Goal: Task Accomplishment & Management: Complete application form

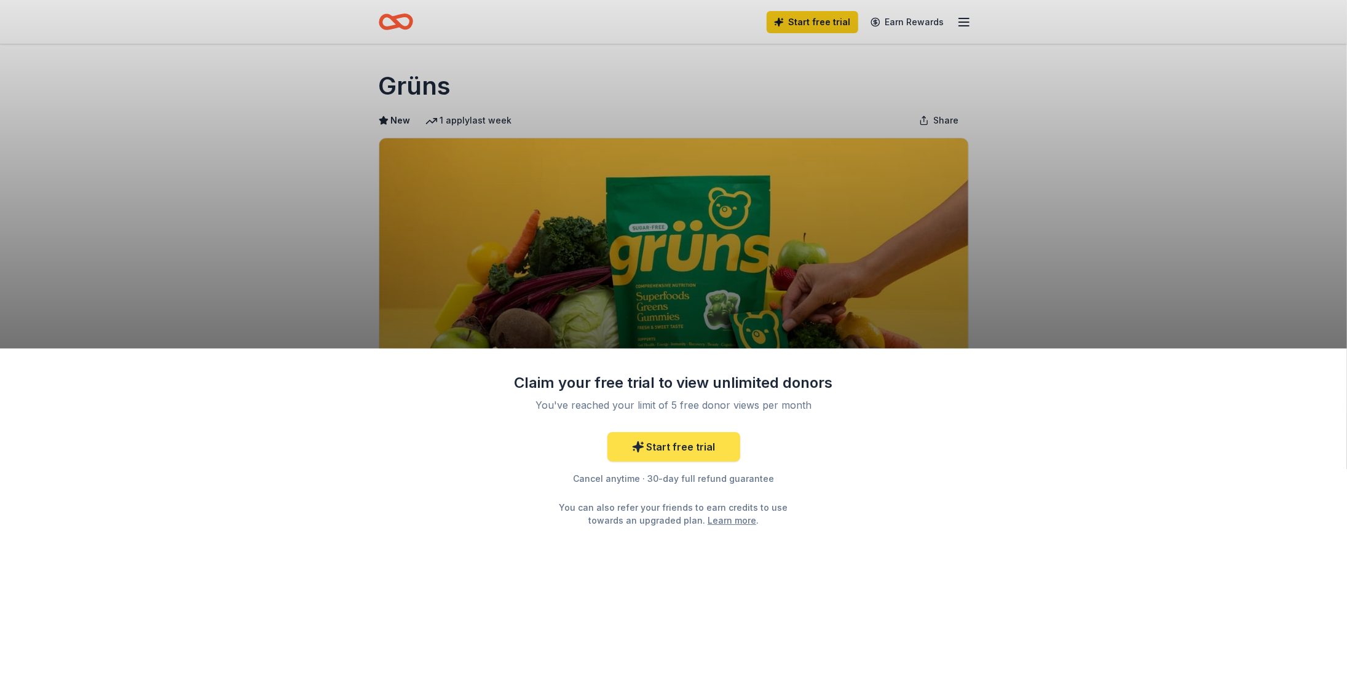
click at [679, 451] on link "Start free trial" at bounding box center [673, 447] width 133 height 30
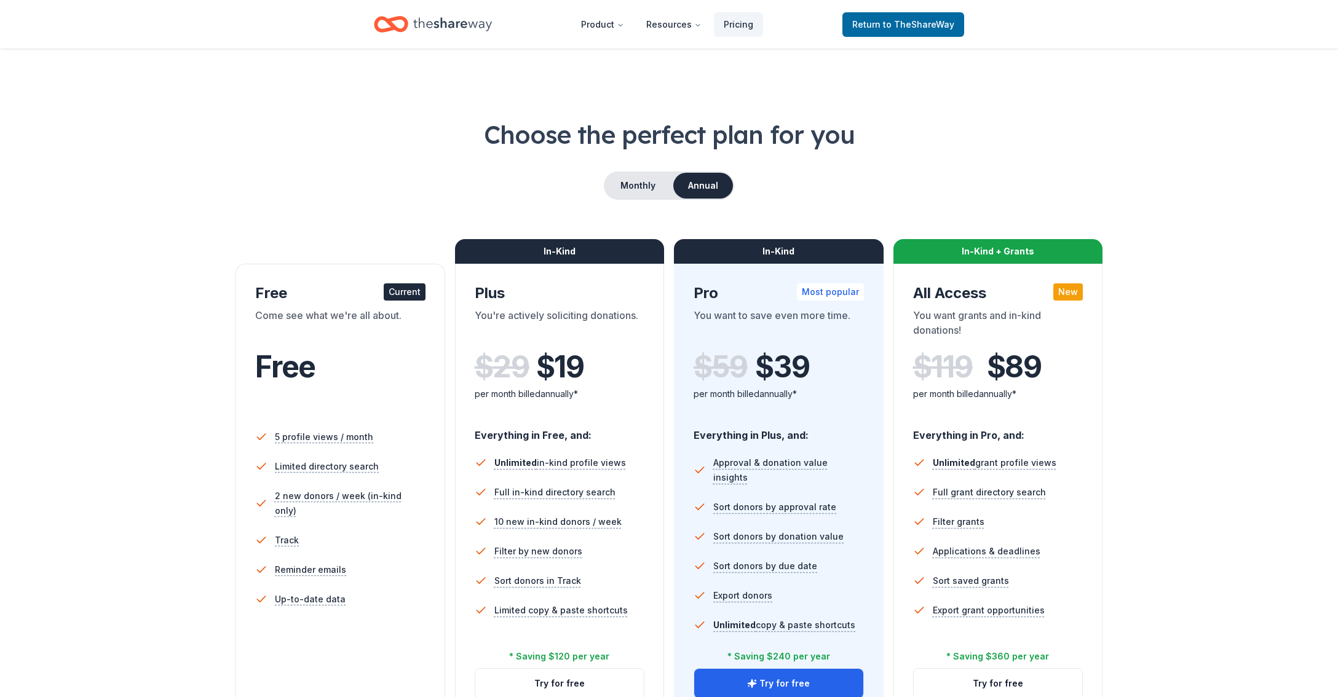
click at [355, 347] on div "Free" at bounding box center [340, 379] width 170 height 75
click at [550, 336] on div "You're actively soliciting donations." at bounding box center [560, 325] width 170 height 34
click at [545, 681] on button "Try for free" at bounding box center [559, 684] width 169 height 30
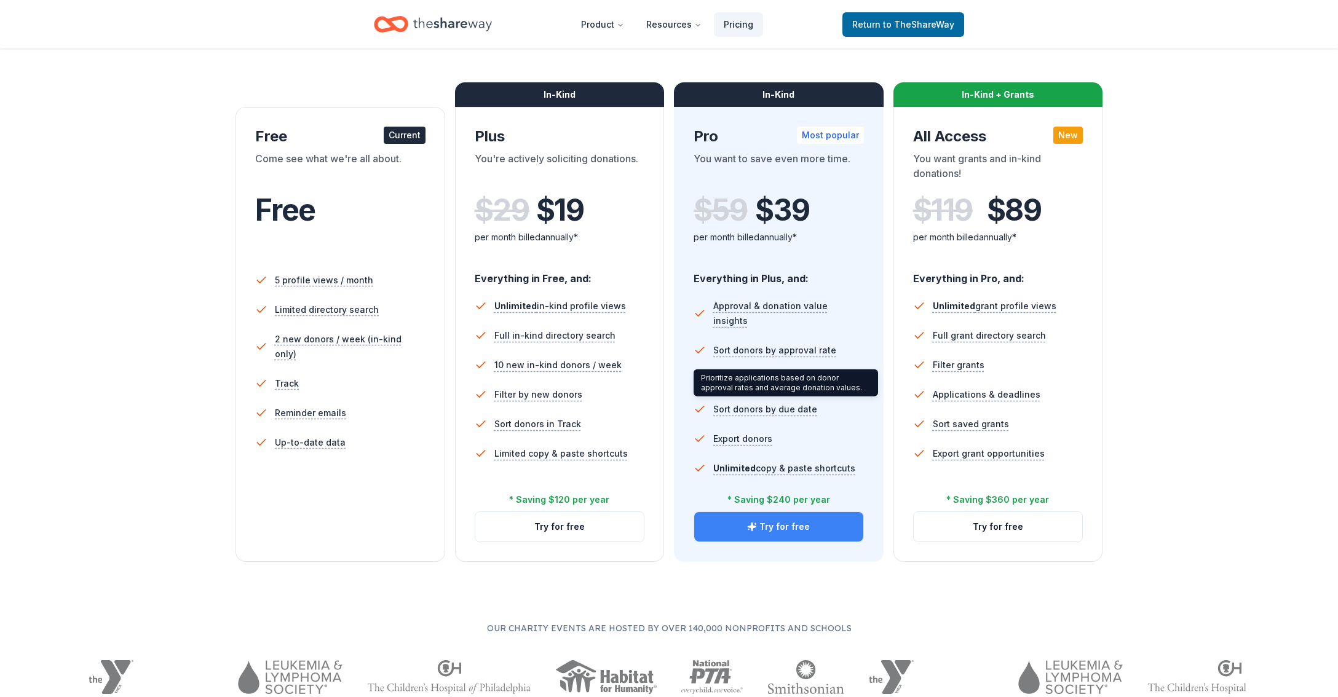
scroll to position [246, 0]
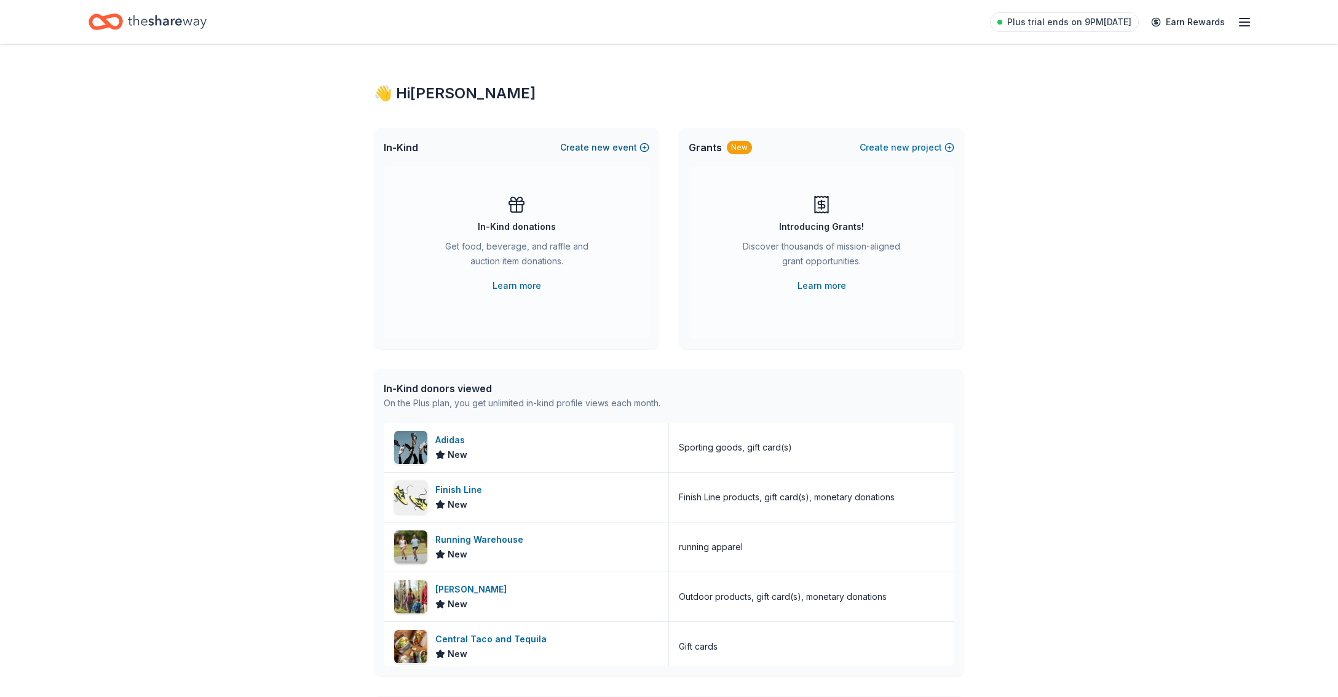
click at [605, 146] on span "new" at bounding box center [600, 147] width 18 height 15
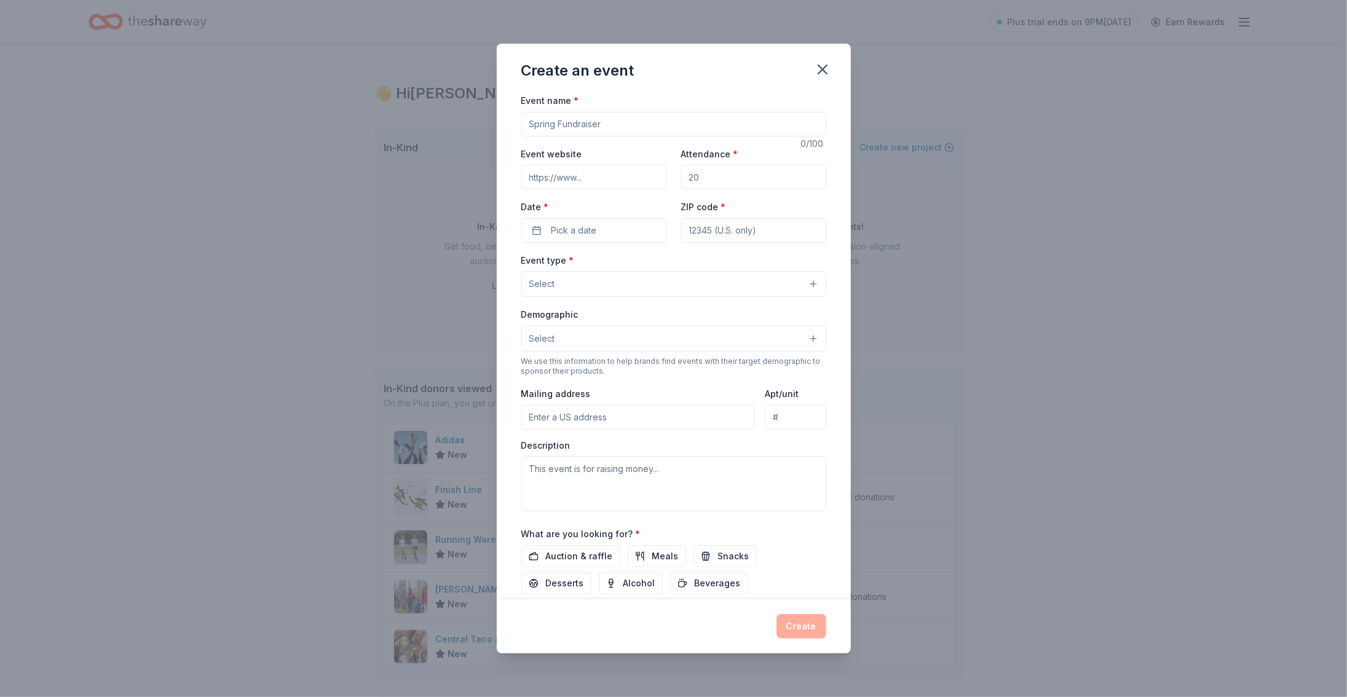
click at [677, 132] on input "Event name *" at bounding box center [673, 124] width 305 height 25
click at [562, 124] on input "March Wellness" at bounding box center [673, 124] width 305 height 25
click at [558, 122] on input "March Wellness" at bounding box center [673, 124] width 305 height 25
drag, startPoint x: 511, startPoint y: 110, endPoint x: 437, endPoint y: 101, distance: 75.0
click at [437, 101] on div "Create an event Event name * March Wellness 15 /100 Event website Attendance * …" at bounding box center [673, 348] width 1347 height 697
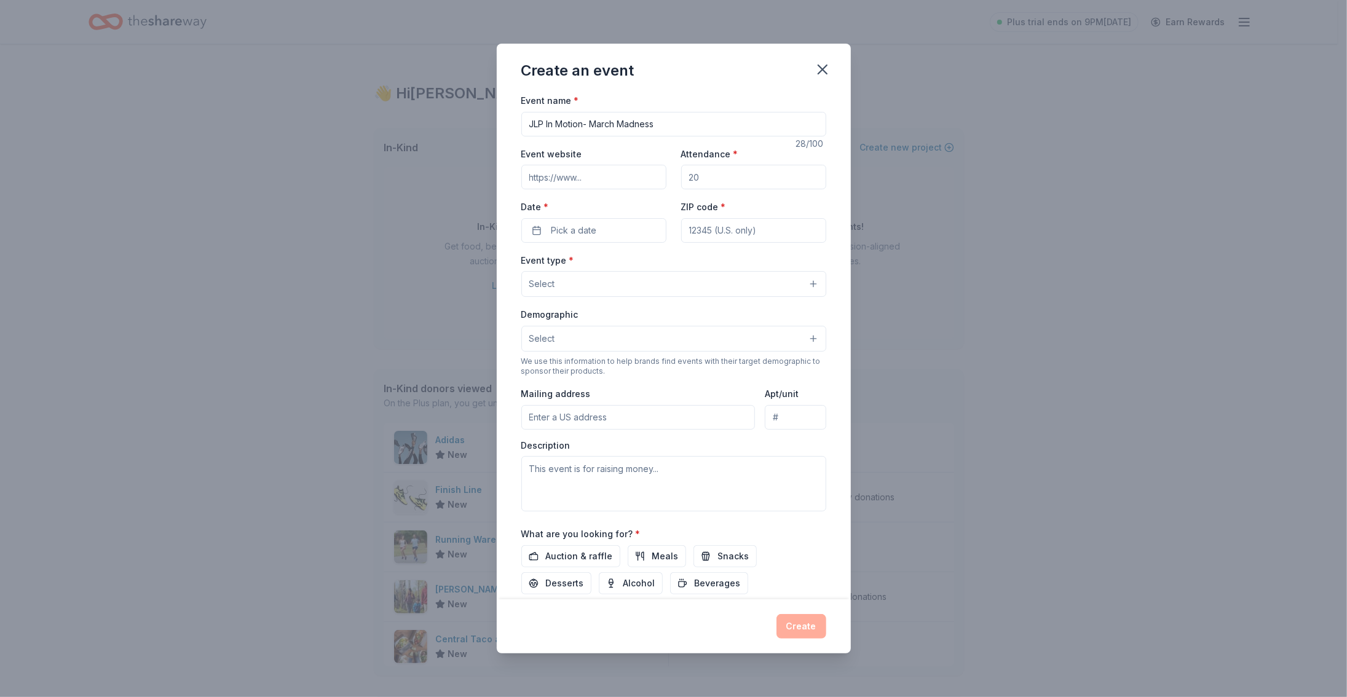
type input "JLP In Motion- March Madness"
click at [606, 275] on button "Select" at bounding box center [673, 284] width 305 height 26
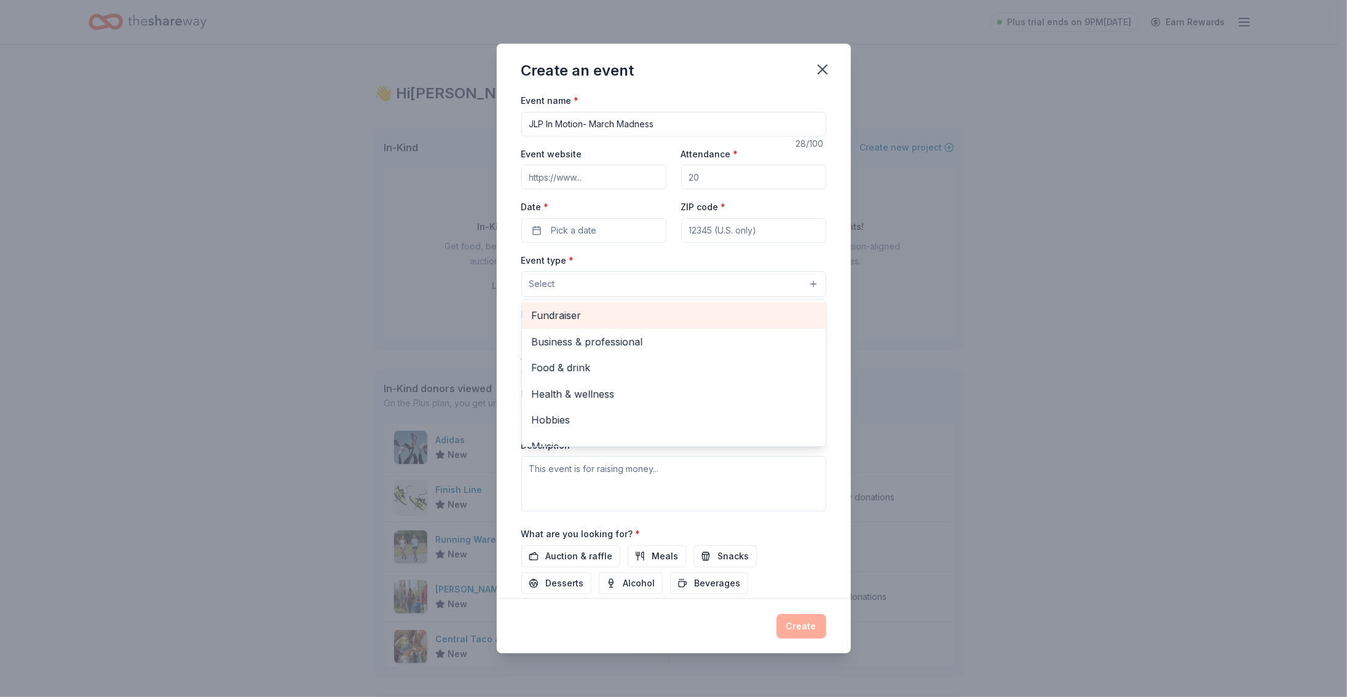
click at [642, 315] on span "Fundraiser" at bounding box center [674, 315] width 284 height 16
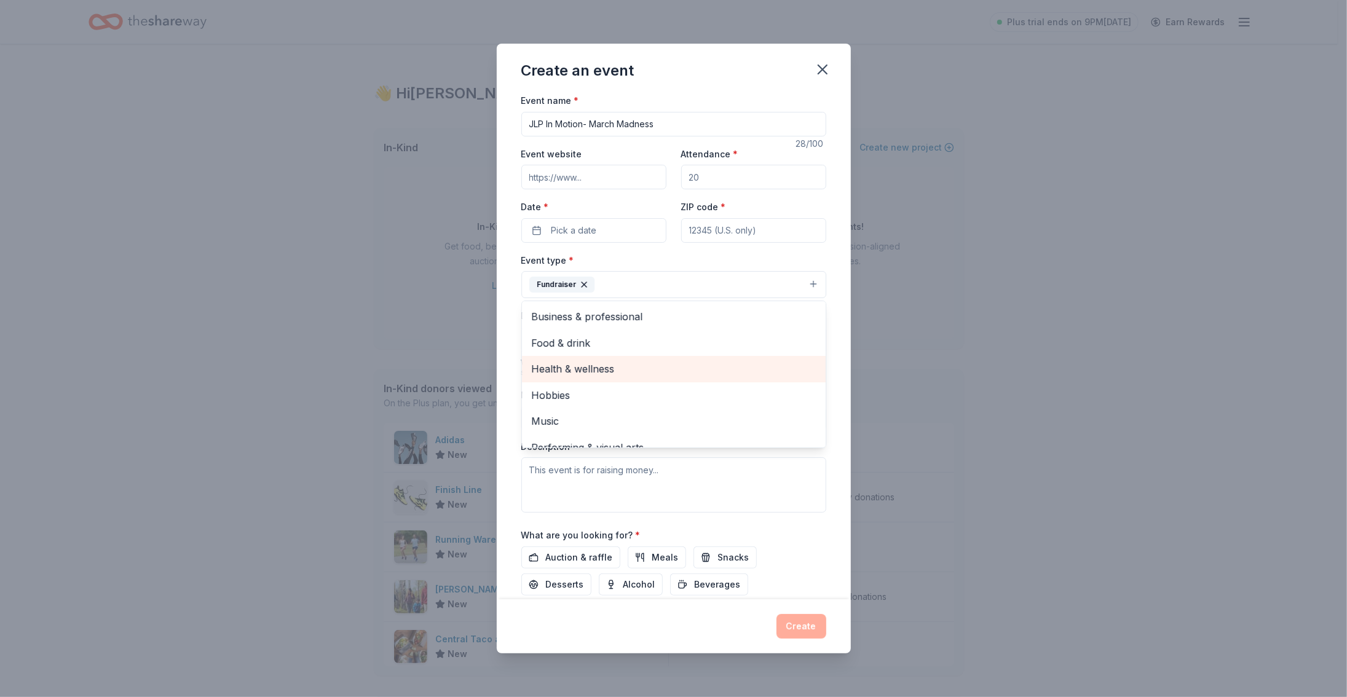
click at [618, 369] on span "Health & wellness" at bounding box center [674, 369] width 284 height 16
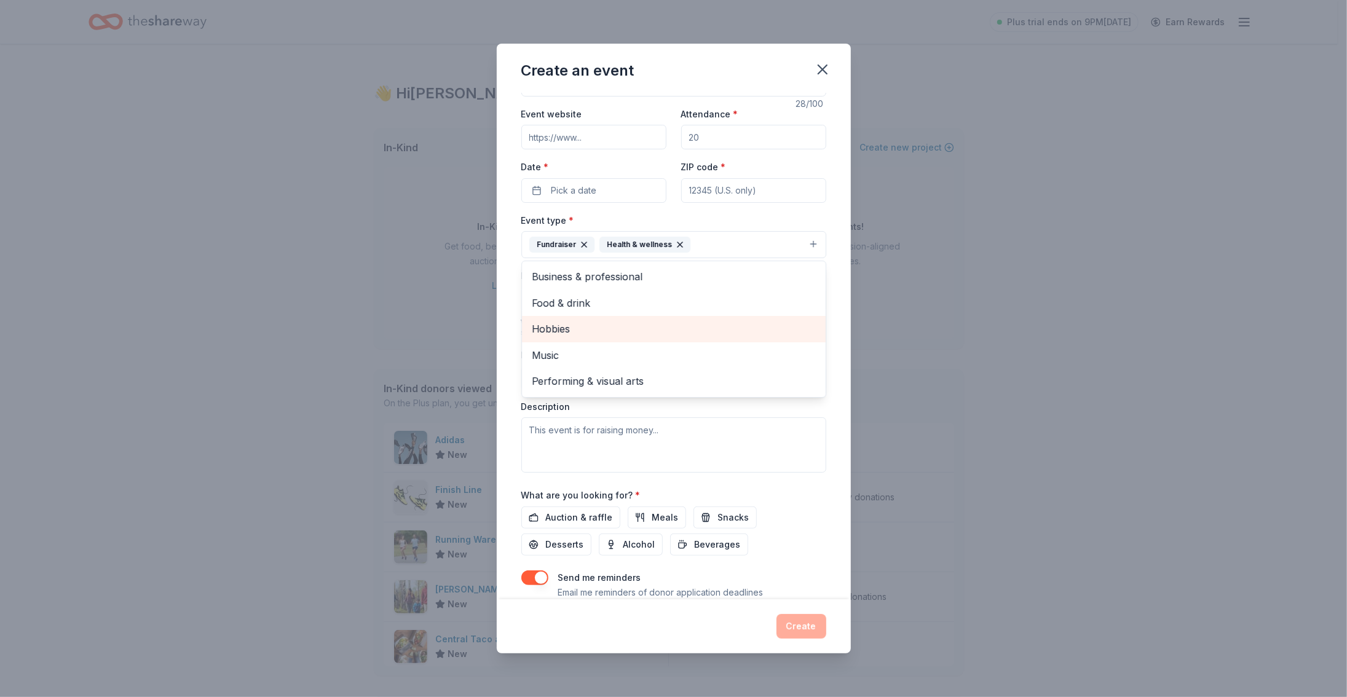
scroll to position [79, 0]
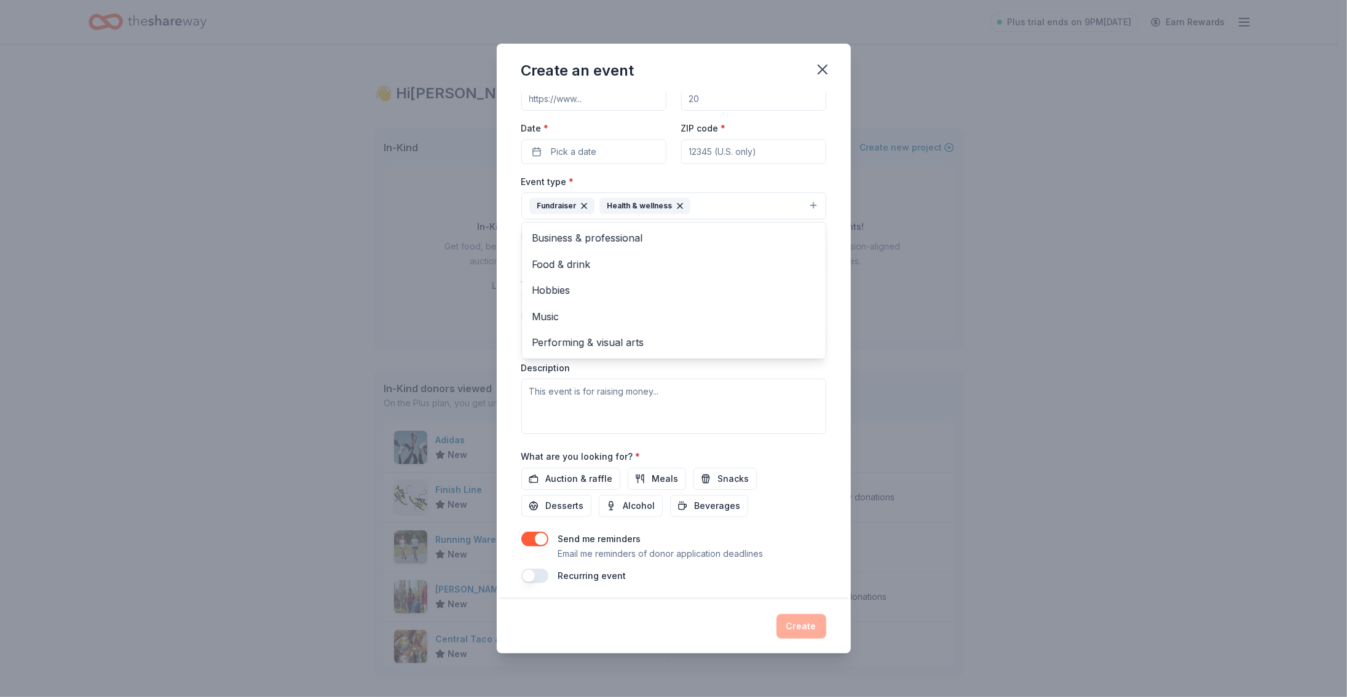
click at [497, 275] on div "Event name * JLP In Motion- March Madness 28 /100 Event website Attendance * Da…" at bounding box center [674, 346] width 354 height 507
click at [593, 264] on button "Select" at bounding box center [673, 261] width 305 height 26
click at [578, 342] on span "Mostly women" at bounding box center [674, 345] width 284 height 16
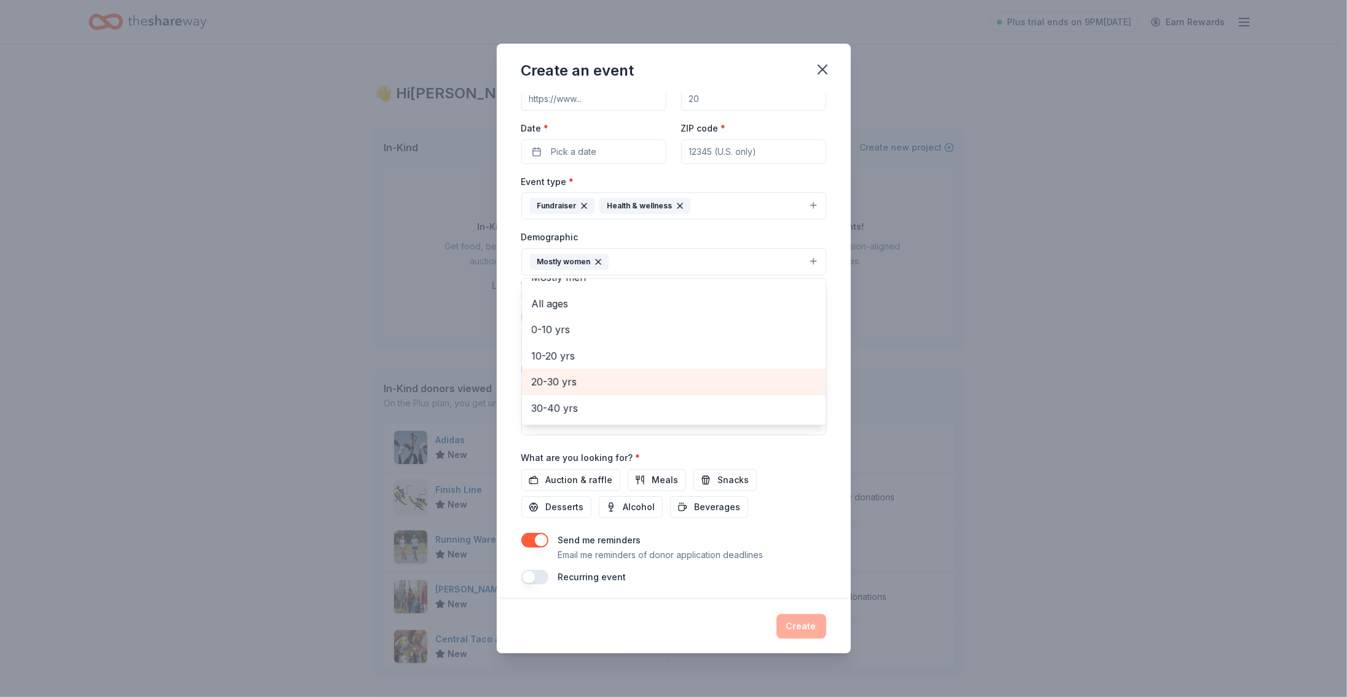
scroll to position [61, 0]
click at [583, 387] on span "30-40 yrs" at bounding box center [674, 389] width 284 height 16
click at [572, 355] on span "20-30 yrs" at bounding box center [674, 363] width 284 height 16
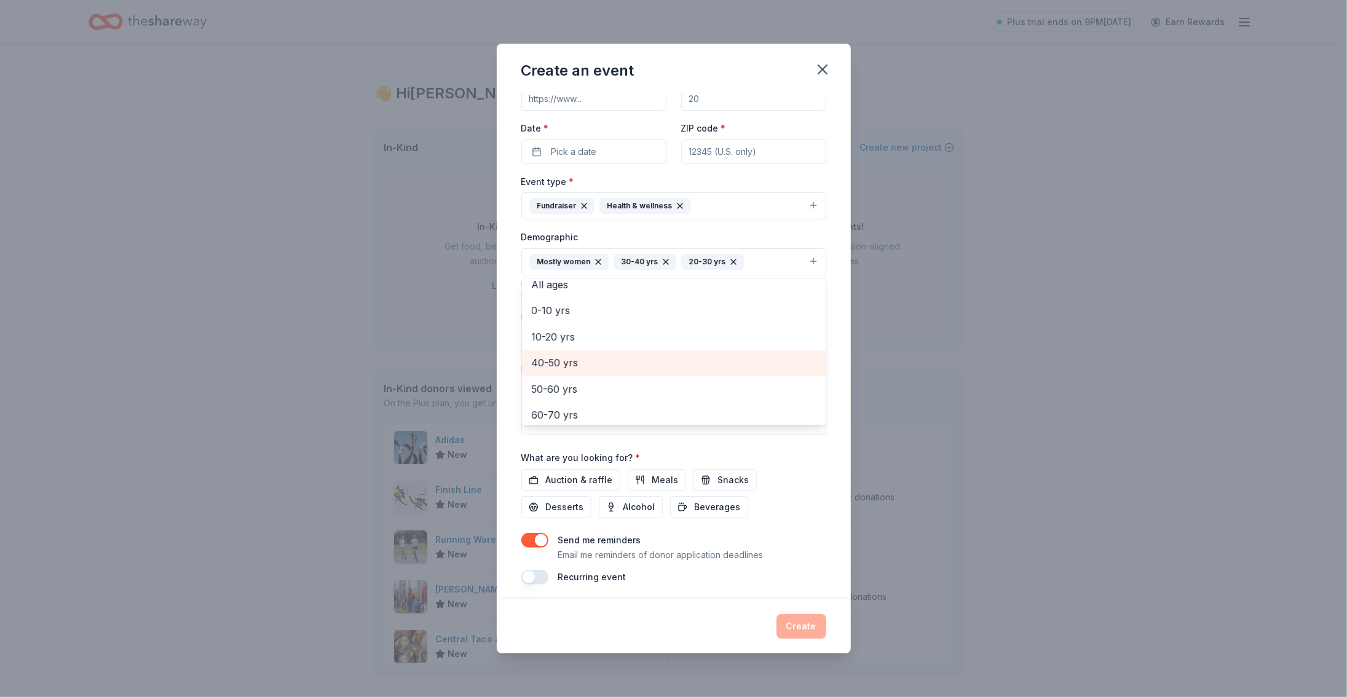
click at [576, 358] on span "40-50 yrs" at bounding box center [674, 363] width 284 height 16
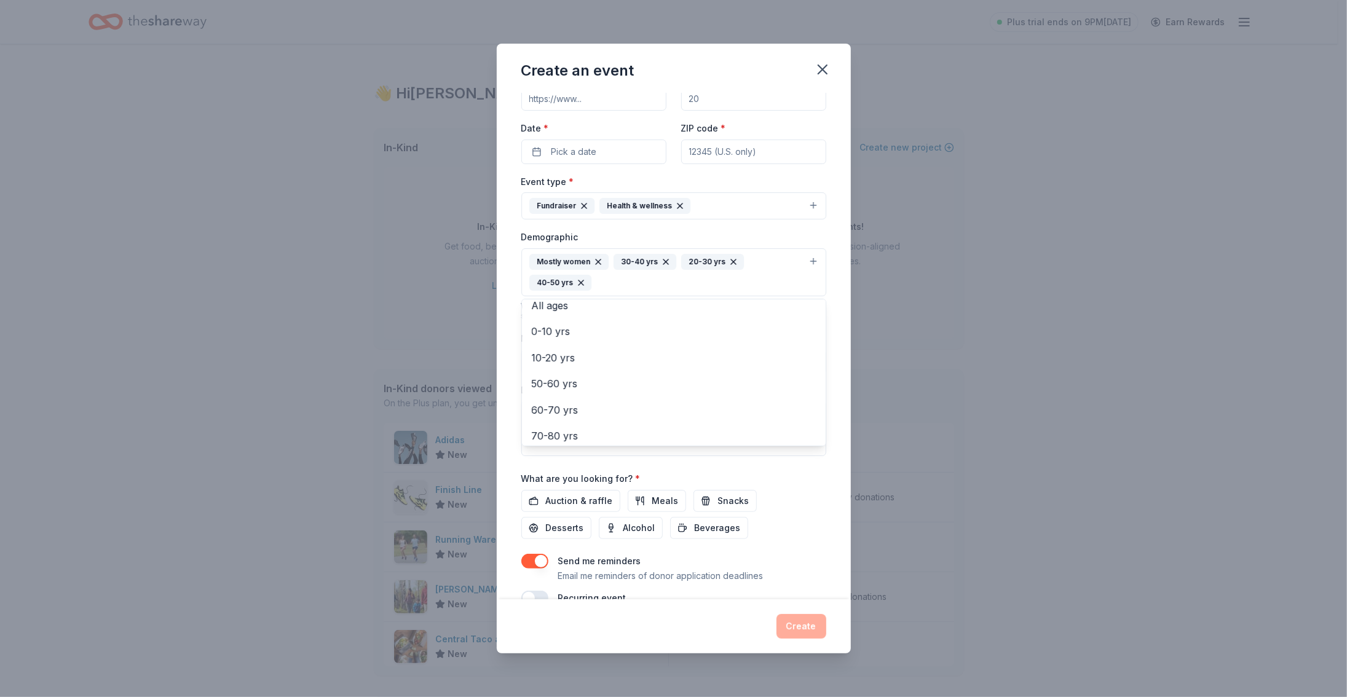
click at [505, 328] on div "Event name * JLP In Motion- March Madness 28 /100 Event website Attendance * Da…" at bounding box center [674, 346] width 354 height 507
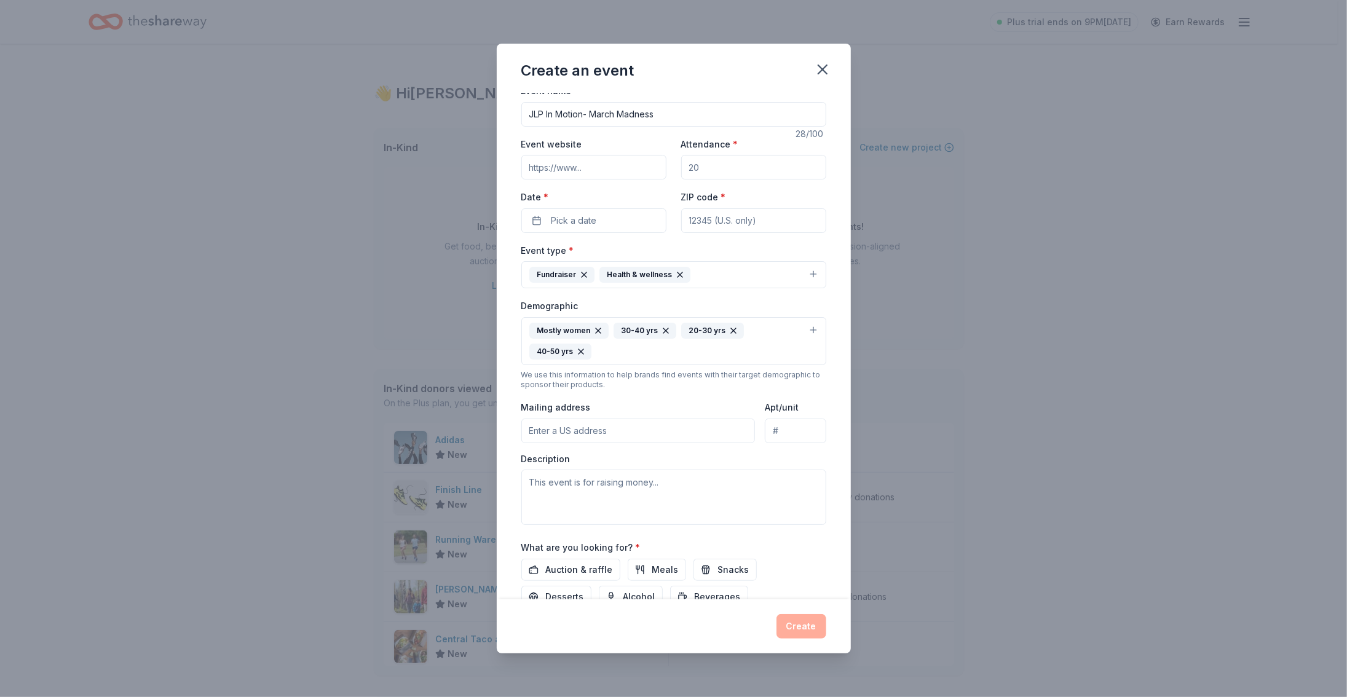
scroll to position [0, 0]
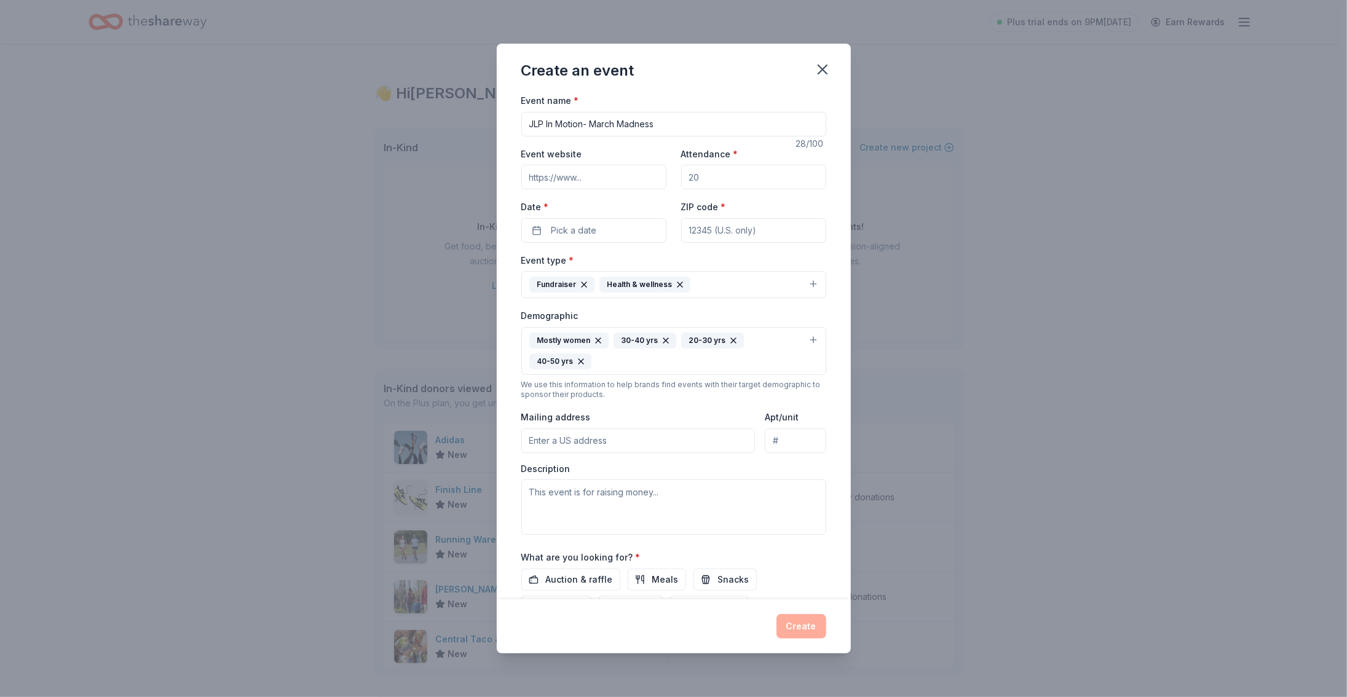
click at [731, 172] on input "Attendance *" at bounding box center [753, 177] width 145 height 25
type input "60"
click at [570, 228] on span "Pick a date" at bounding box center [573, 230] width 45 height 15
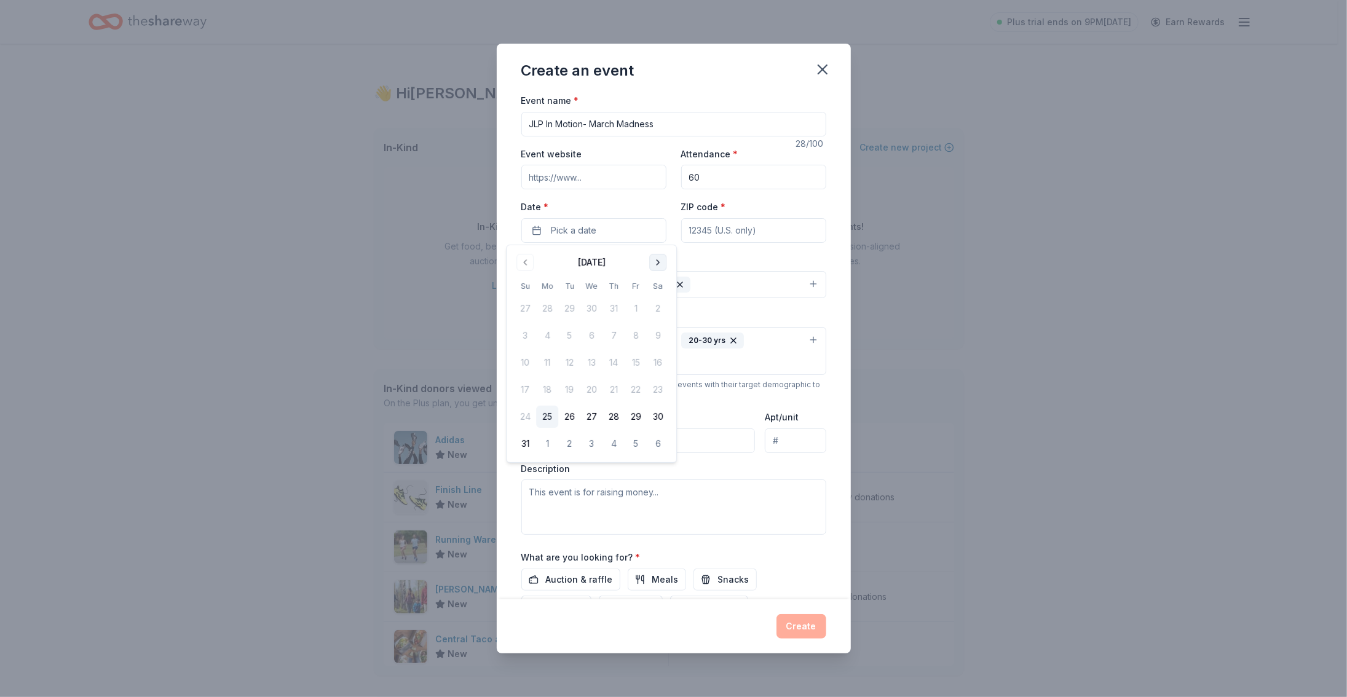
click at [658, 264] on button "Go to next month" at bounding box center [657, 262] width 17 height 17
click at [657, 259] on button "Go to next month" at bounding box center [657, 262] width 17 height 17
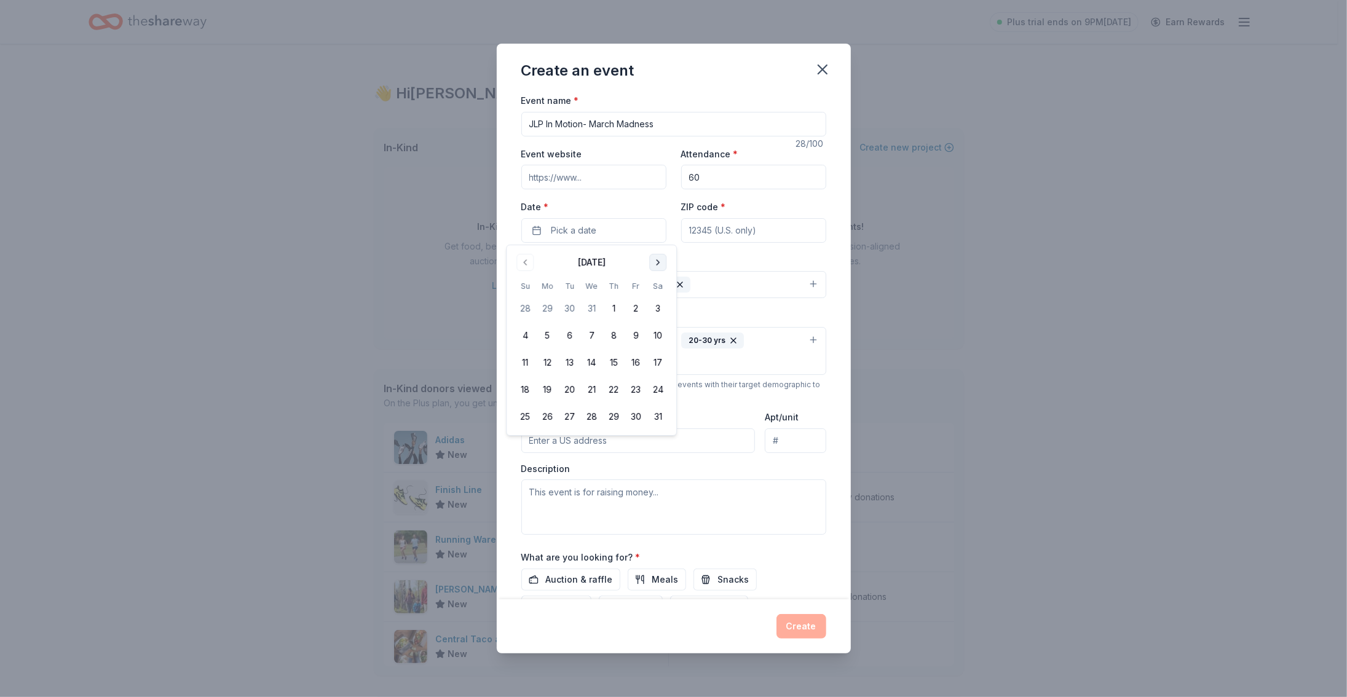
click at [657, 259] on button "Go to next month" at bounding box center [657, 262] width 17 height 17
click at [521, 259] on button "Go to previous month" at bounding box center [524, 262] width 17 height 17
click at [563, 417] on button "31" at bounding box center [569, 417] width 22 height 22
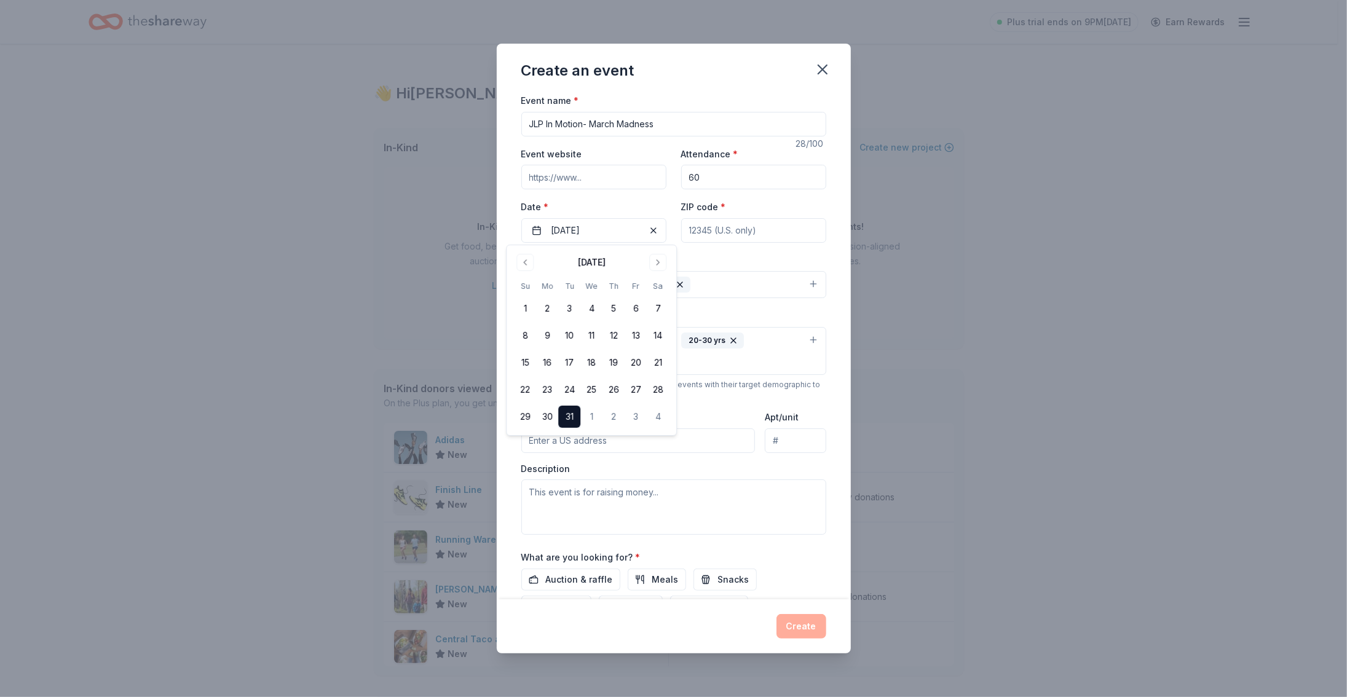
click at [720, 257] on div "Event type * Fundraiser Health & wellness" at bounding box center [673, 276] width 305 height 46
click at [716, 221] on input "ZIP code *" at bounding box center [753, 230] width 145 height 25
type input "1"
type input "19003"
click at [776, 314] on div "Demographic Mostly women 30-40 yrs 20-30 yrs 40-50 yrs" at bounding box center [673, 341] width 305 height 67
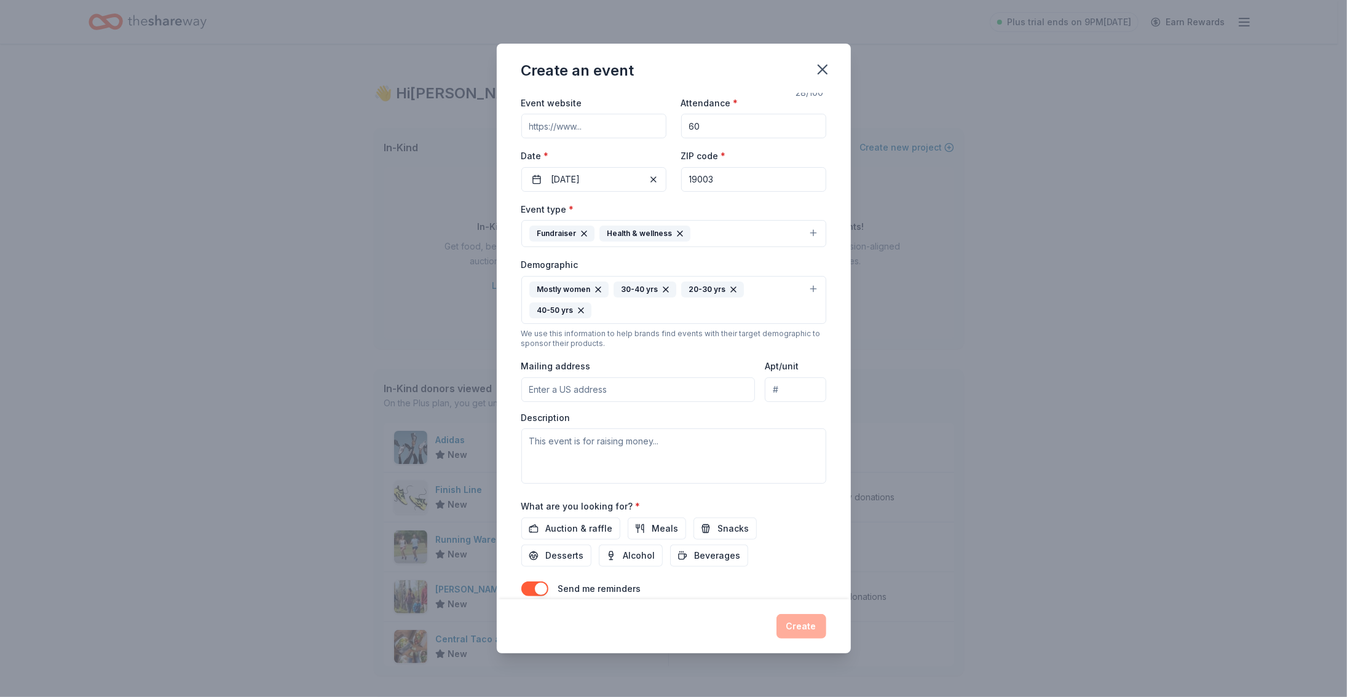
scroll to position [100, 0]
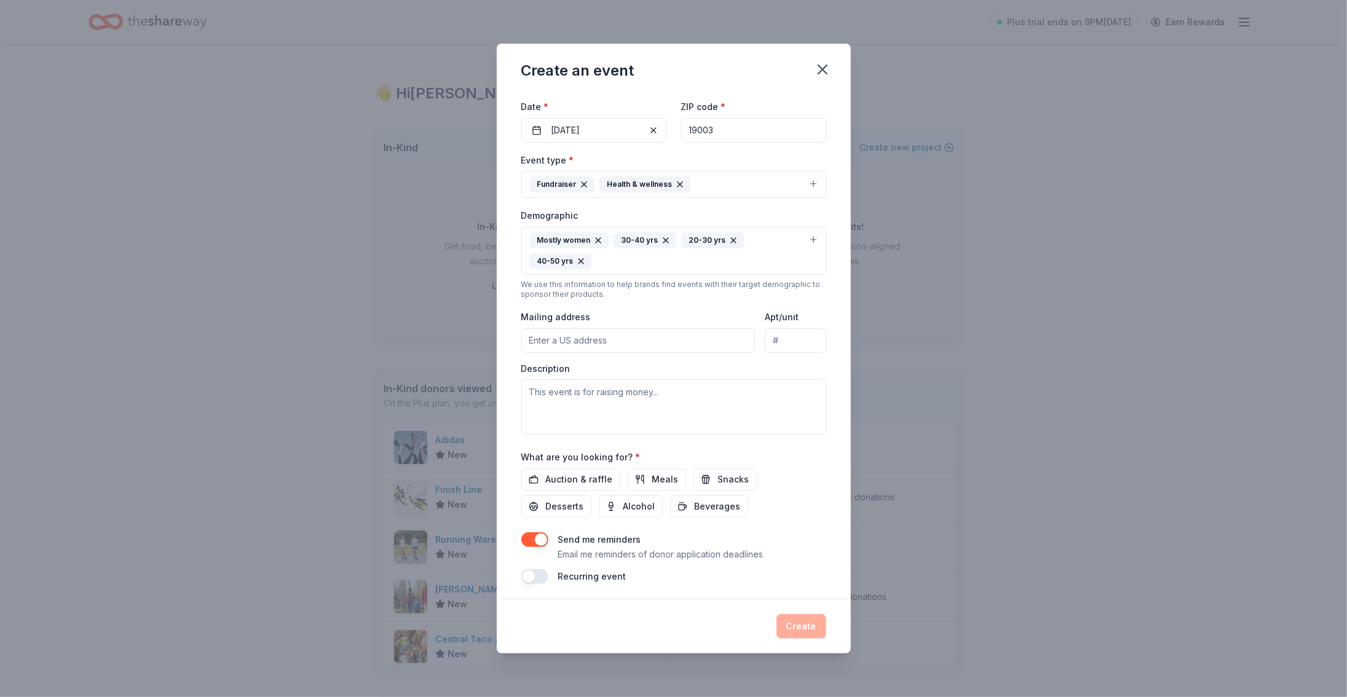
click at [613, 334] on input "Mailing address" at bounding box center [638, 340] width 234 height 25
paste input "27 Lancaster Ave, Ardmore, PA"
type input "27 Lancaster Ave, Ardmore, PA"
click at [776, 336] on input "Apt/unit" at bounding box center [795, 340] width 61 height 25
type input "Floor 2"
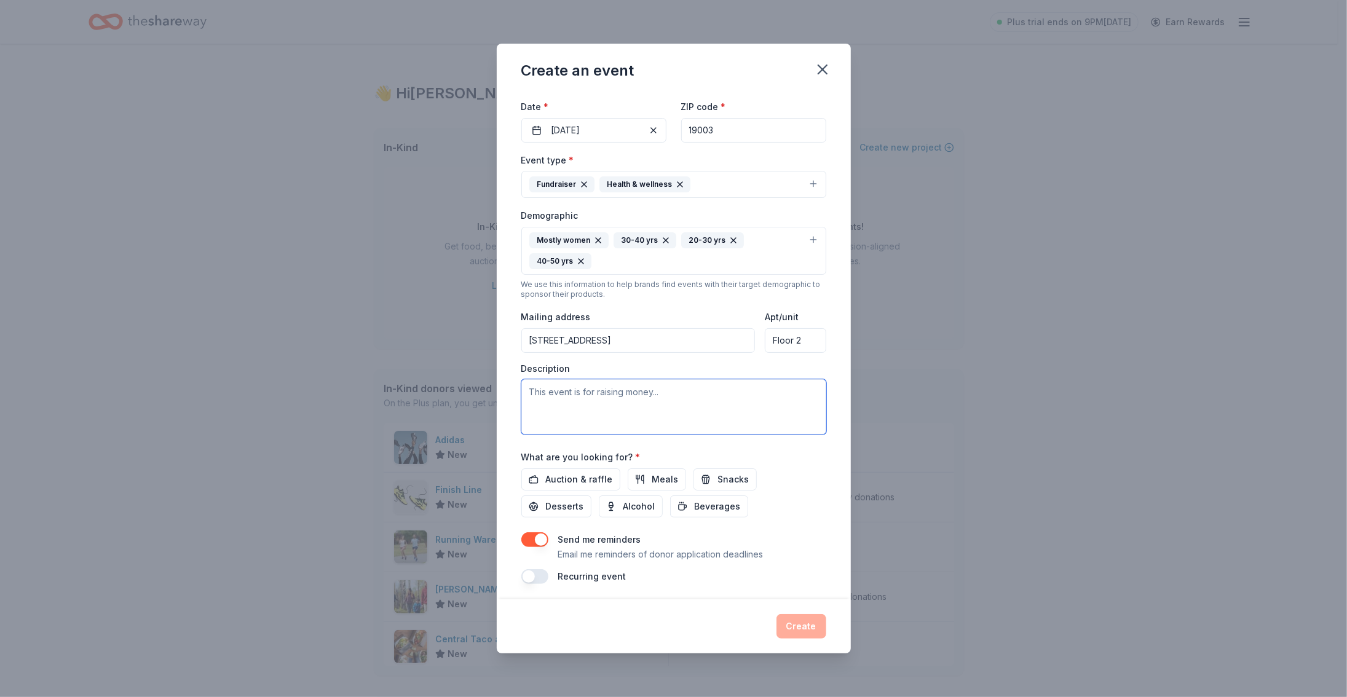
click at [695, 412] on textarea at bounding box center [673, 406] width 305 height 55
click at [597, 480] on span "Auction & raffle" at bounding box center [579, 479] width 67 height 15
click at [576, 384] on textarea at bounding box center [673, 406] width 305 height 55
drag, startPoint x: 620, startPoint y: 406, endPoint x: 555, endPoint y: 401, distance: 64.7
click at [555, 401] on textarea at bounding box center [673, 406] width 305 height 55
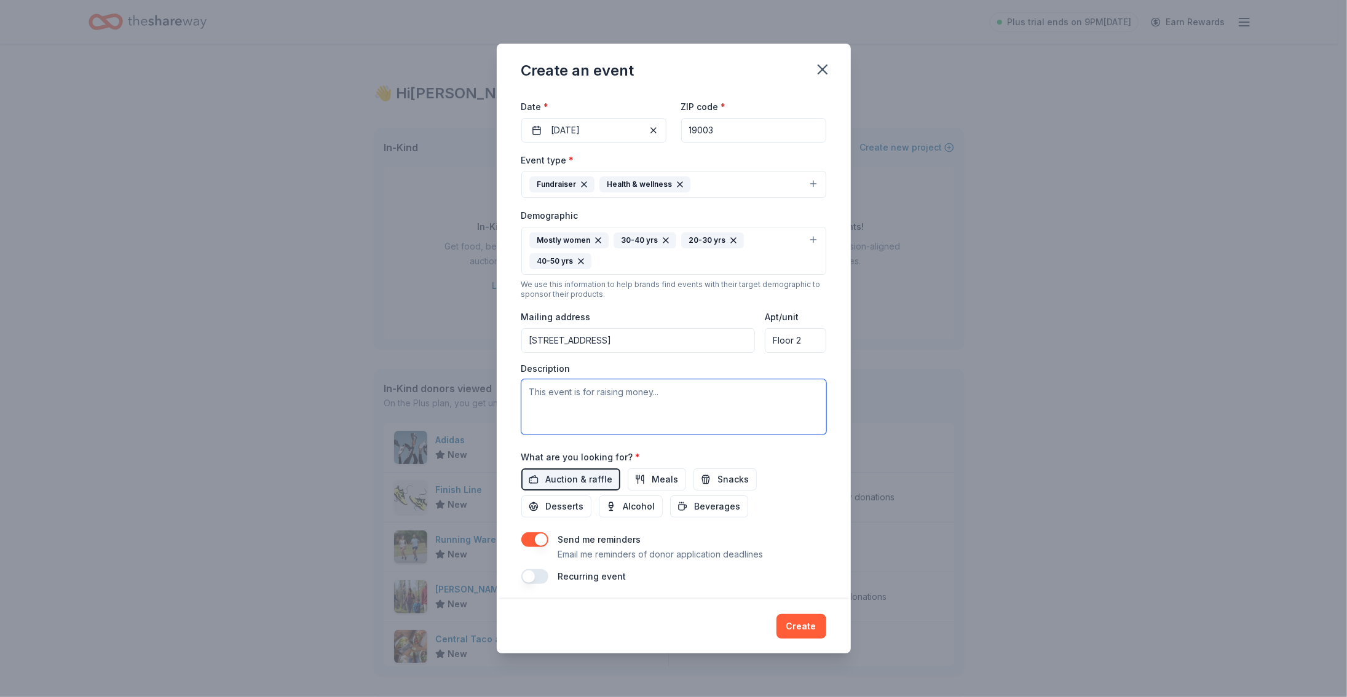
paste textarea "The Junior League of Philadelphia is hosting a March Madness Fitness Fundraiser…"
type textarea "The Junior League of Philadelphia is hosting a March Madness Fitness Fundraiser…"
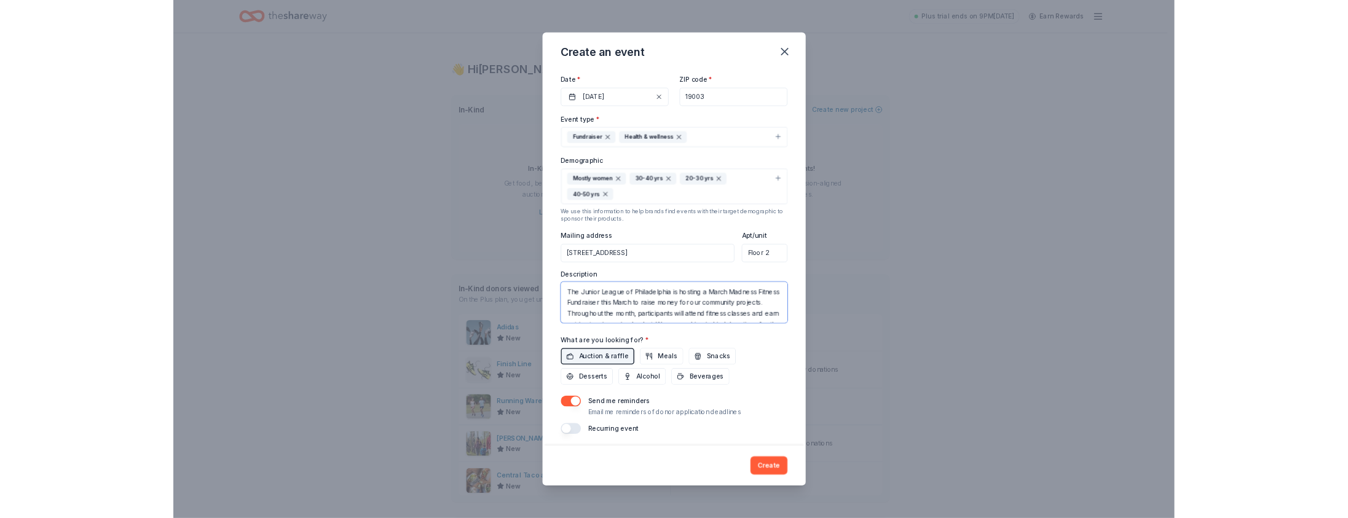
scroll to position [100, 0]
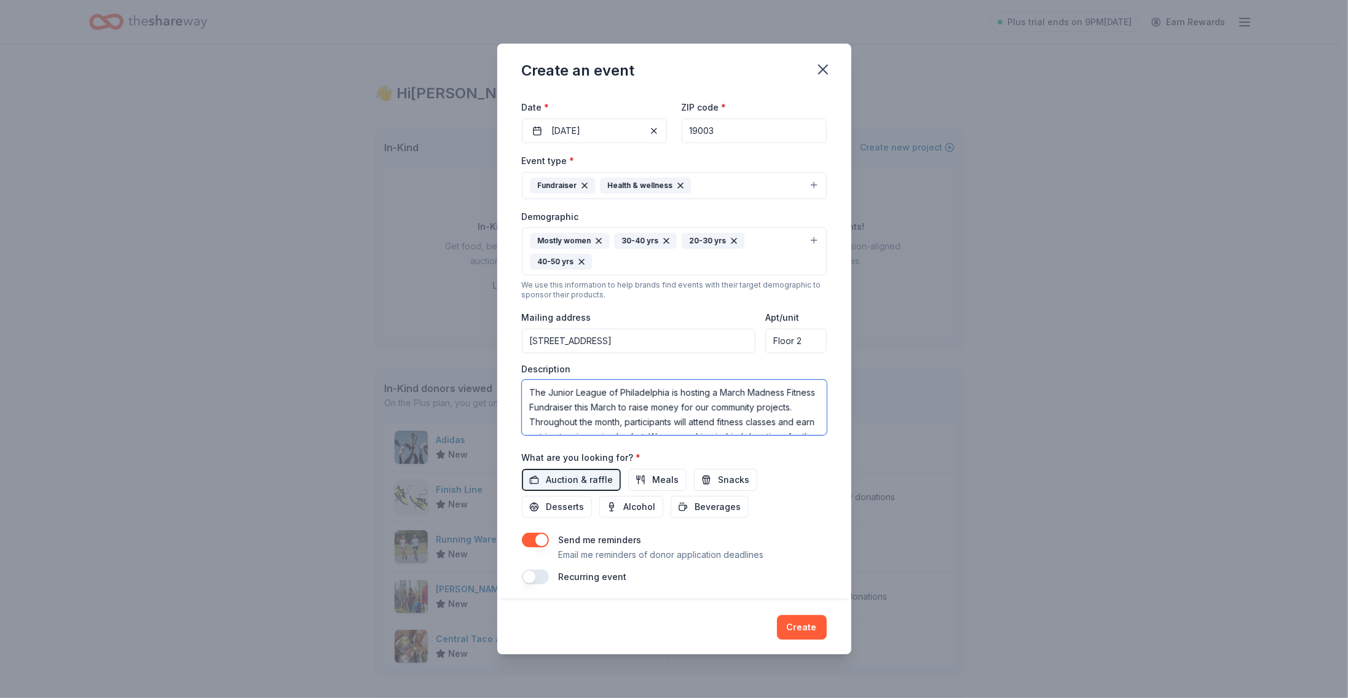
click at [734, 414] on textarea "The Junior League of Philadelphia is hosting a March Madness Fitness Fundraiser…" at bounding box center [674, 407] width 305 height 55
click at [791, 426] on textarea "The Junior League of Philadelphia is hosting a March Madness Fitness Fundraiser…" at bounding box center [674, 407] width 305 height 55
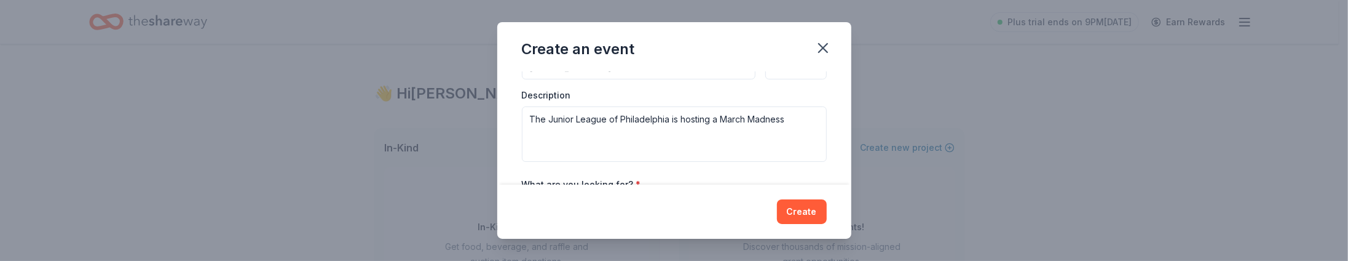
scroll to position [363, 0]
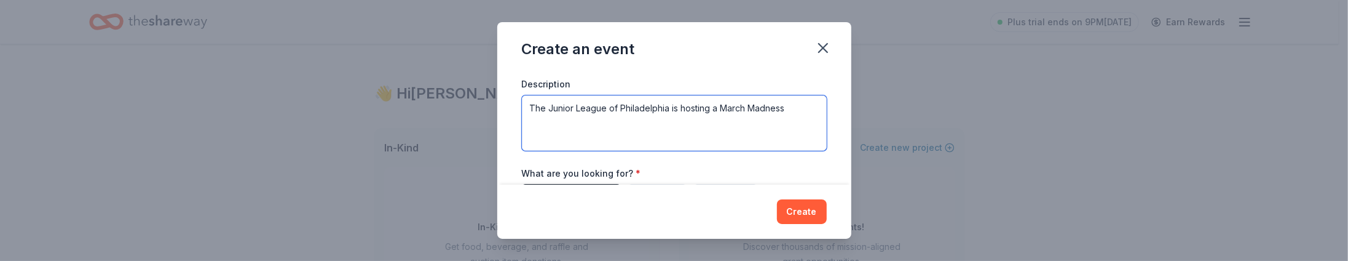
click at [804, 105] on textarea "The Junior League of Philadelphia is hosting a March Madness" at bounding box center [674, 122] width 305 height 55
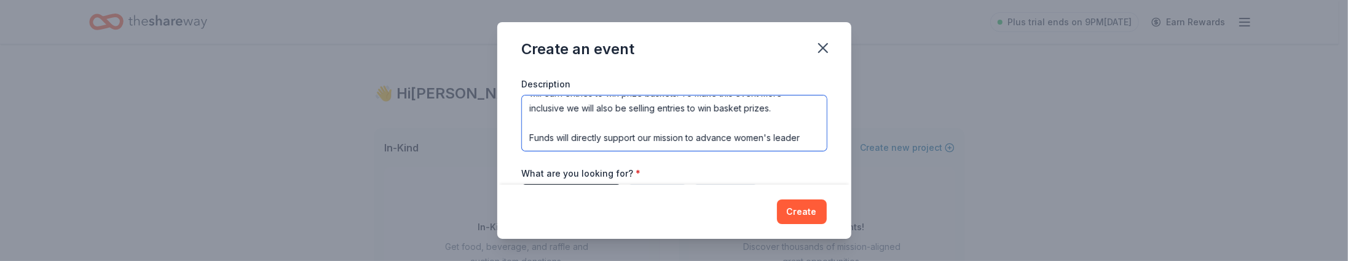
scroll to position [81, 0]
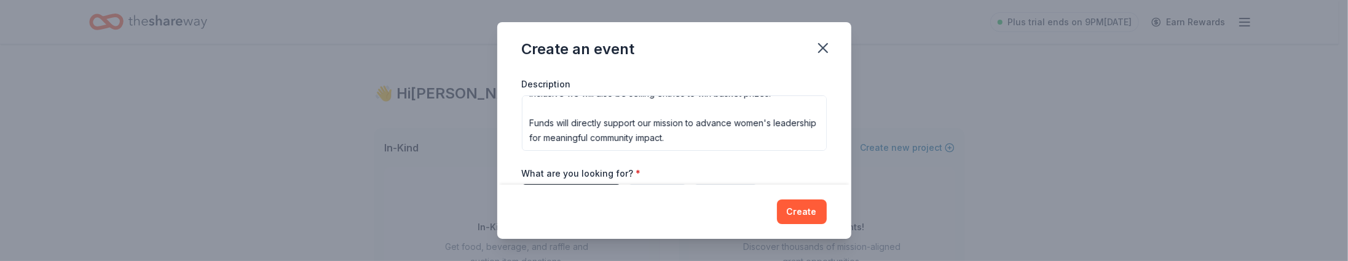
drag, startPoint x: 719, startPoint y: 149, endPoint x: 720, endPoint y: 143, distance: 6.9
click at [703, 142] on div "Event name * JLP In Motion- March Madness 28 /100 Event website Attendance * 60…" at bounding box center [674, 4] width 305 height 591
drag, startPoint x: 735, startPoint y: 143, endPoint x: 420, endPoint y: 123, distance: 315.4
click at [420, 123] on div "Create an event Event name * JLP In Motion- March Madness 28 /100 Event website…" at bounding box center [674, 130] width 1348 height 261
type textarea "The Junior League of Philadelphia is hosting a March Madness Fitness Fundraiser…"
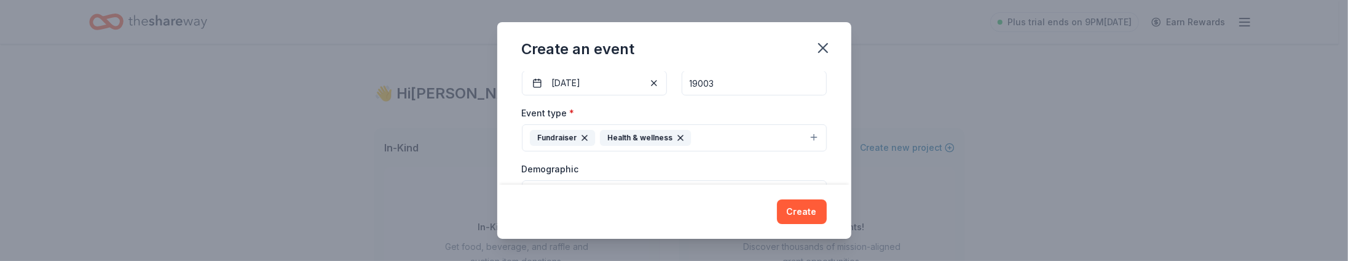
scroll to position [0, 0]
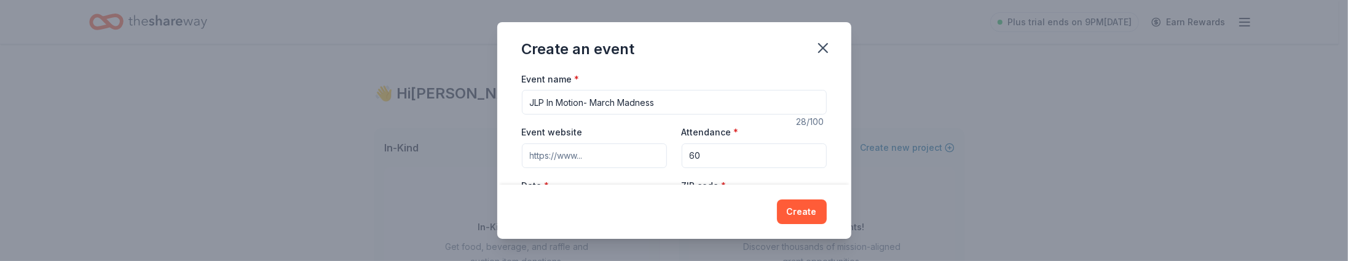
drag, startPoint x: 577, startPoint y: 115, endPoint x: 366, endPoint y: 55, distance: 218.5
click at [366, 55] on div "Create an event Event name * JLP In Motion- March Madness 28 /100 Event website…" at bounding box center [674, 130] width 1348 height 261
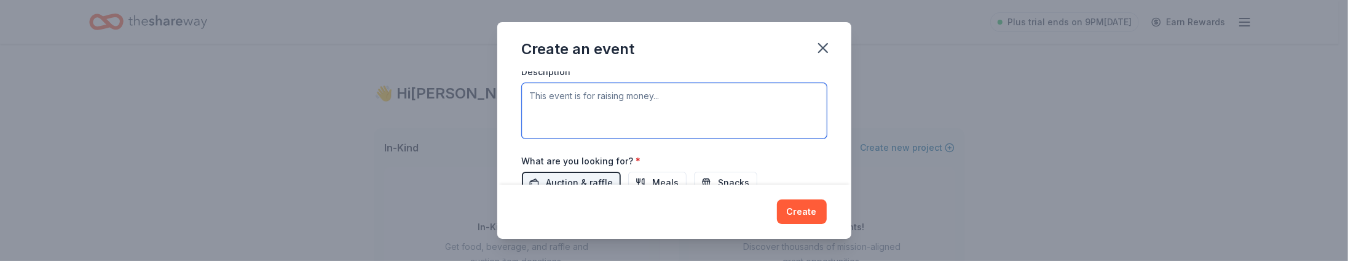
scroll to position [432, 0]
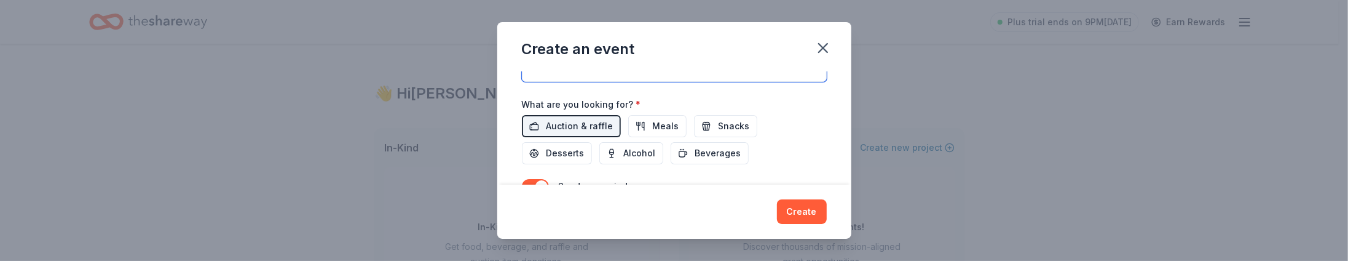
paste textarea "The Junior League of Philadelphia is hosting a March Madness Fitness Fundraiser…"
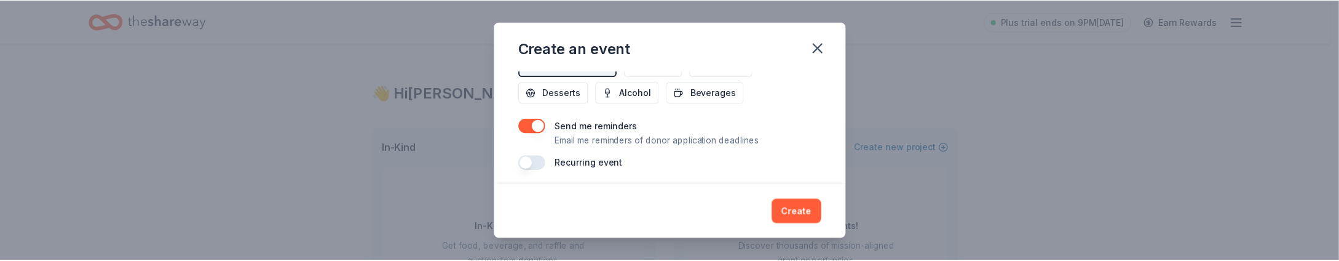
scroll to position [493, 0]
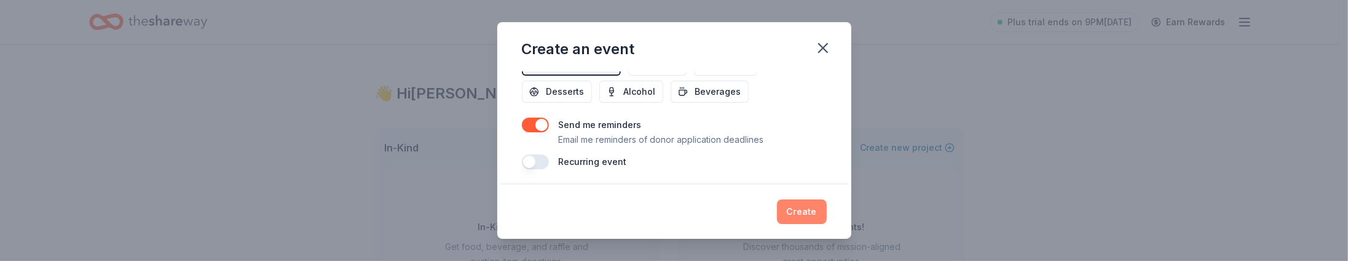
type textarea "The Junior League of Philadelphia is hosting a March Madness Fitness Fundraiser…"
click at [810, 207] on button "Create" at bounding box center [802, 211] width 50 height 25
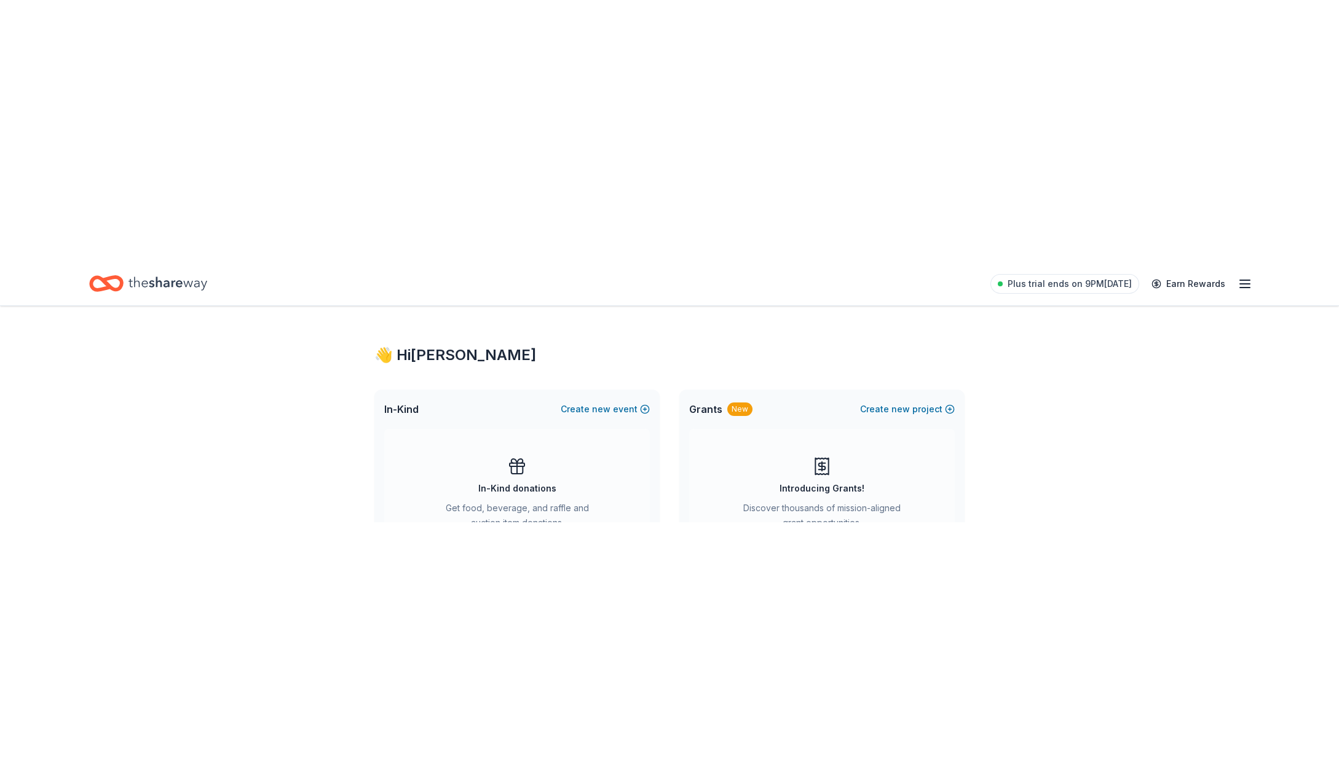
scroll to position [0, 0]
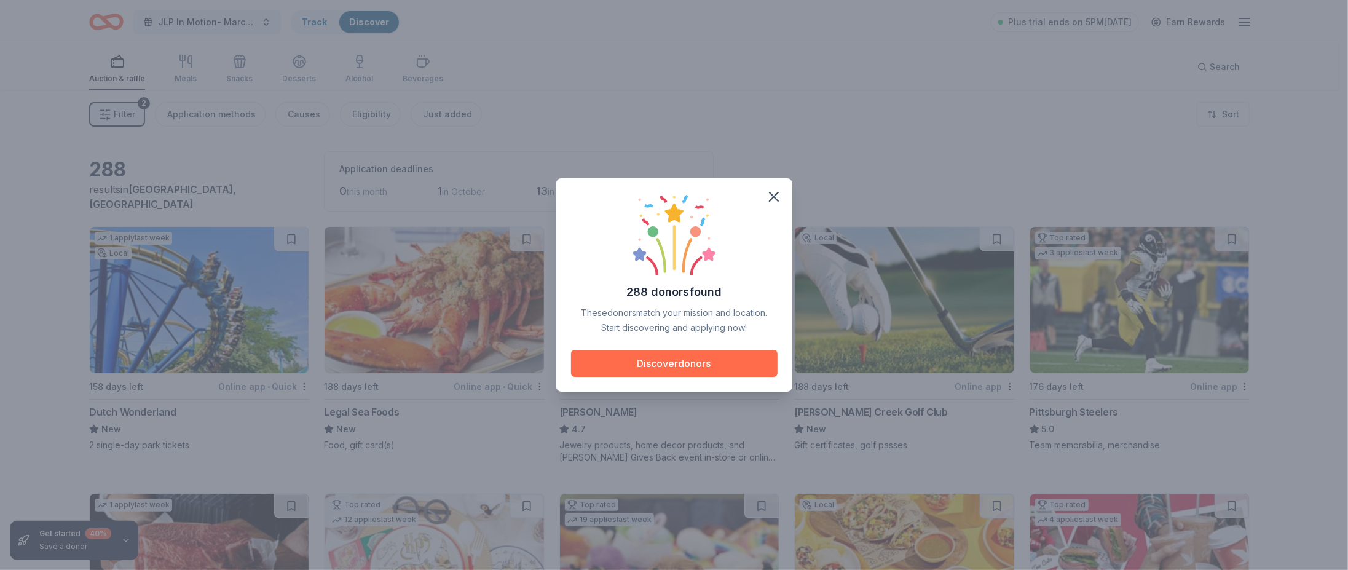
click at [723, 374] on button "Discover donors" at bounding box center [674, 363] width 207 height 27
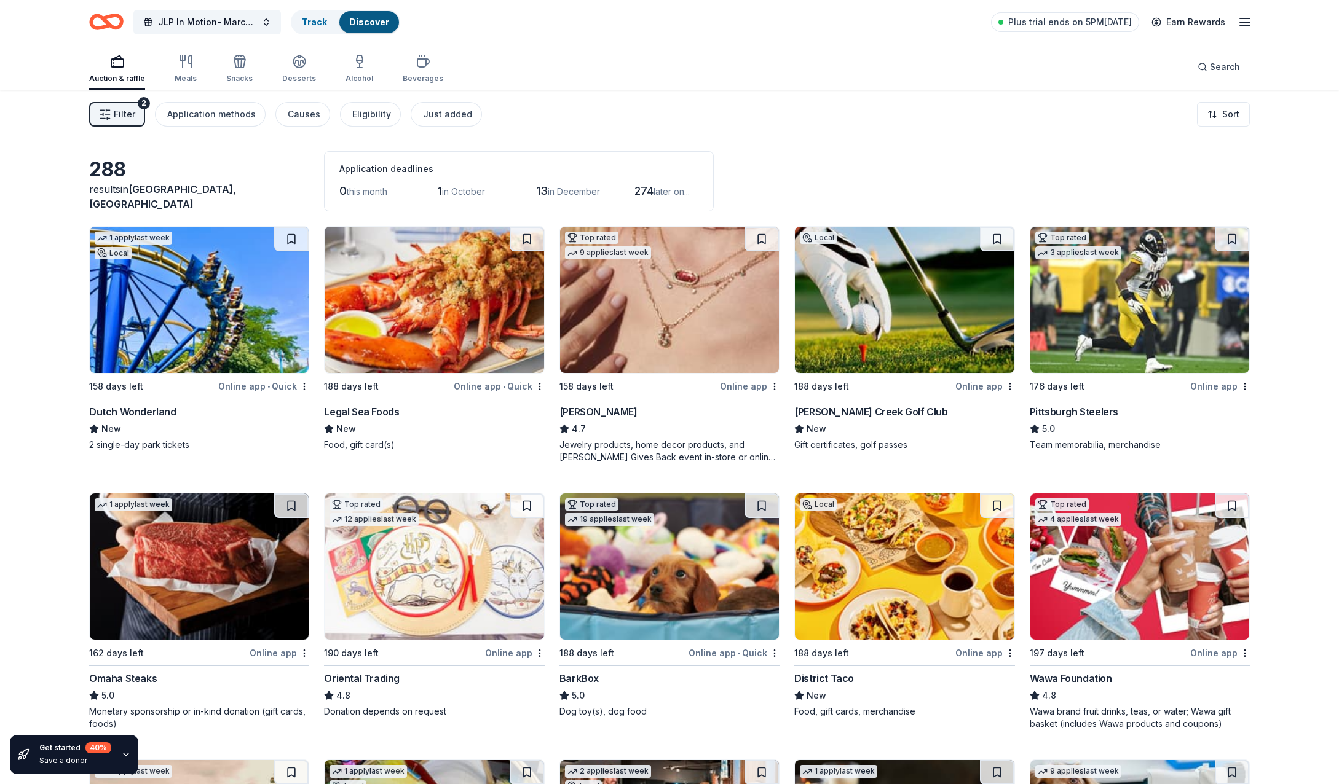
click at [118, 113] on span "Filter" at bounding box center [125, 114] width 22 height 15
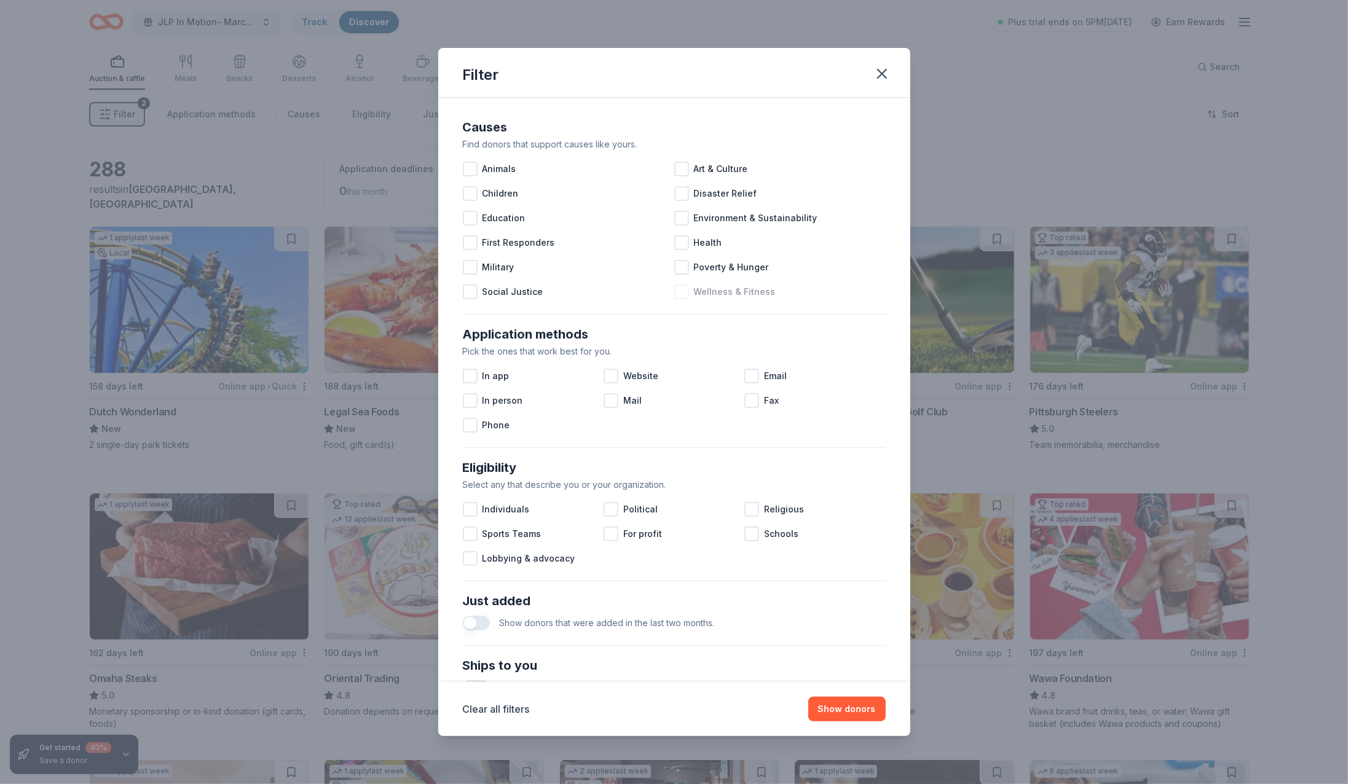
click at [738, 299] on span "Wellness & Fitness" at bounding box center [735, 292] width 82 height 15
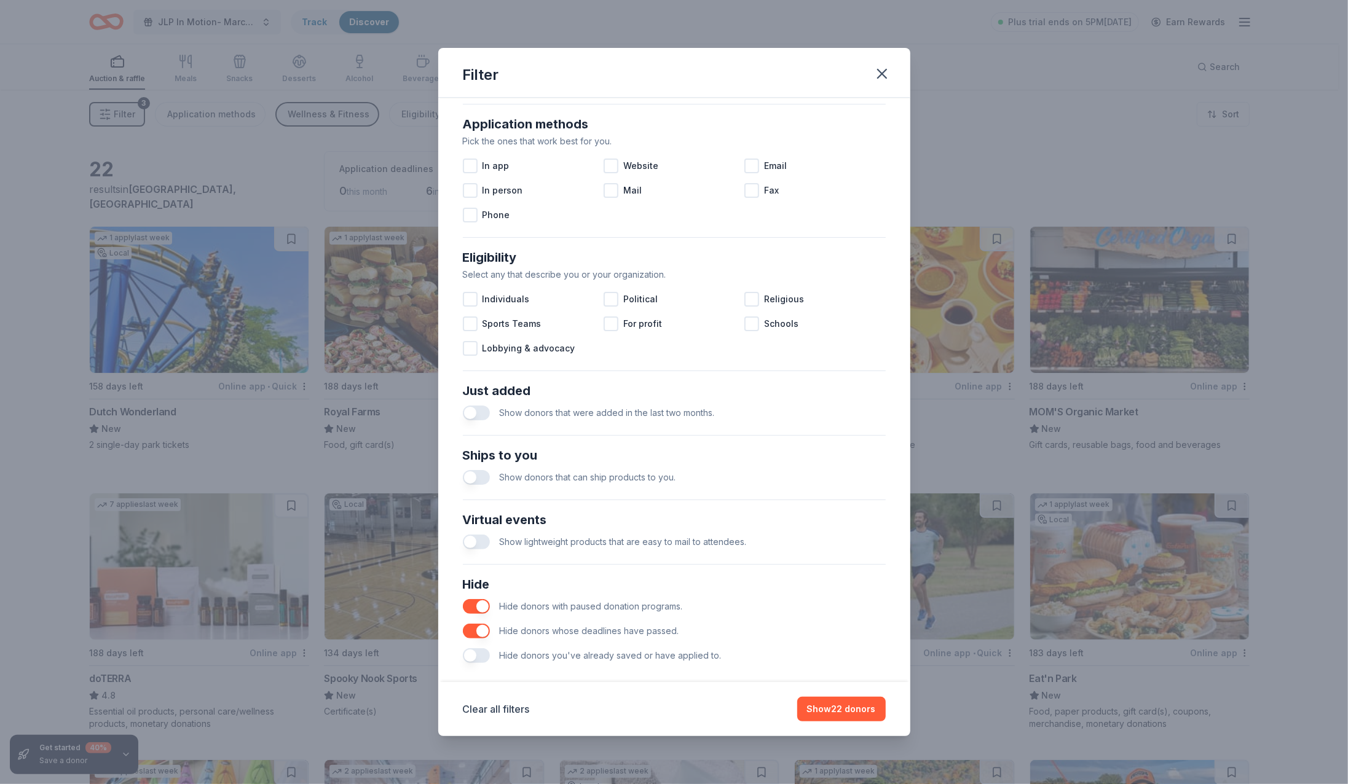
scroll to position [224, 0]
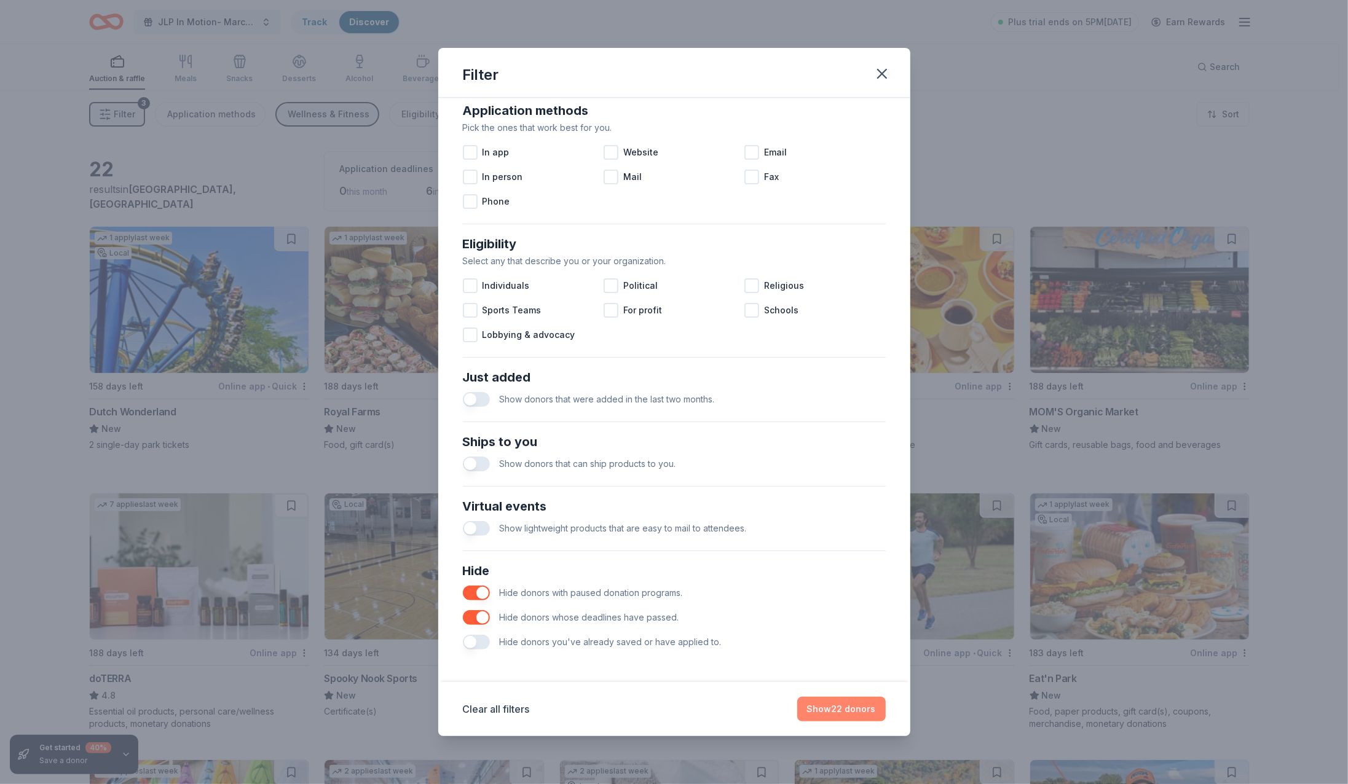
click at [851, 697] on button "Show 22 donors" at bounding box center [841, 709] width 89 height 25
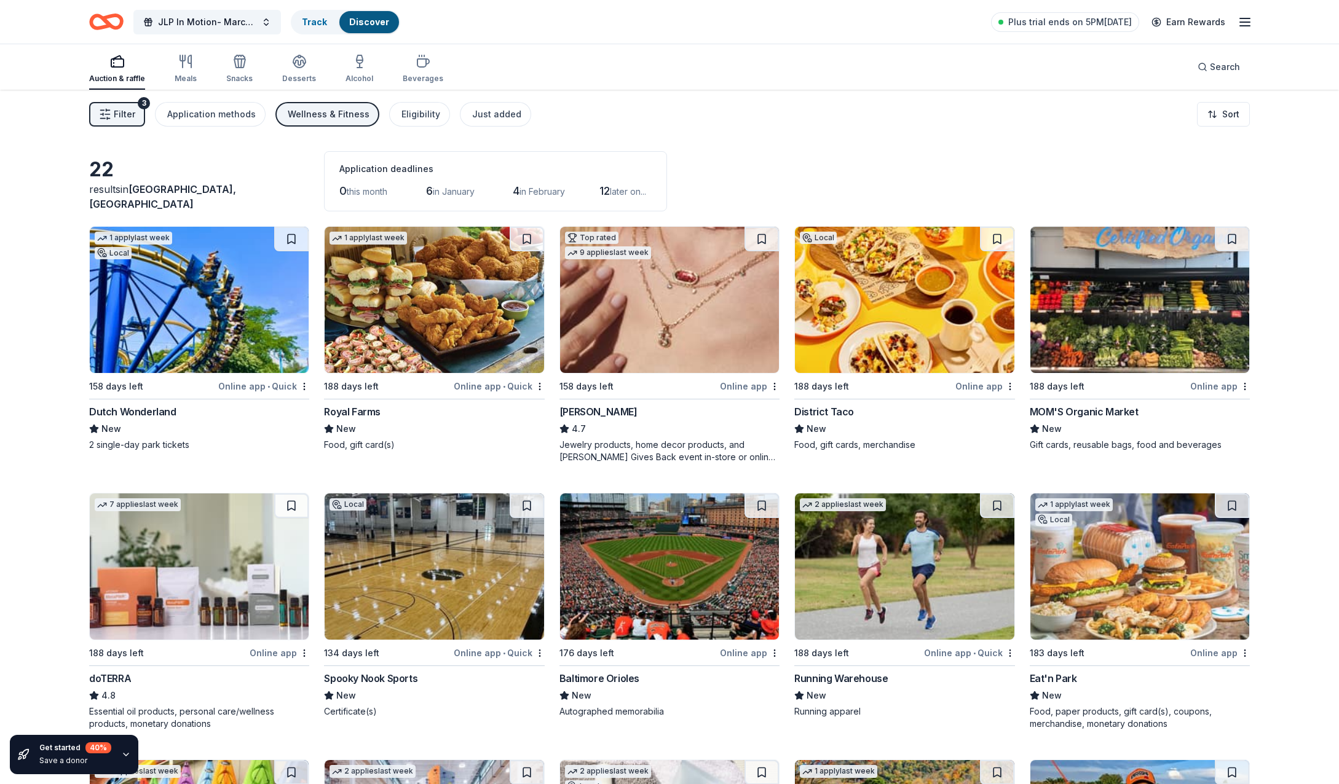
click at [120, 119] on span "Filter" at bounding box center [125, 114] width 22 height 15
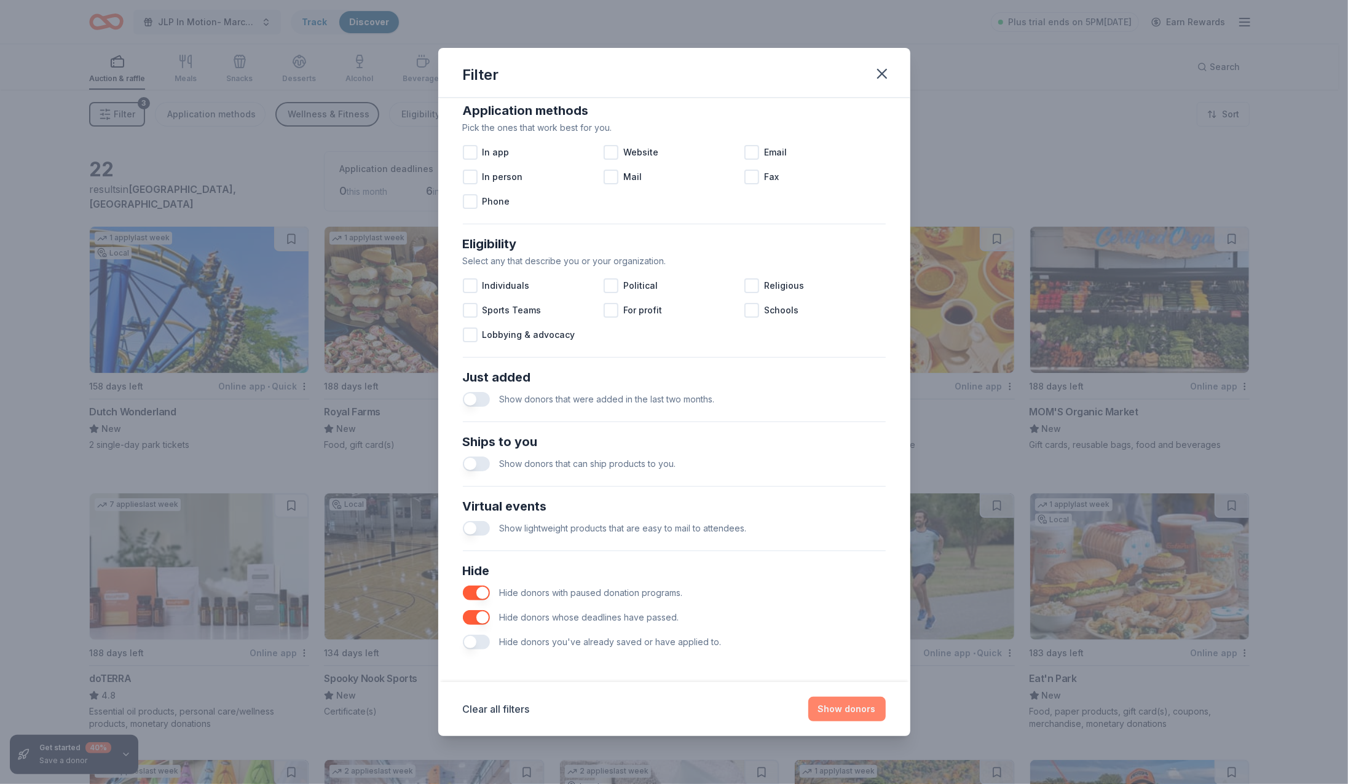
click at [864, 697] on button "Show donors" at bounding box center [846, 709] width 77 height 25
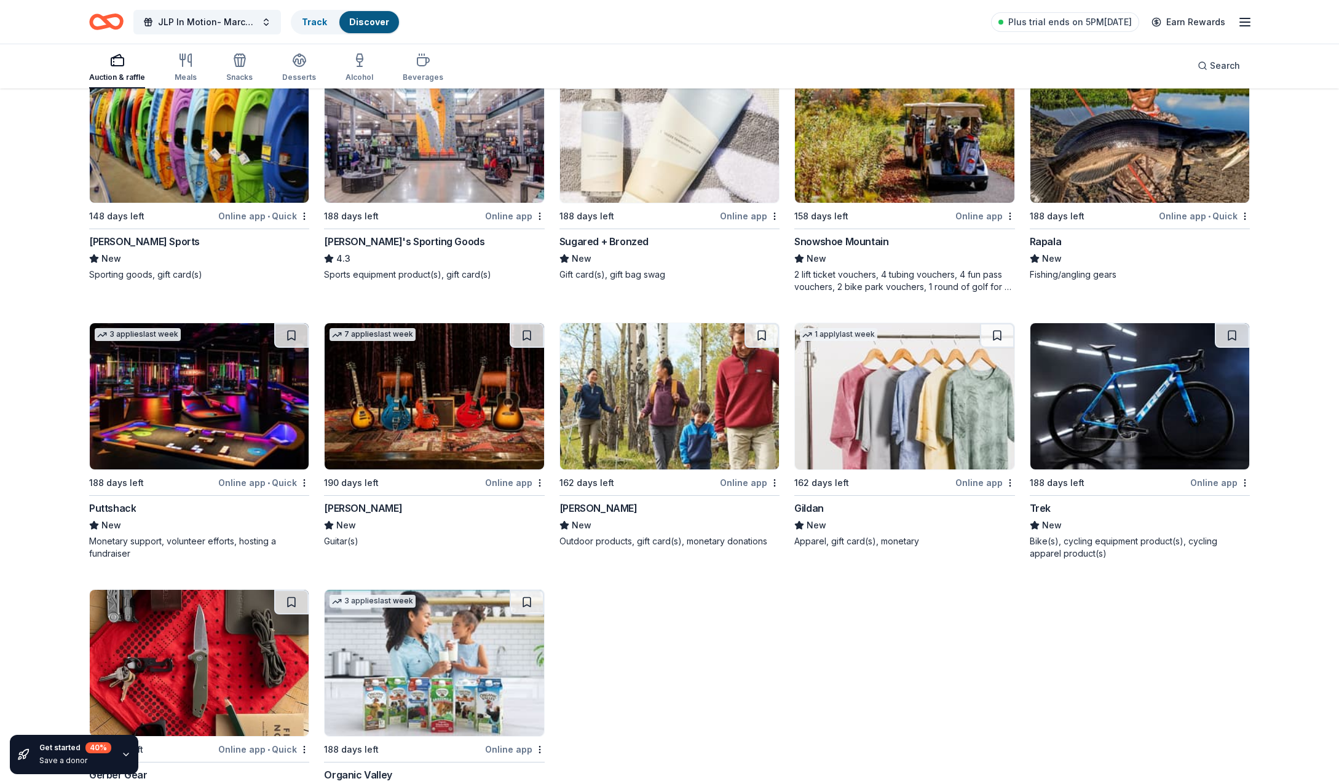
scroll to position [585, 0]
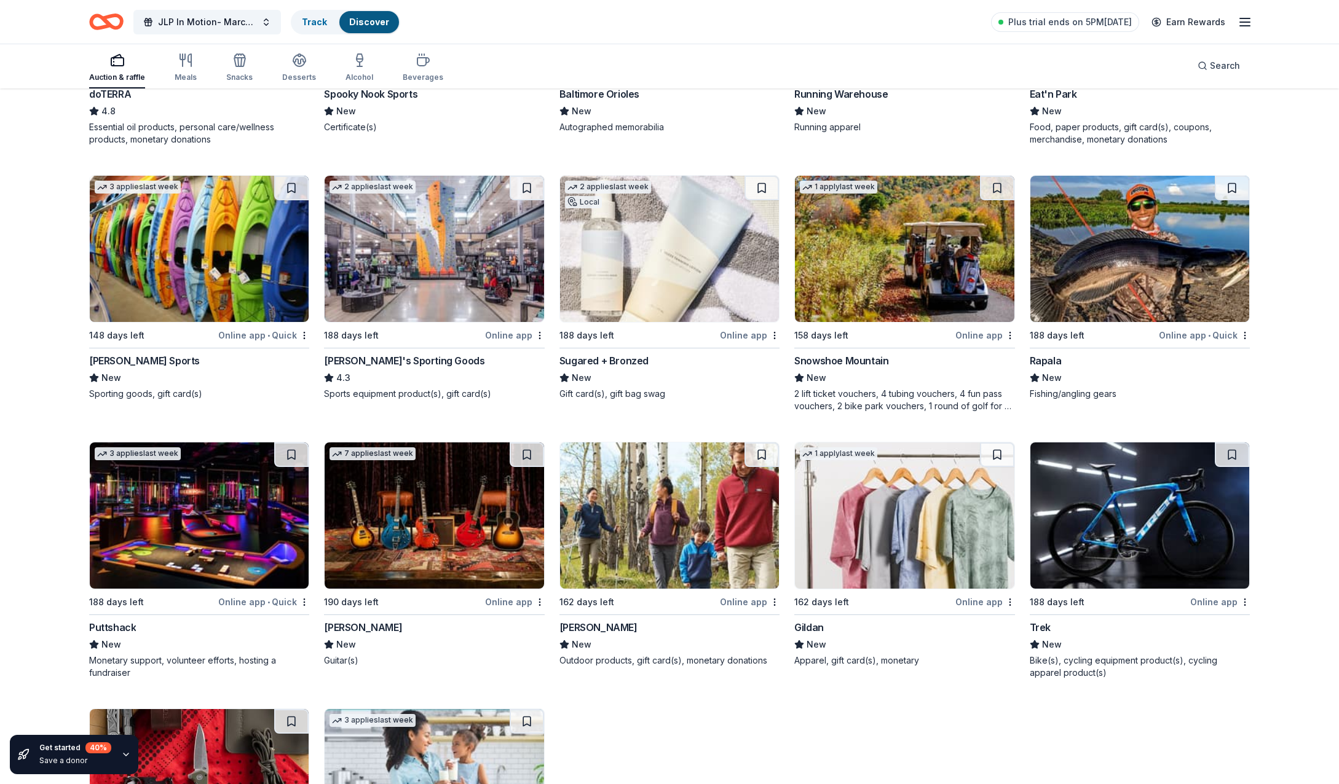
click at [229, 272] on img at bounding box center [199, 249] width 219 height 146
click at [416, 309] on img at bounding box center [434, 249] width 219 height 146
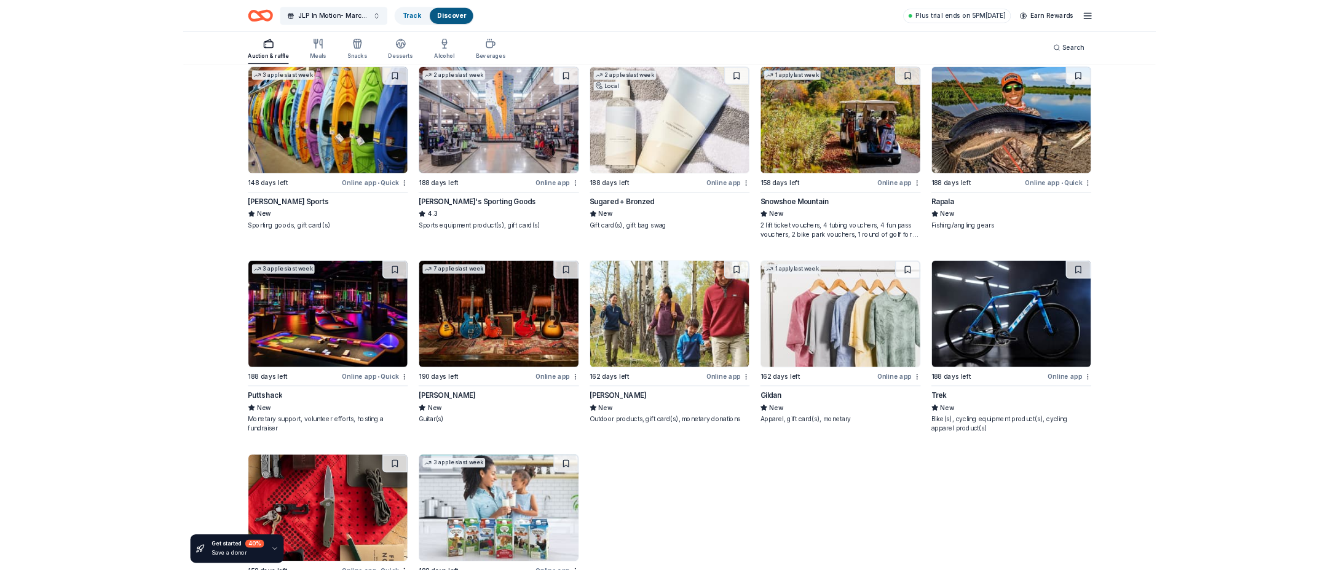
scroll to position [769, 0]
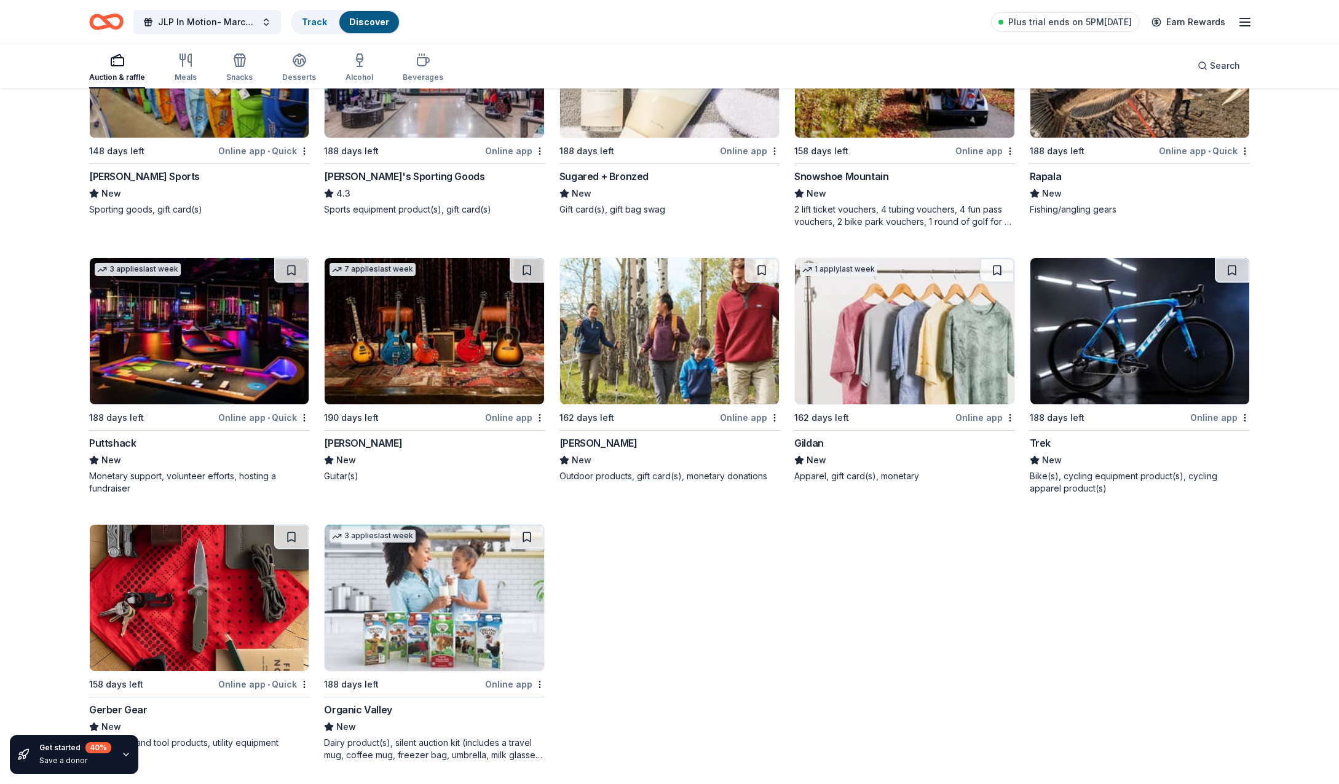
click at [647, 119] on img at bounding box center [669, 64] width 219 height 146
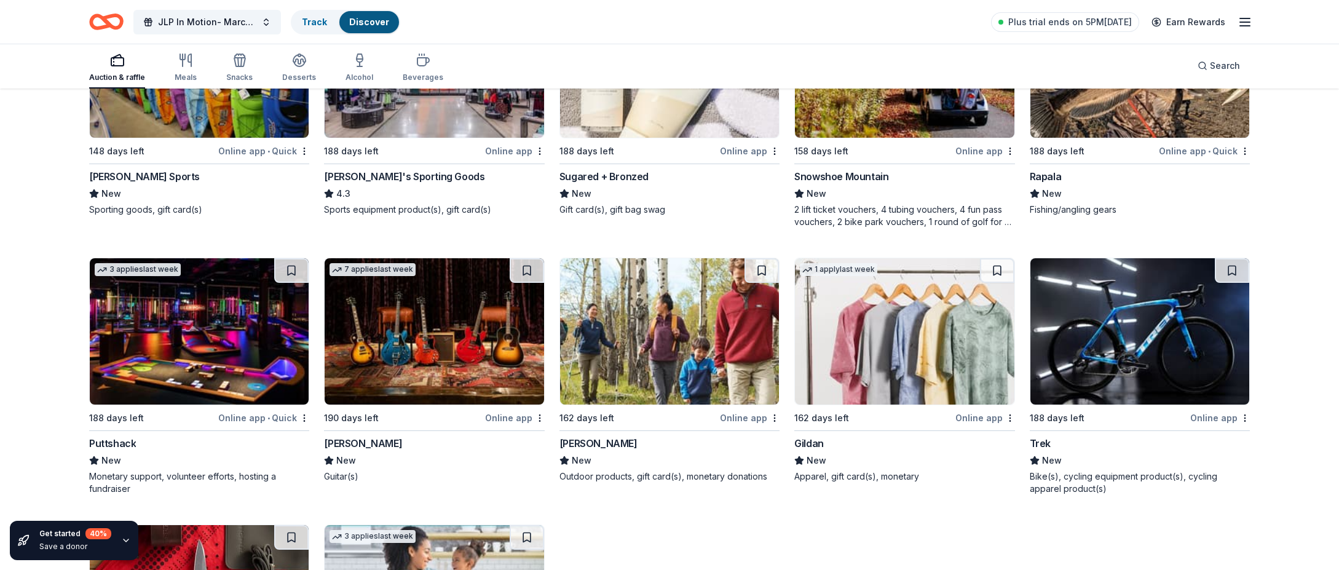
click at [658, 382] on img at bounding box center [669, 331] width 219 height 146
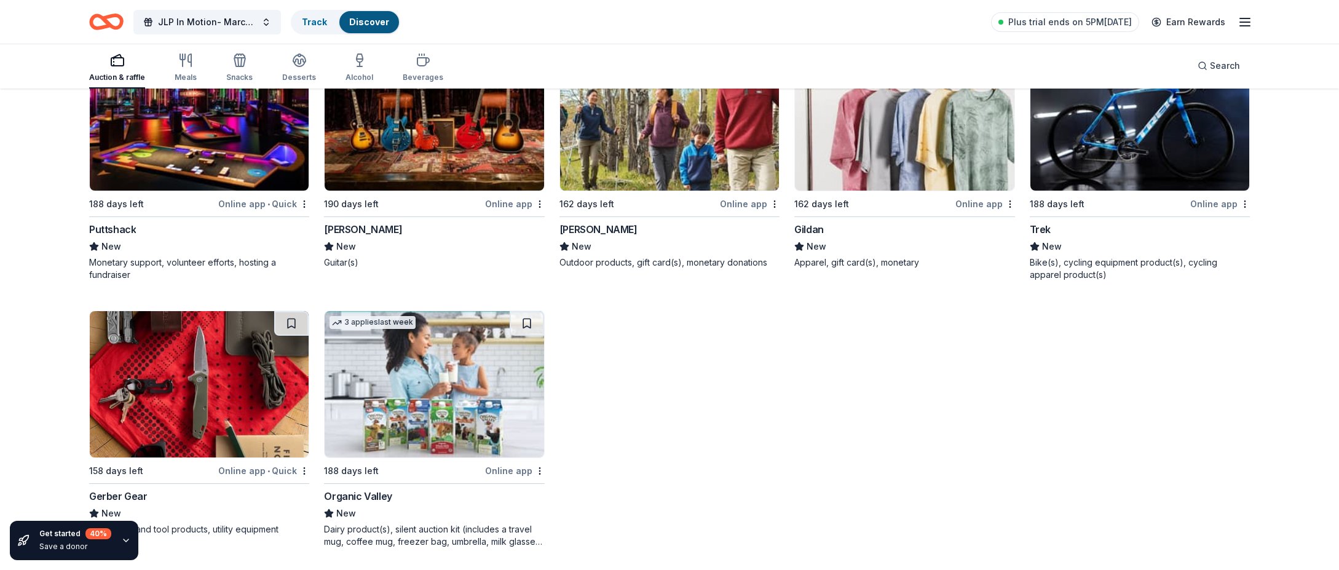
scroll to position [984, 0]
click at [426, 378] on img at bounding box center [434, 383] width 219 height 146
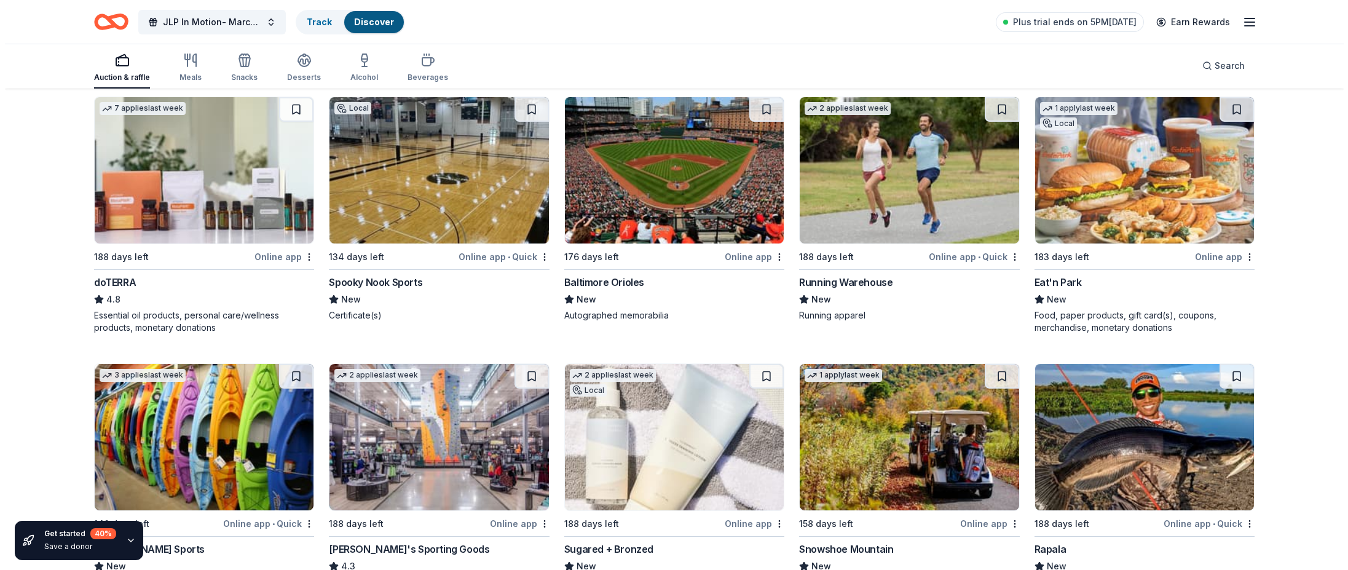
scroll to position [0, 0]
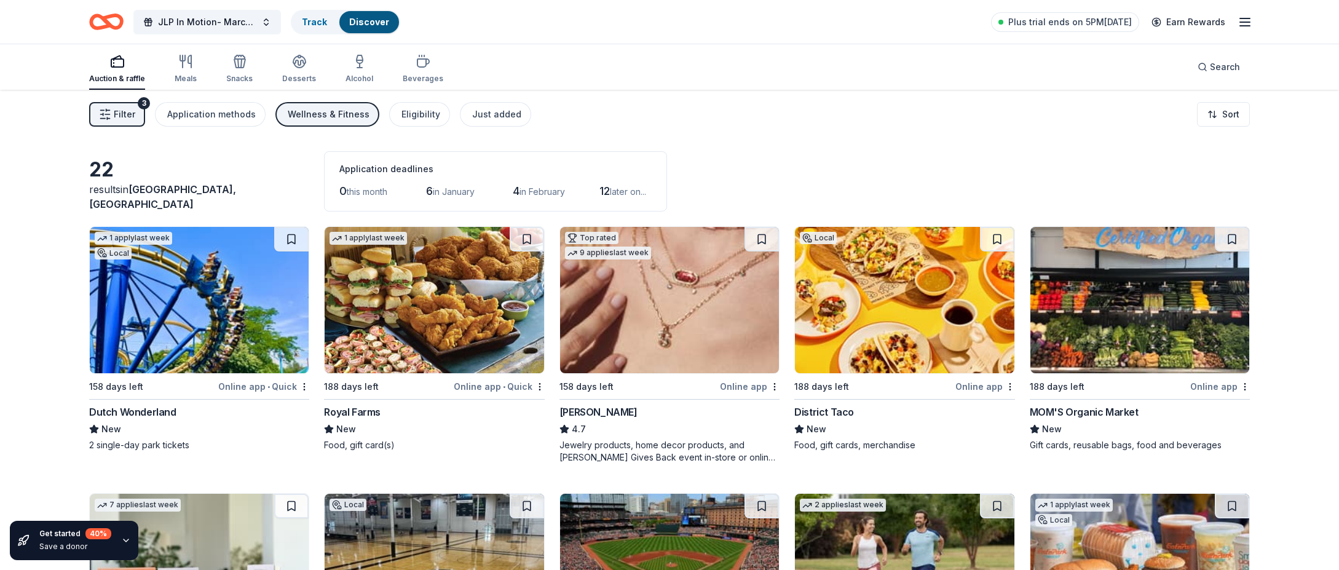
click at [336, 117] on div "Wellness & Fitness" at bounding box center [329, 114] width 82 height 15
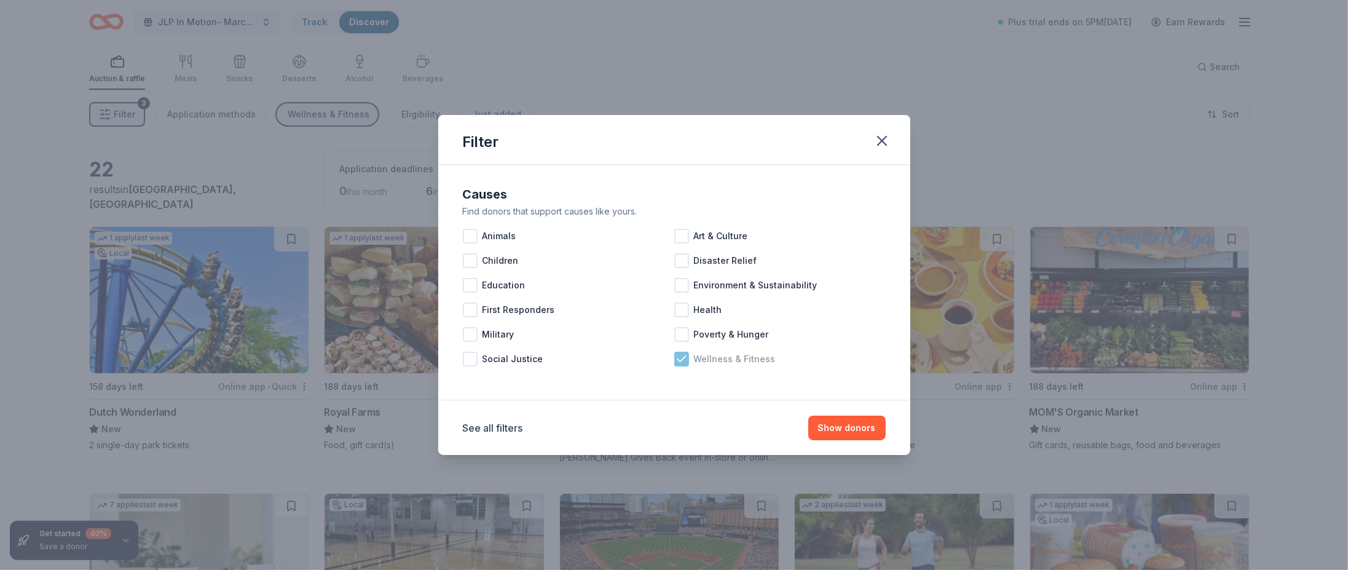
click at [682, 367] on div "Wellness & Fitness" at bounding box center [779, 359] width 211 height 25
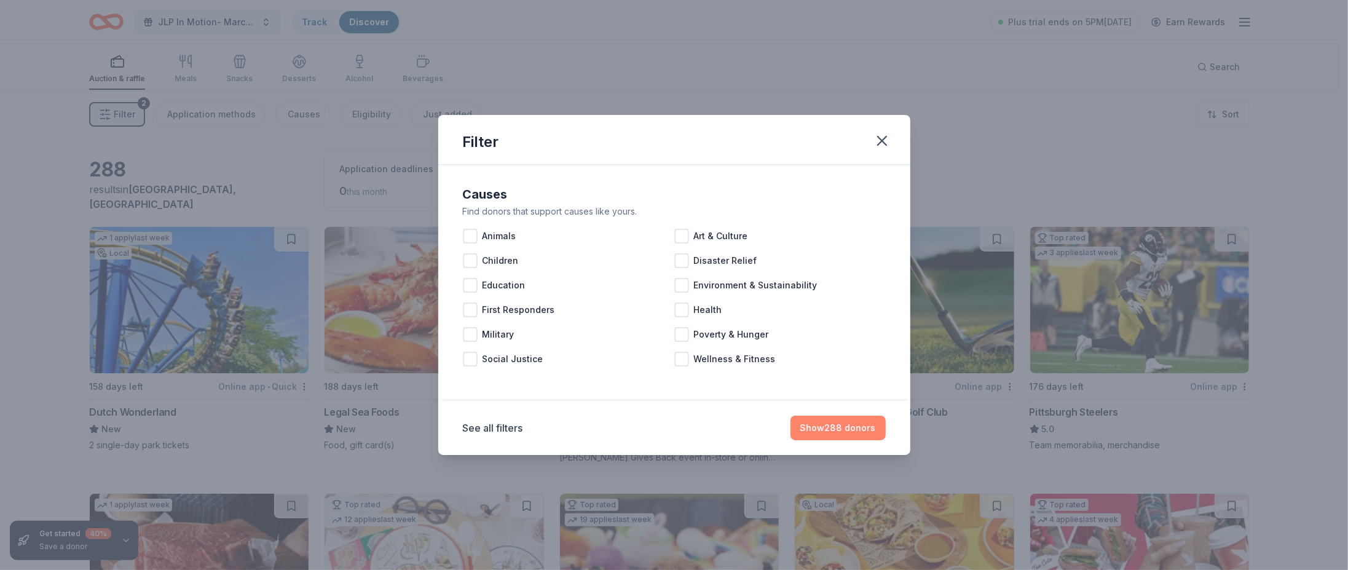
click at [843, 436] on button "Show 288 donors" at bounding box center [838, 428] width 95 height 25
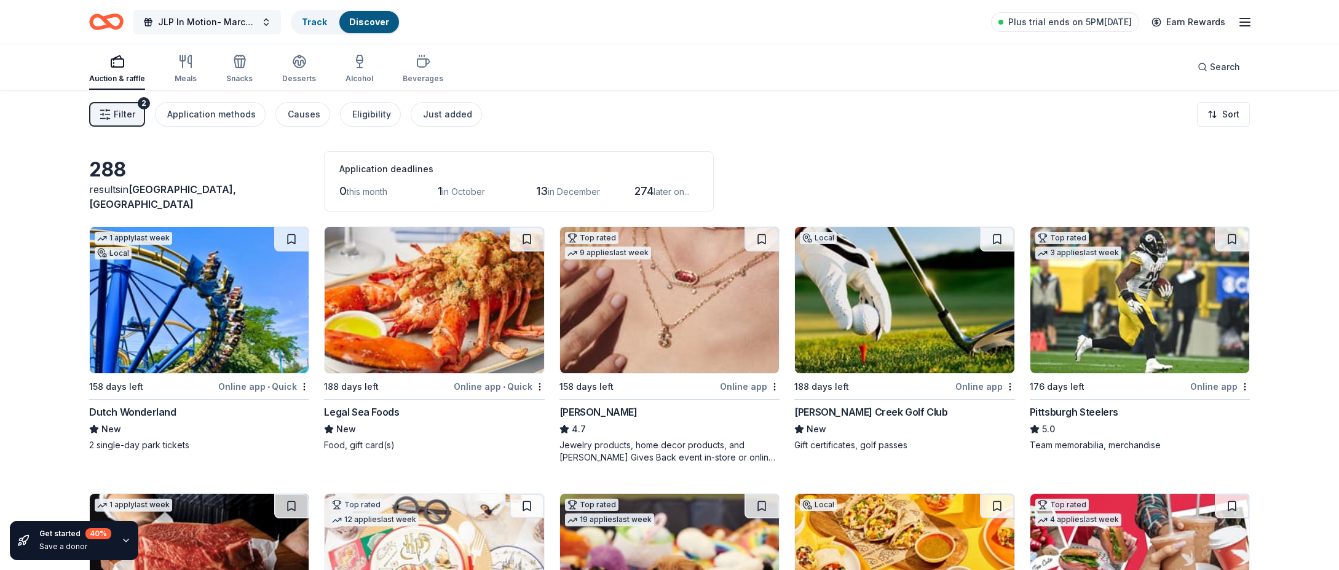
click at [268, 21] on button "JLP In Motion- March Madness" at bounding box center [207, 22] width 148 height 25
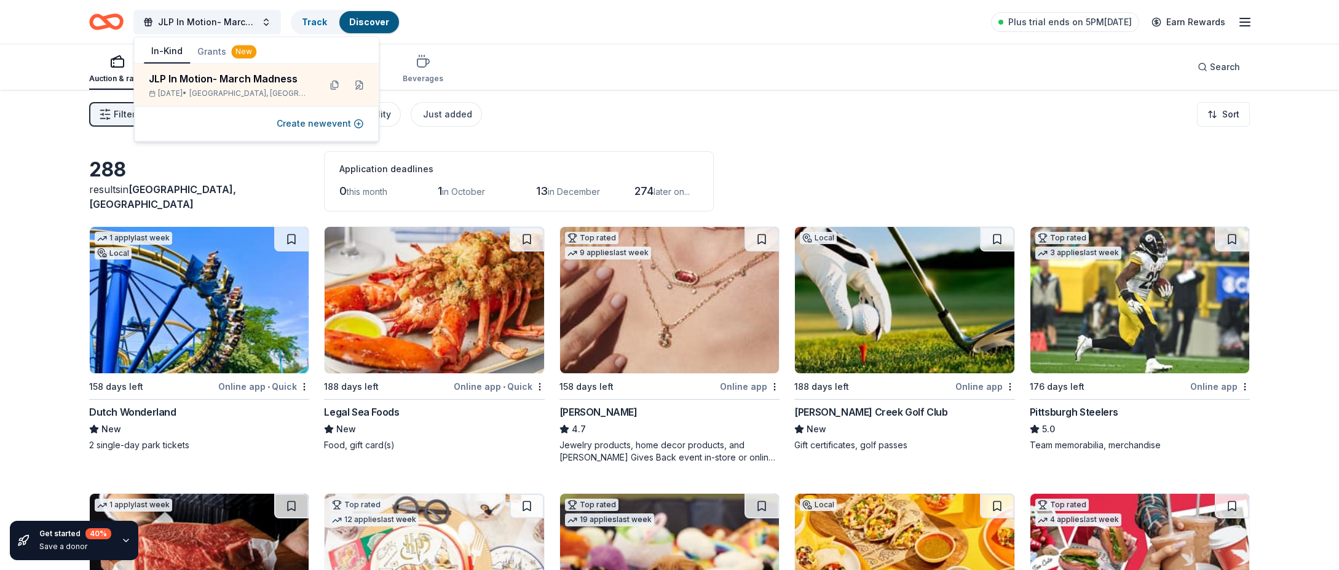
click at [220, 52] on button "Grants New" at bounding box center [227, 52] width 74 height 22
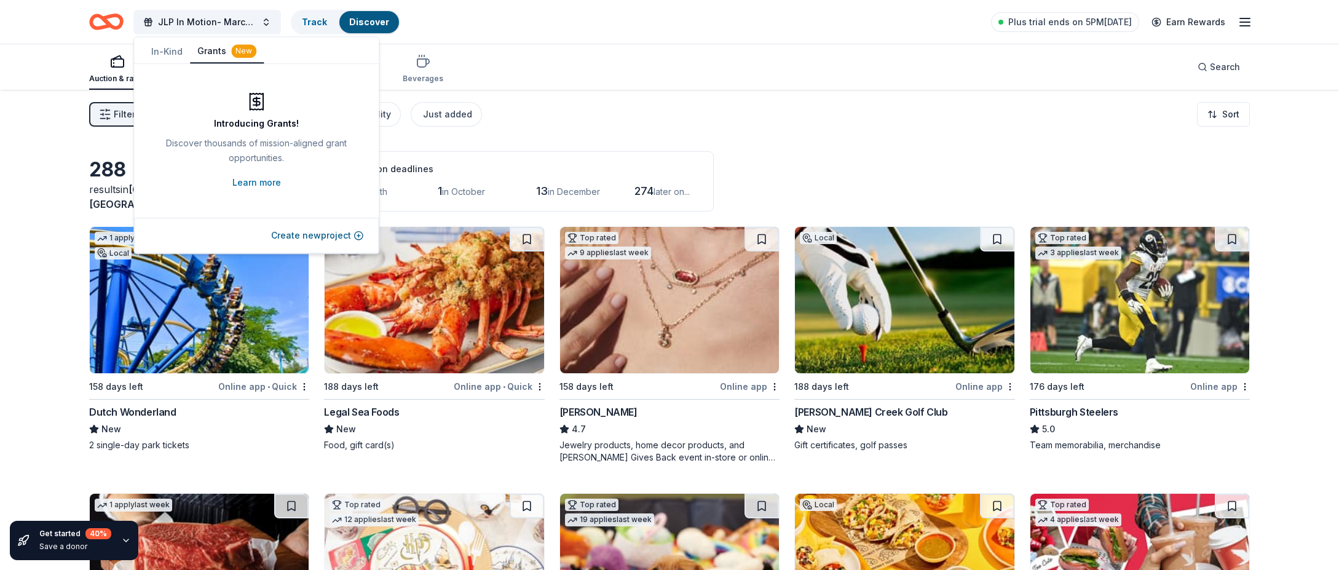
click at [165, 54] on button "In-Kind" at bounding box center [167, 52] width 46 height 22
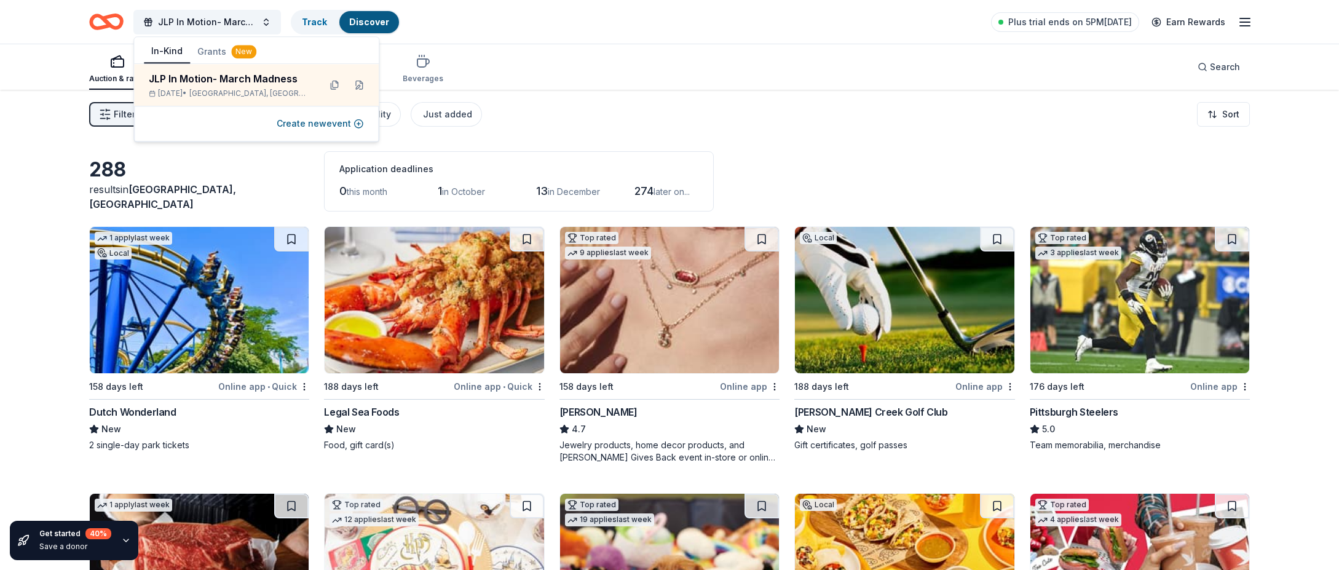
click at [81, 99] on div "Filter 2 Application methods Causes Eligibility Just added Sort" at bounding box center [669, 114] width 1259 height 49
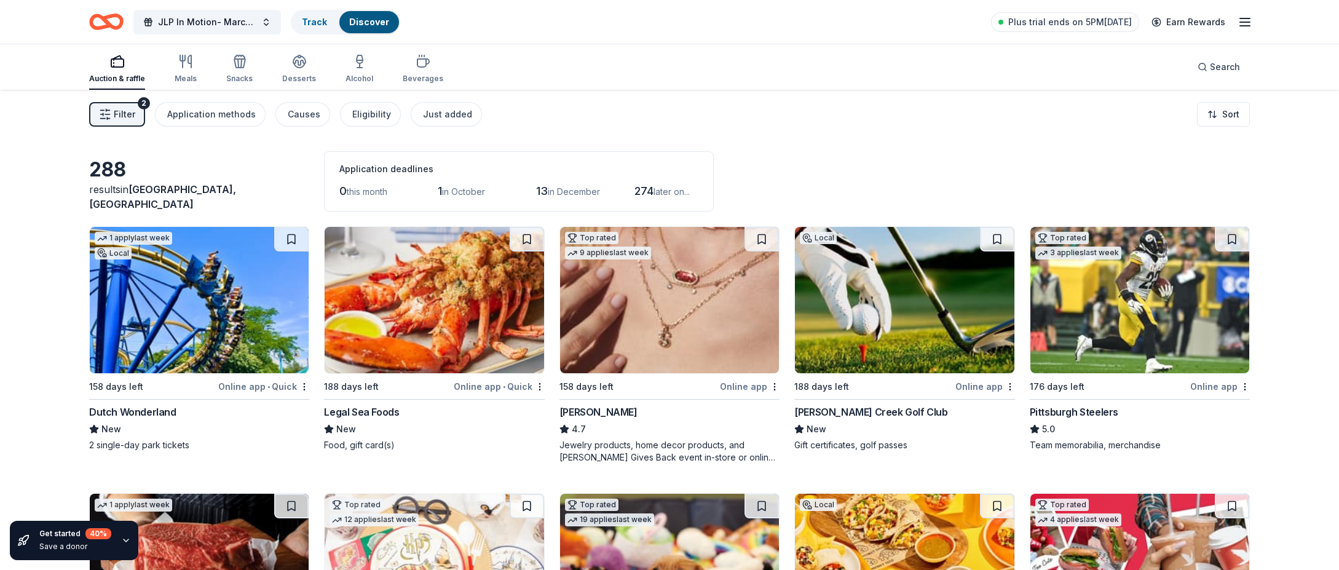
click at [111, 110] on icon "button" at bounding box center [105, 114] width 12 height 12
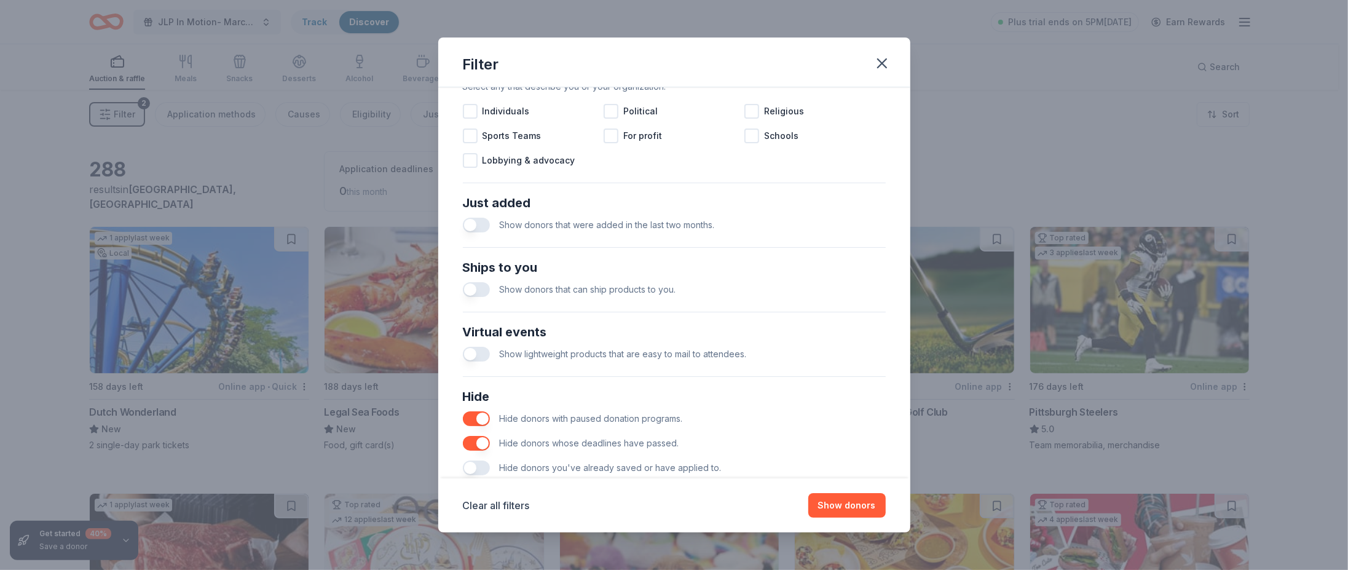
scroll to position [417, 0]
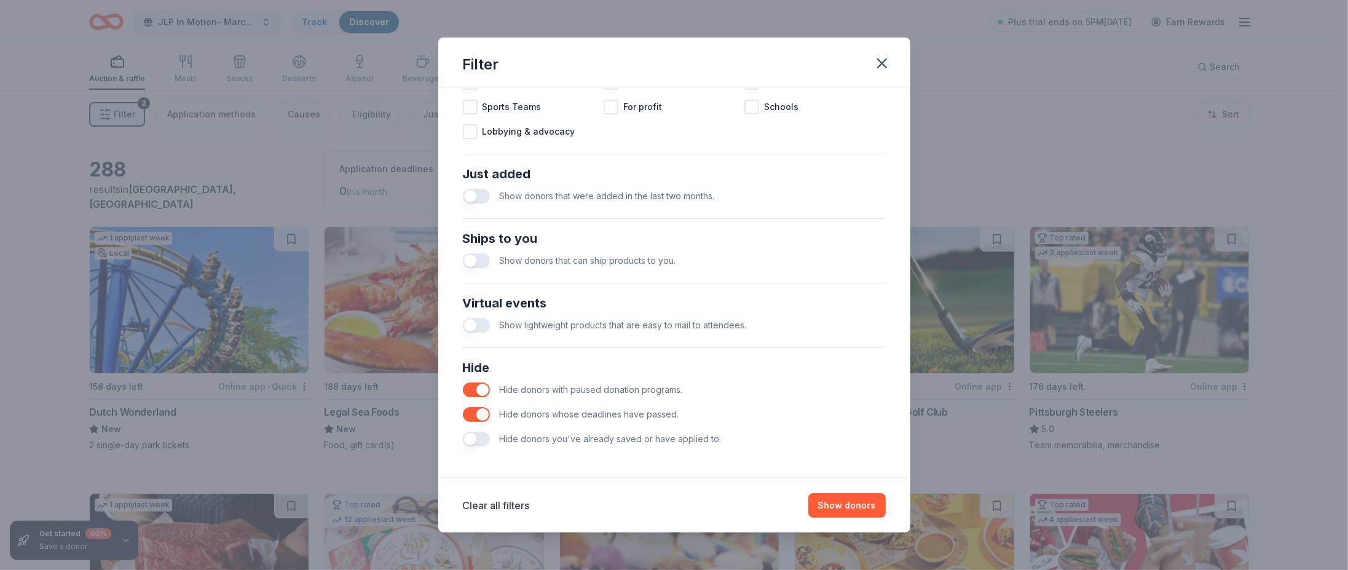
click at [470, 404] on div "Hide donors whose deadlines have passed." at bounding box center [674, 414] width 423 height 25
click at [480, 414] on button "button" at bounding box center [476, 414] width 27 height 15
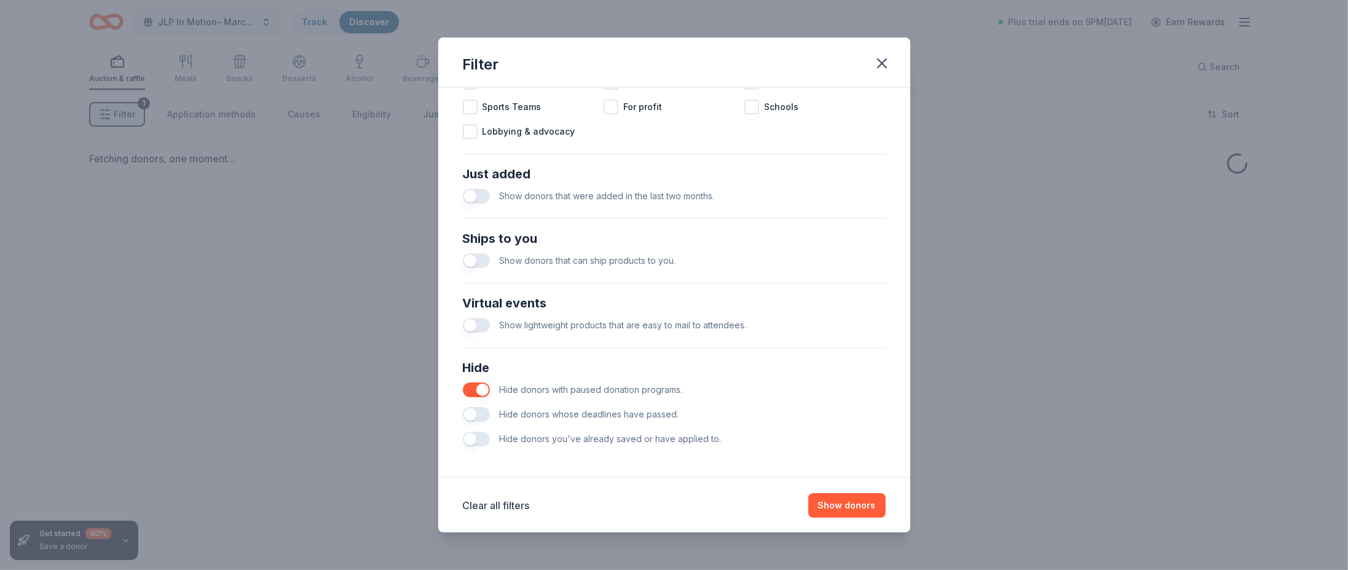
click at [484, 390] on button "button" at bounding box center [476, 389] width 27 height 15
click at [856, 500] on button "Show donors" at bounding box center [846, 505] width 77 height 25
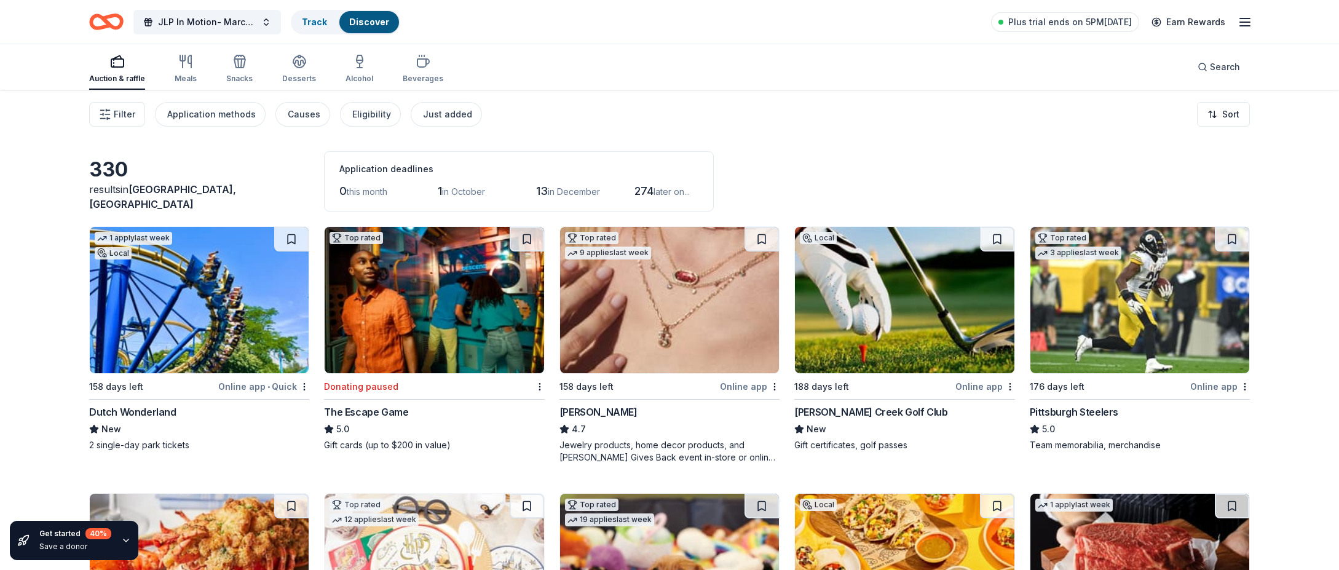
click at [127, 75] on div "Auction & raffle" at bounding box center [117, 79] width 56 height 10
click at [113, 114] on button "Filter" at bounding box center [117, 114] width 56 height 25
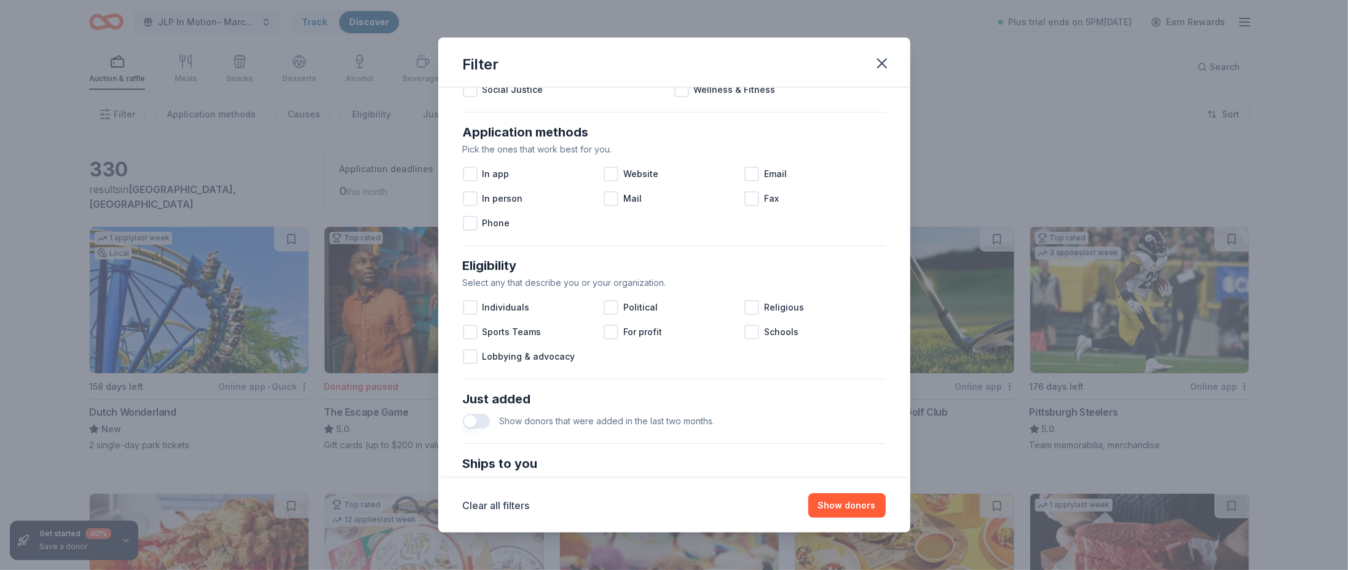
scroll to position [417, 0]
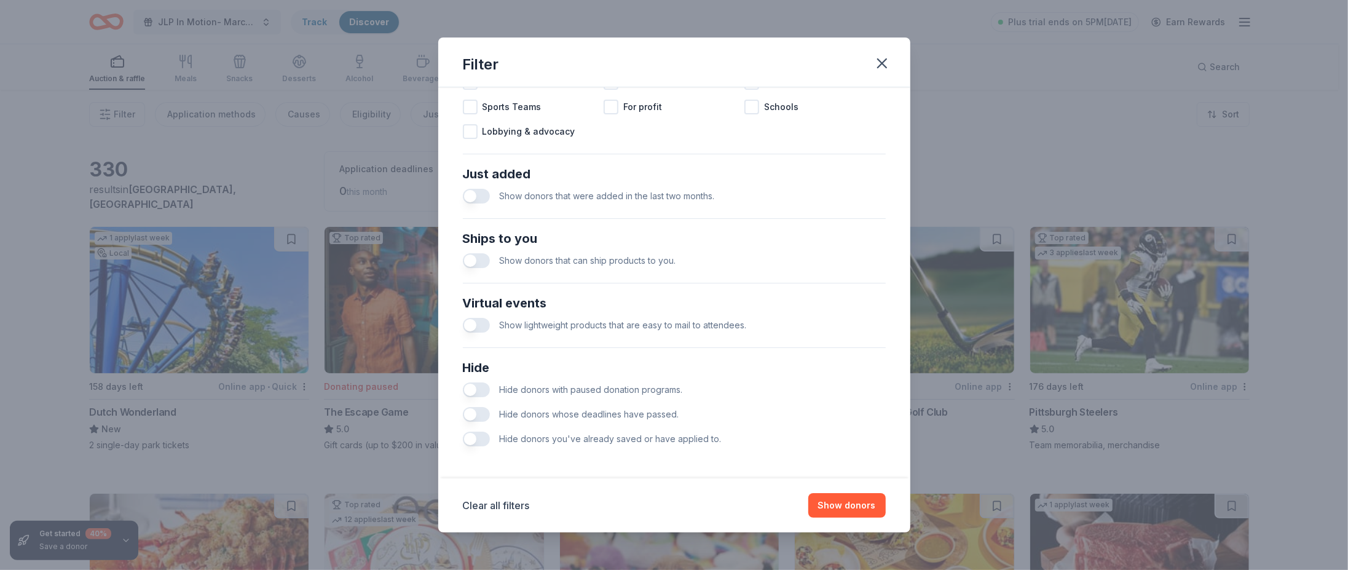
click at [473, 411] on button "button" at bounding box center [476, 414] width 27 height 15
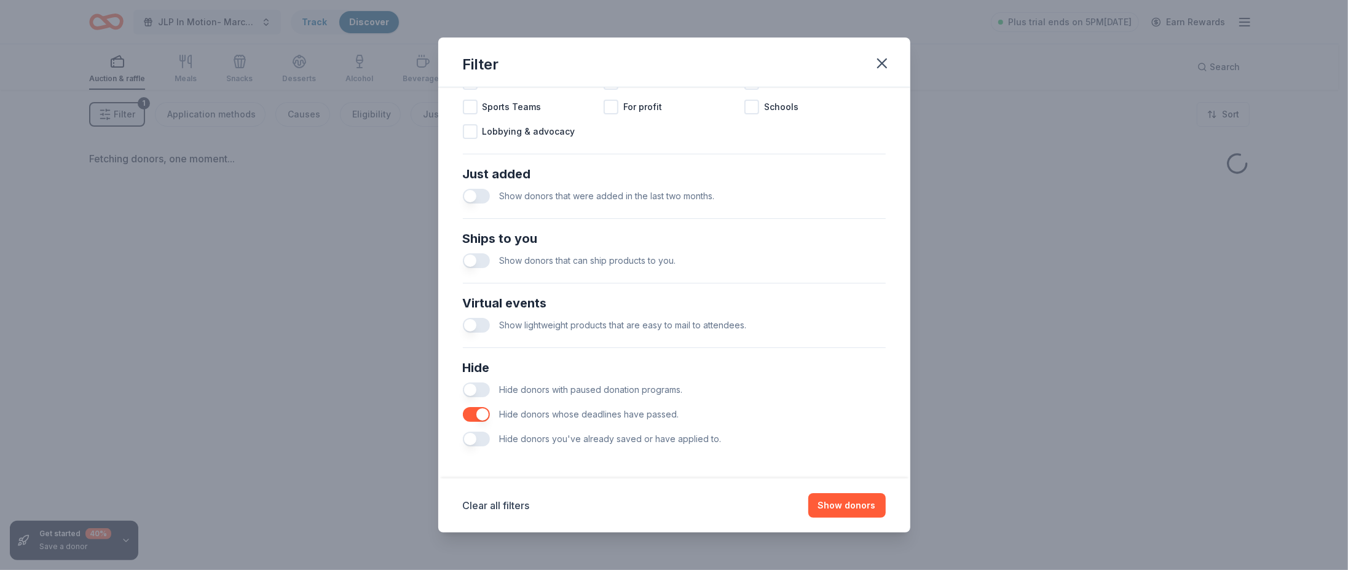
click at [486, 393] on button "button" at bounding box center [476, 389] width 27 height 15
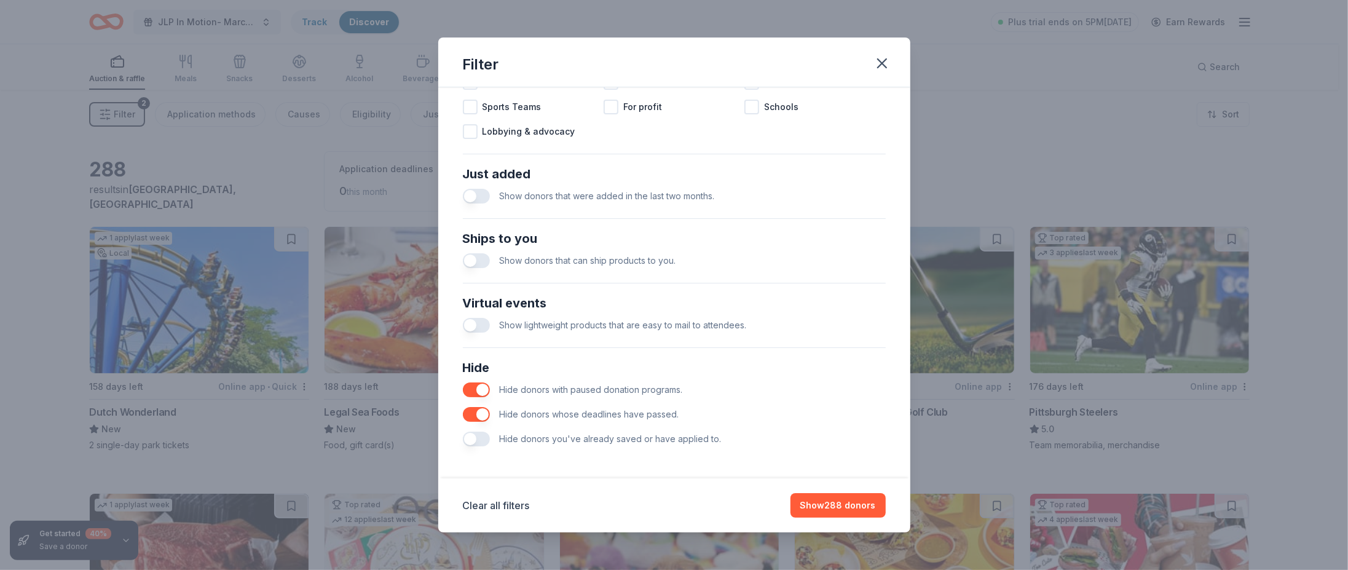
click at [480, 413] on button "button" at bounding box center [476, 414] width 27 height 15
click at [826, 507] on button "Show 288 donors" at bounding box center [838, 505] width 95 height 25
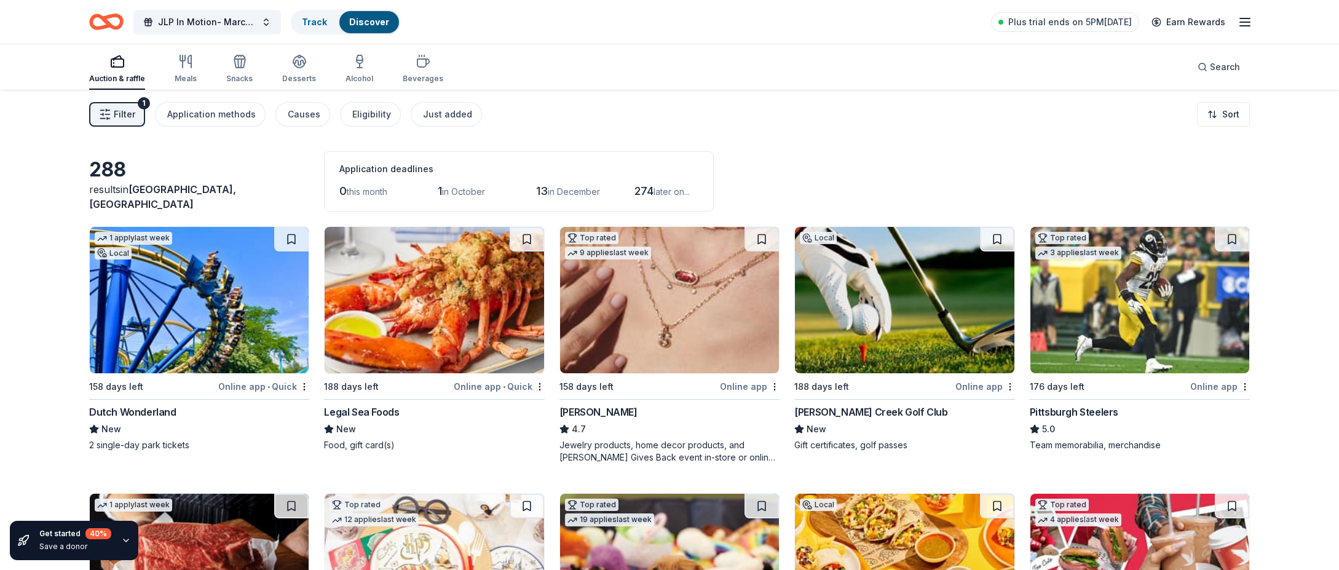
click at [130, 68] on div "Auction & raffle" at bounding box center [117, 69] width 56 height 30
click at [132, 125] on button "Filter 1" at bounding box center [117, 114] width 56 height 25
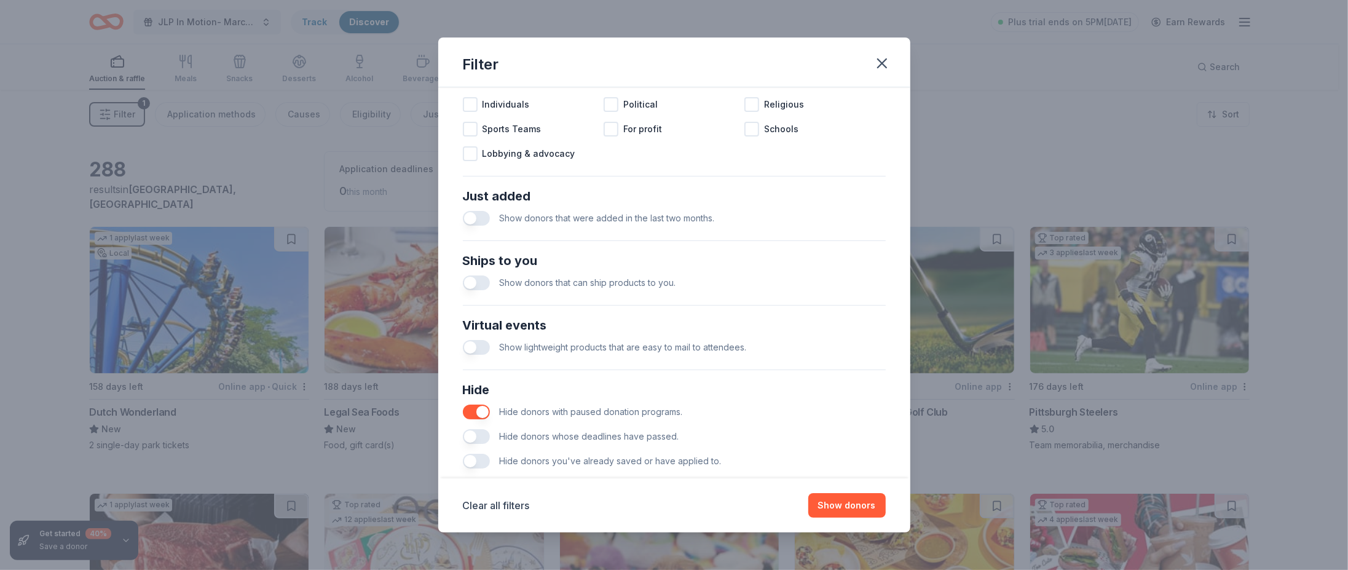
scroll to position [417, 0]
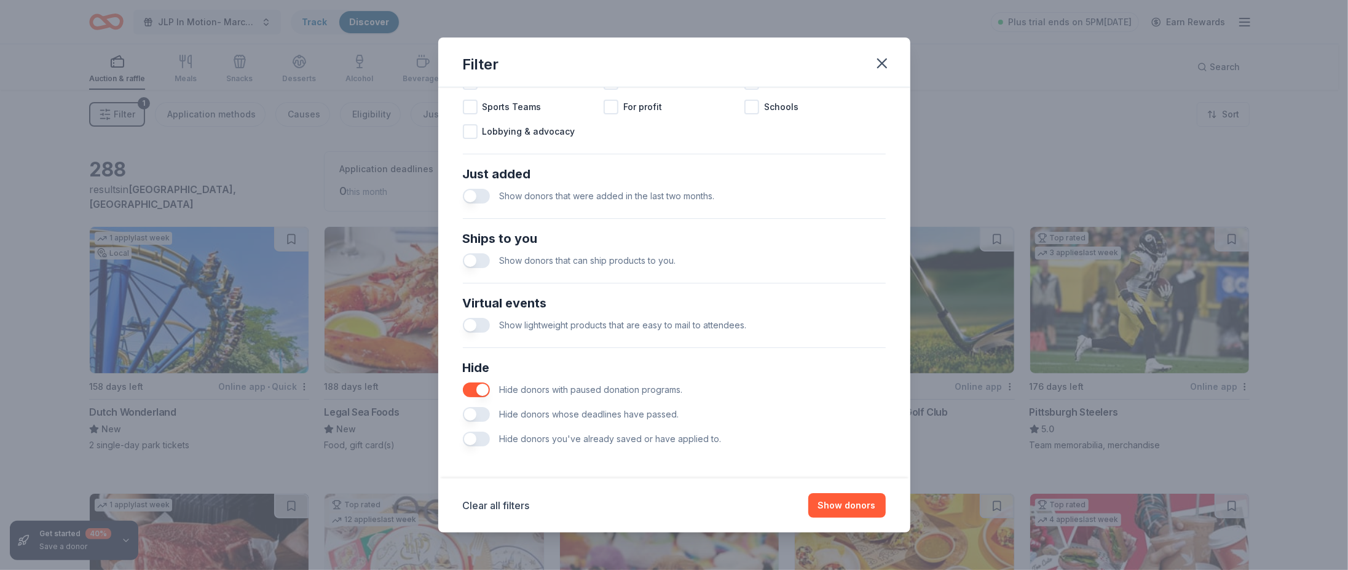
click at [470, 407] on button "button" at bounding box center [476, 414] width 27 height 15
click at [476, 408] on button "button" at bounding box center [476, 414] width 27 height 15
click at [857, 503] on button "Show donors" at bounding box center [846, 505] width 77 height 25
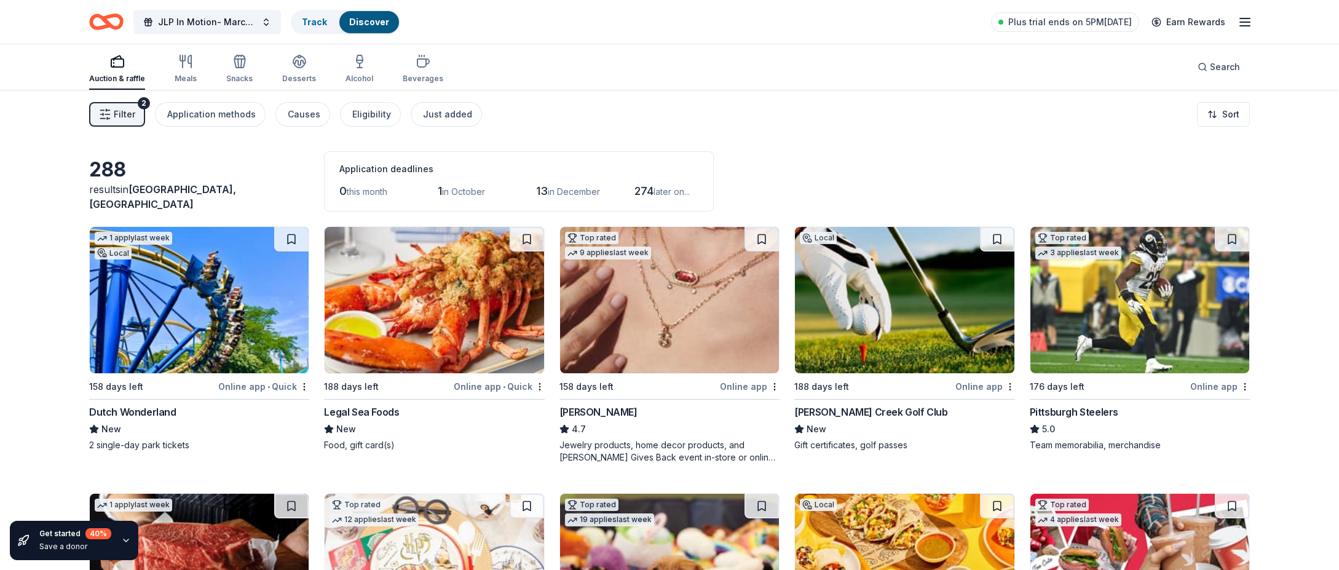
click at [106, 75] on div "Auction & raffle" at bounding box center [117, 79] width 56 height 10
click at [127, 101] on div "Filter 2 Application methods Causes Eligibility Just added Sort" at bounding box center [669, 114] width 1259 height 49
click at [130, 116] on span "Filter" at bounding box center [125, 114] width 22 height 15
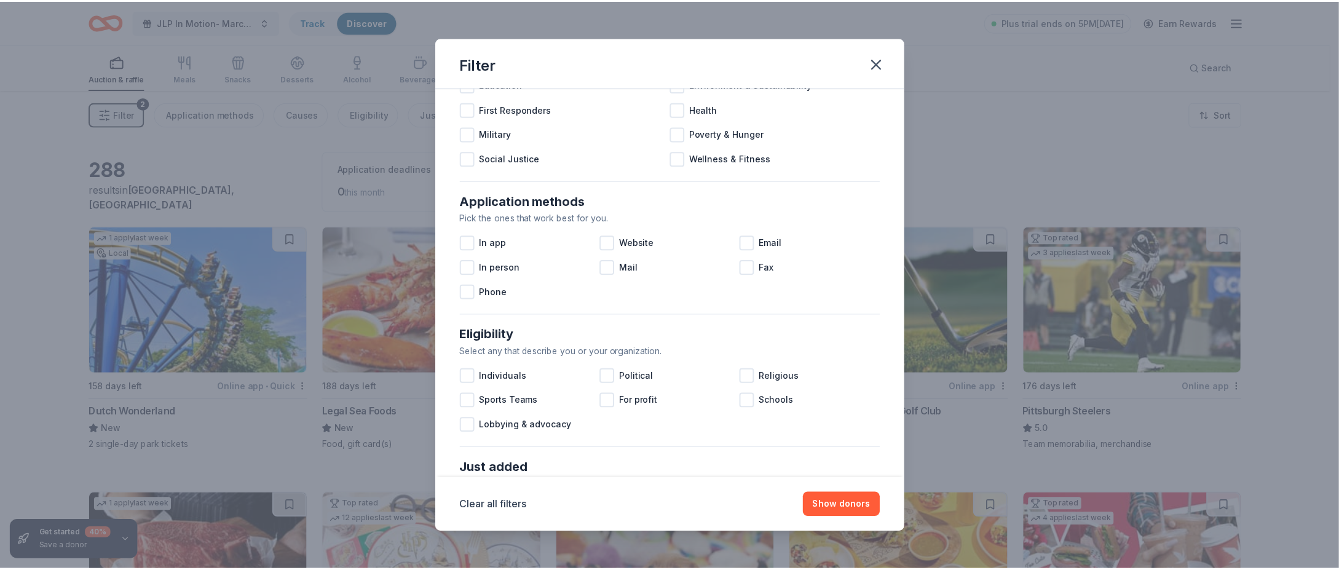
scroll to position [417, 0]
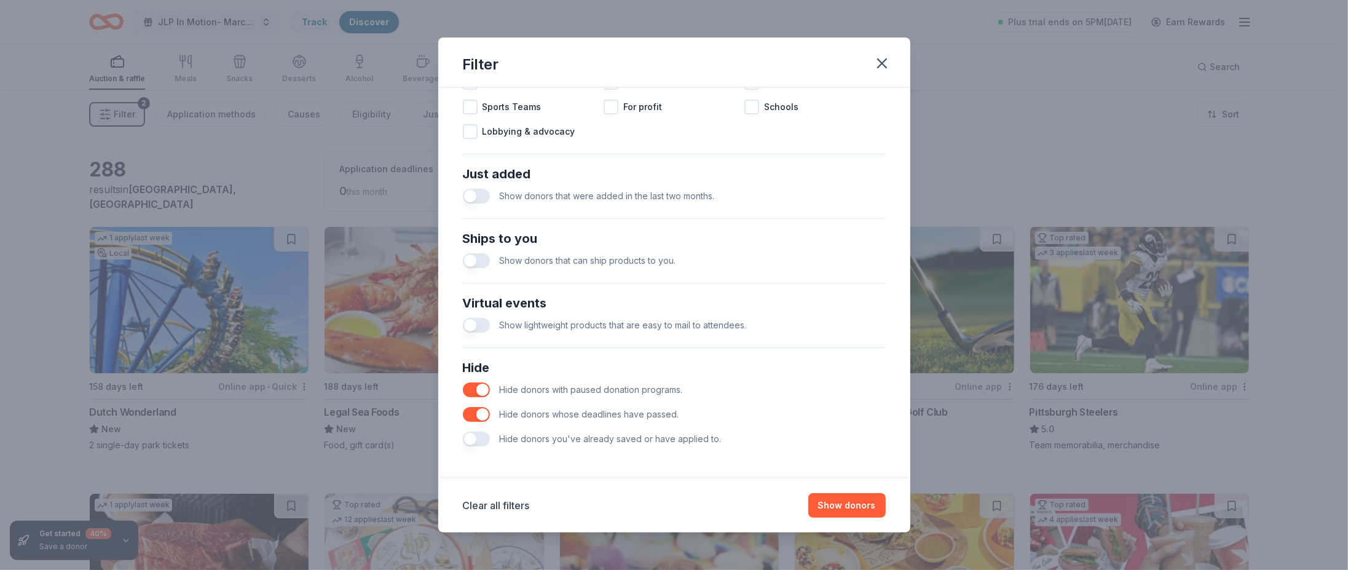
click at [476, 194] on button "button" at bounding box center [476, 196] width 27 height 15
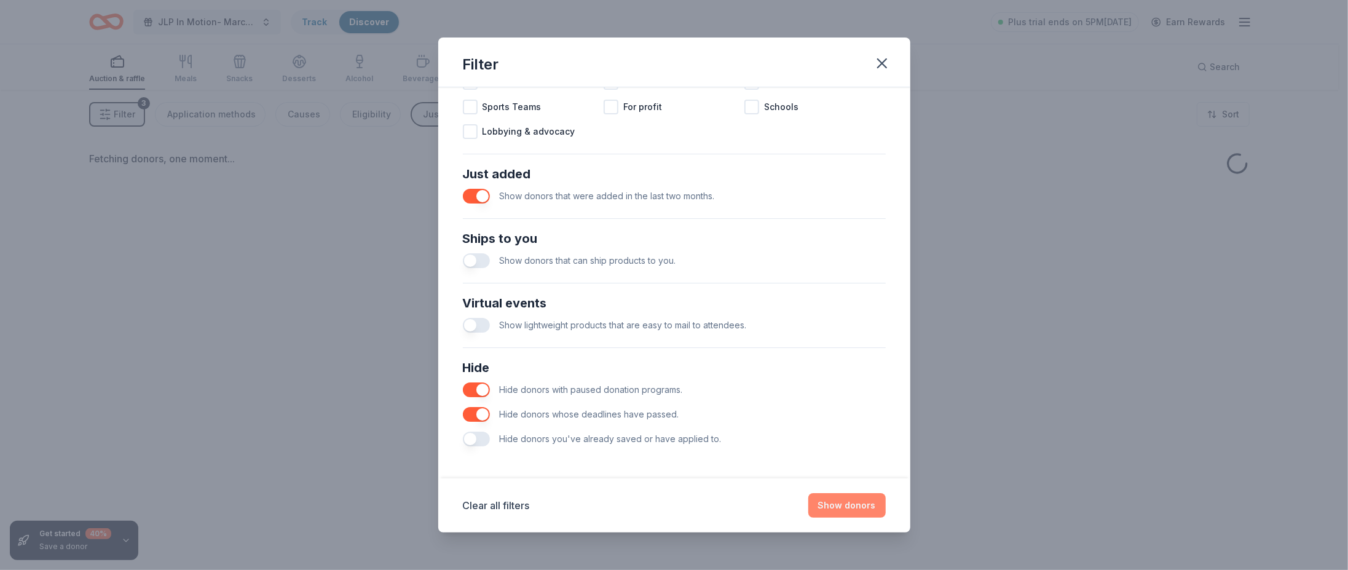
click at [857, 504] on button "Show donors" at bounding box center [846, 505] width 77 height 25
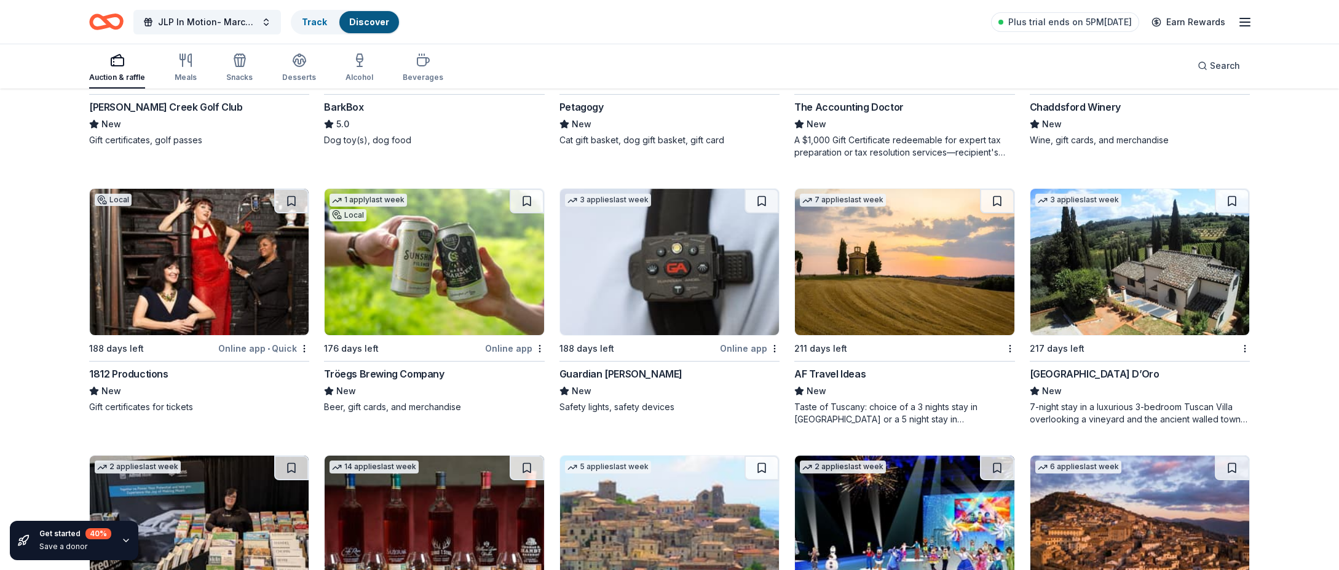
scroll to position [274, 0]
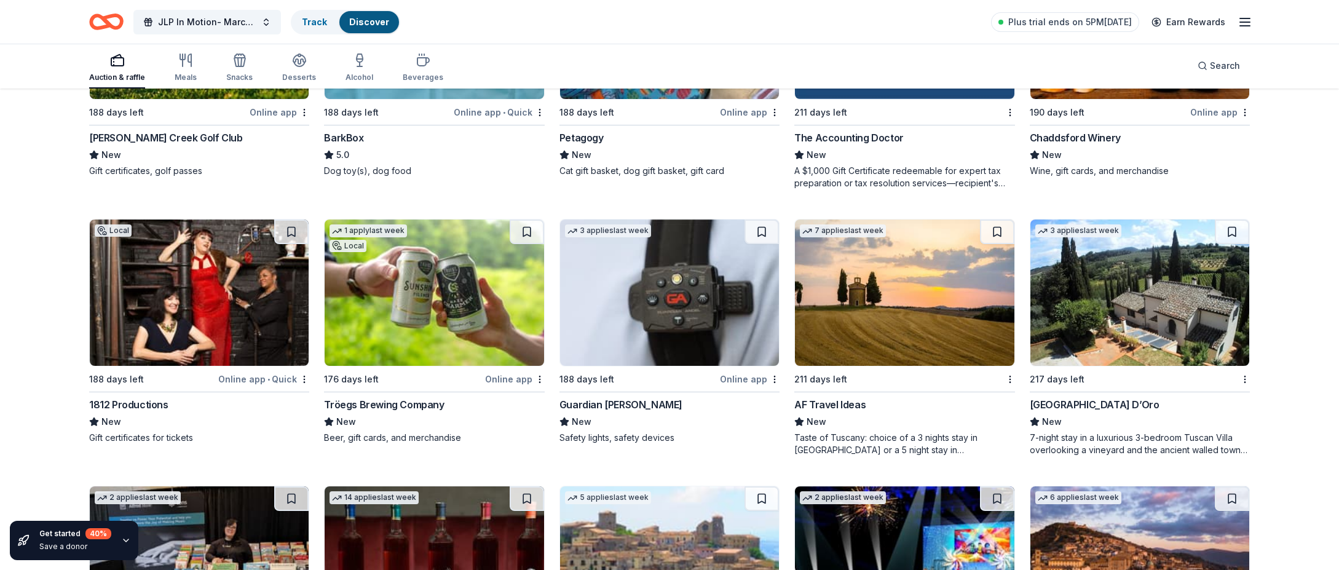
click at [1139, 283] on img at bounding box center [1139, 292] width 219 height 146
click at [930, 330] on img at bounding box center [904, 292] width 219 height 146
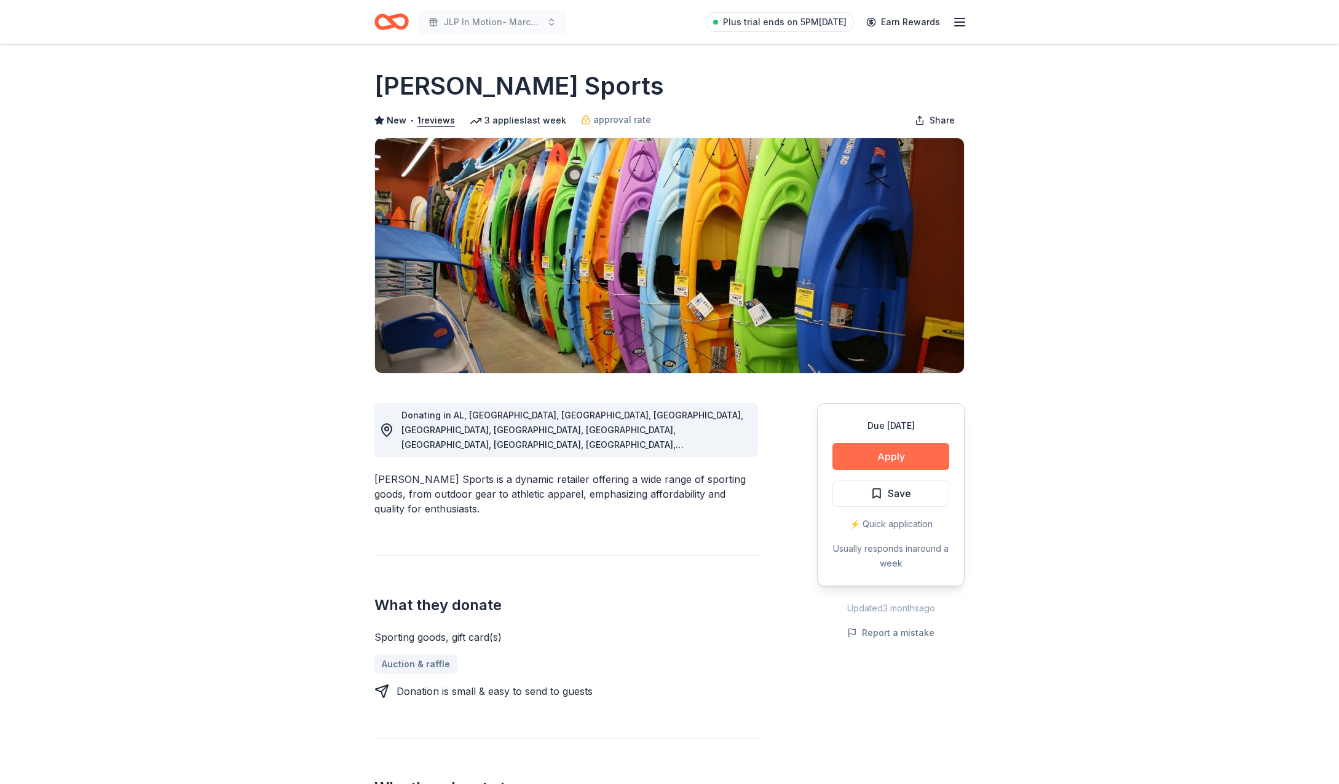
click at [887, 453] on button "Apply" at bounding box center [890, 456] width 117 height 27
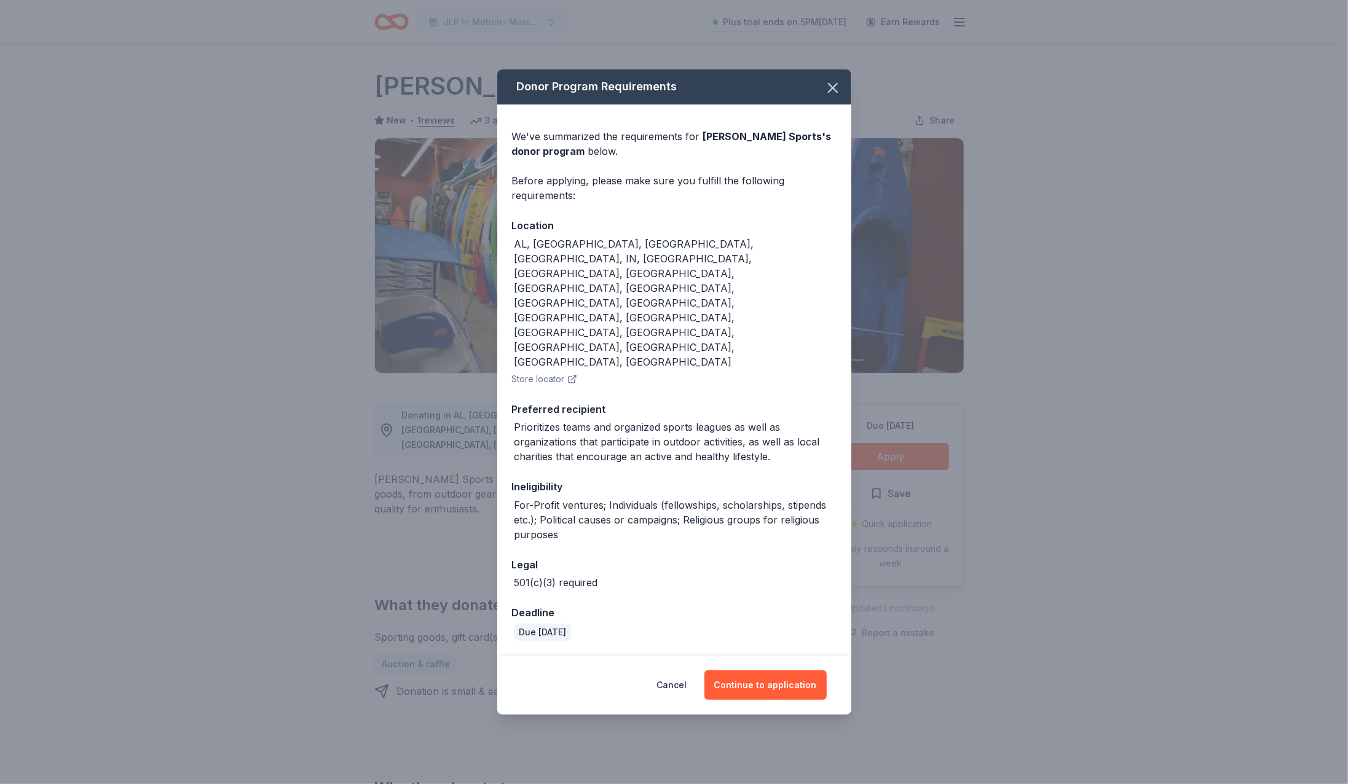
click at [556, 372] on button "Store locator" at bounding box center [544, 379] width 65 height 15
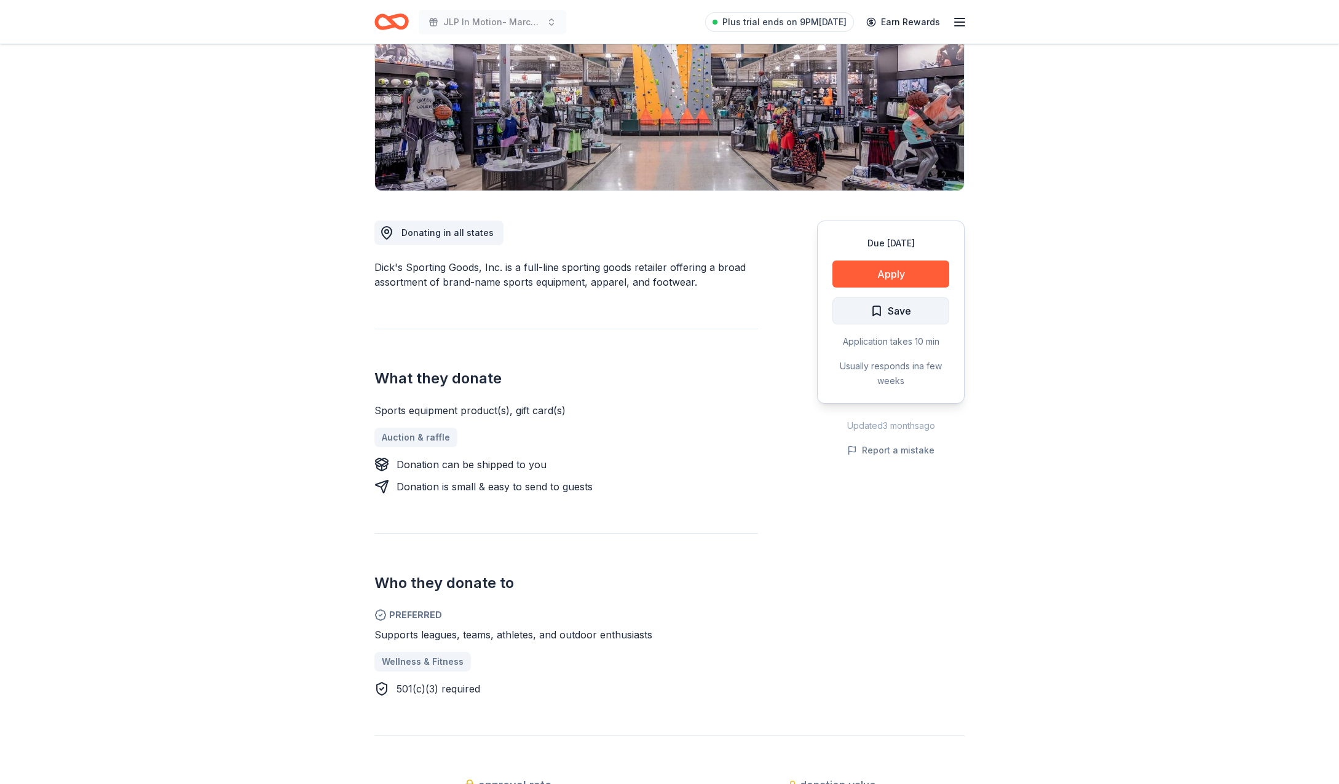
scroll to position [184, 0]
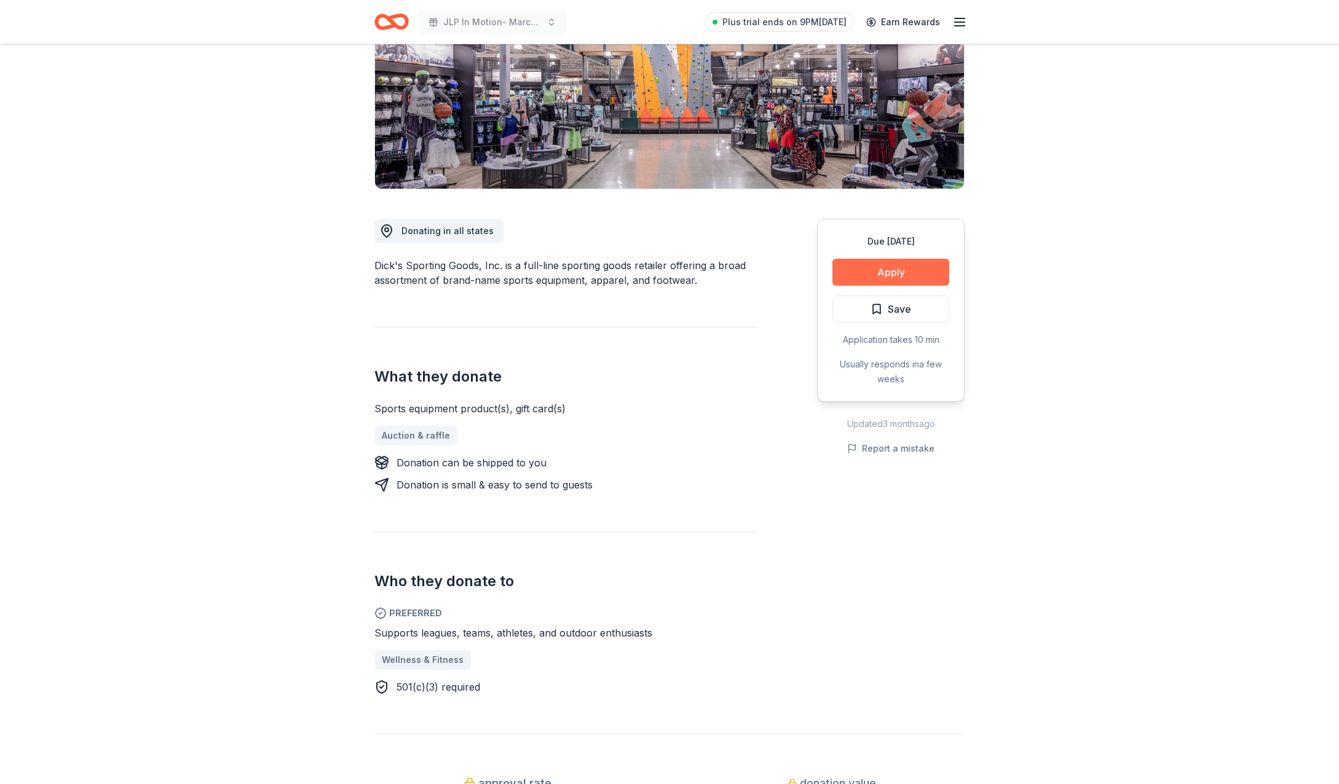
click at [882, 267] on button "Apply" at bounding box center [890, 272] width 117 height 27
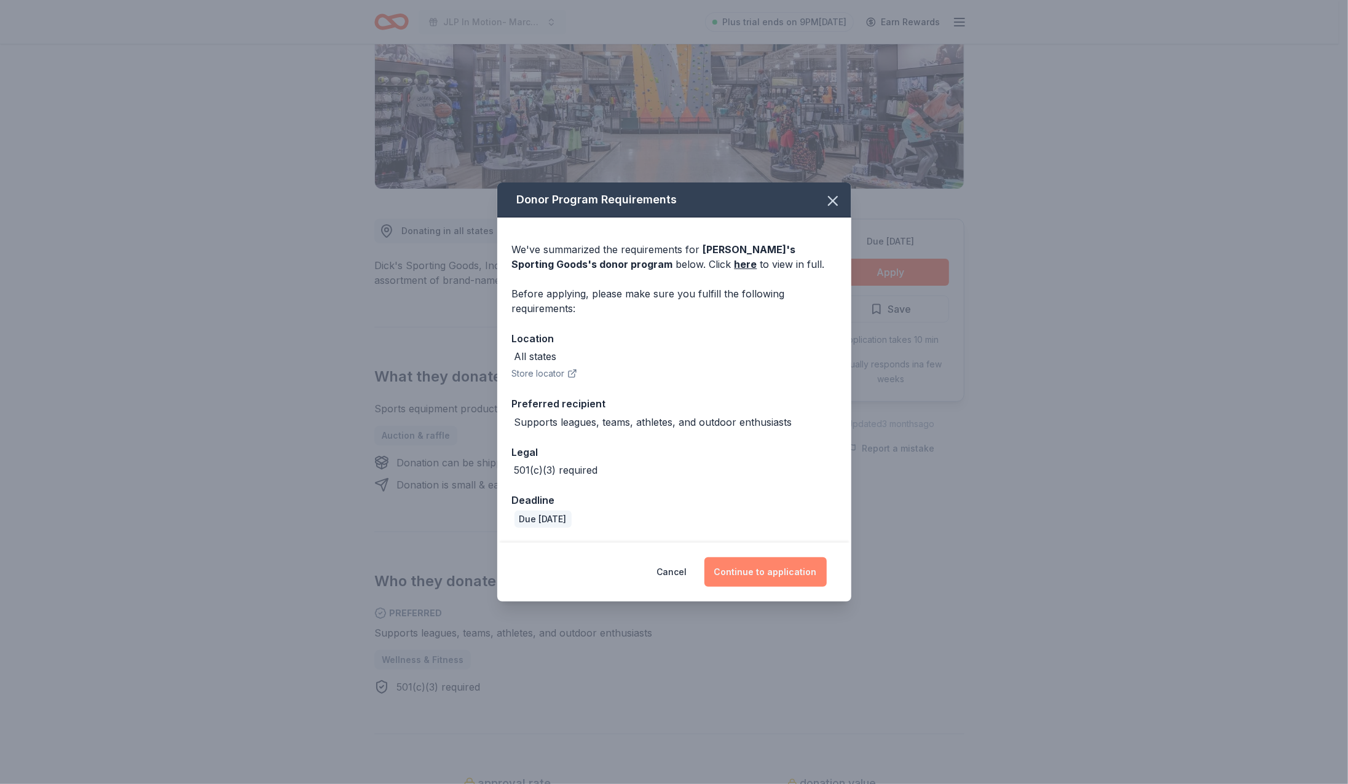
click at [792, 575] on button "Continue to application" at bounding box center [766, 573] width 122 height 30
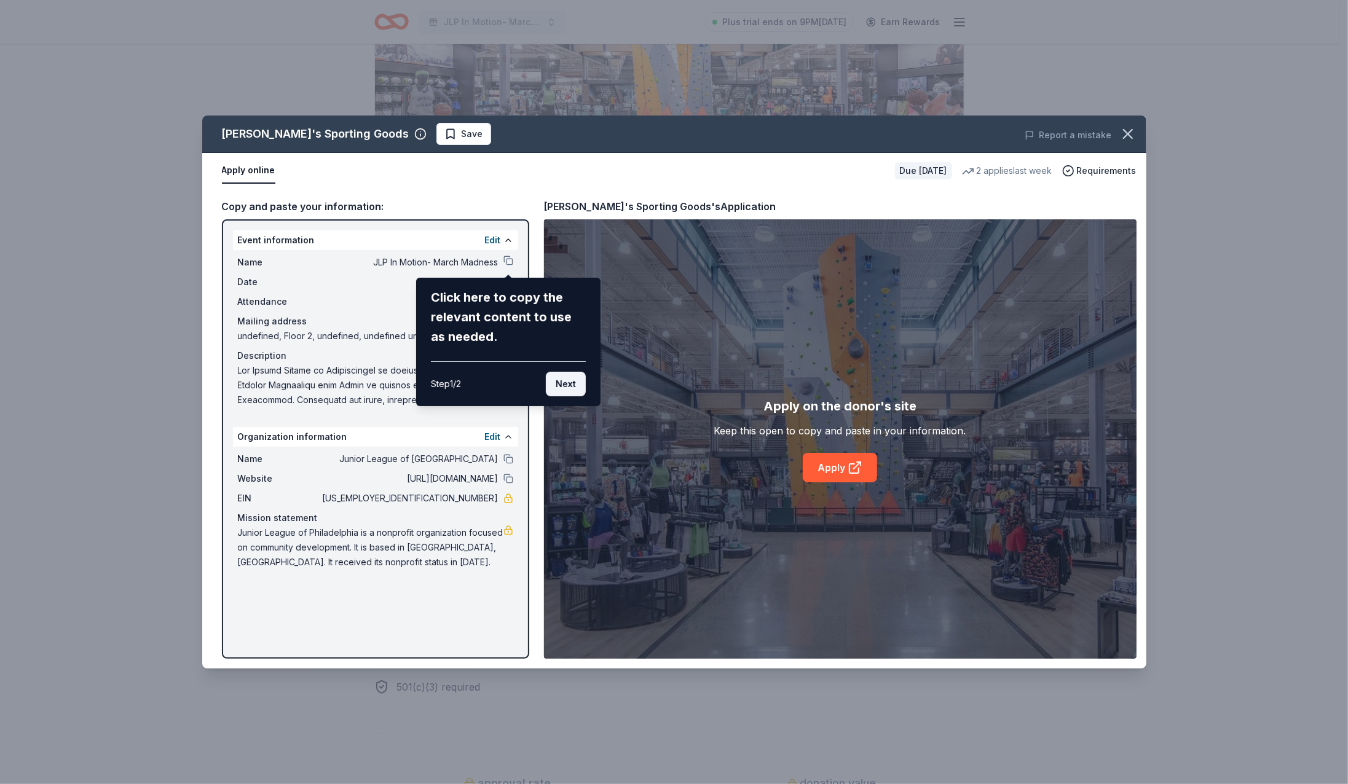
click at [566, 387] on button "Next" at bounding box center [566, 384] width 40 height 25
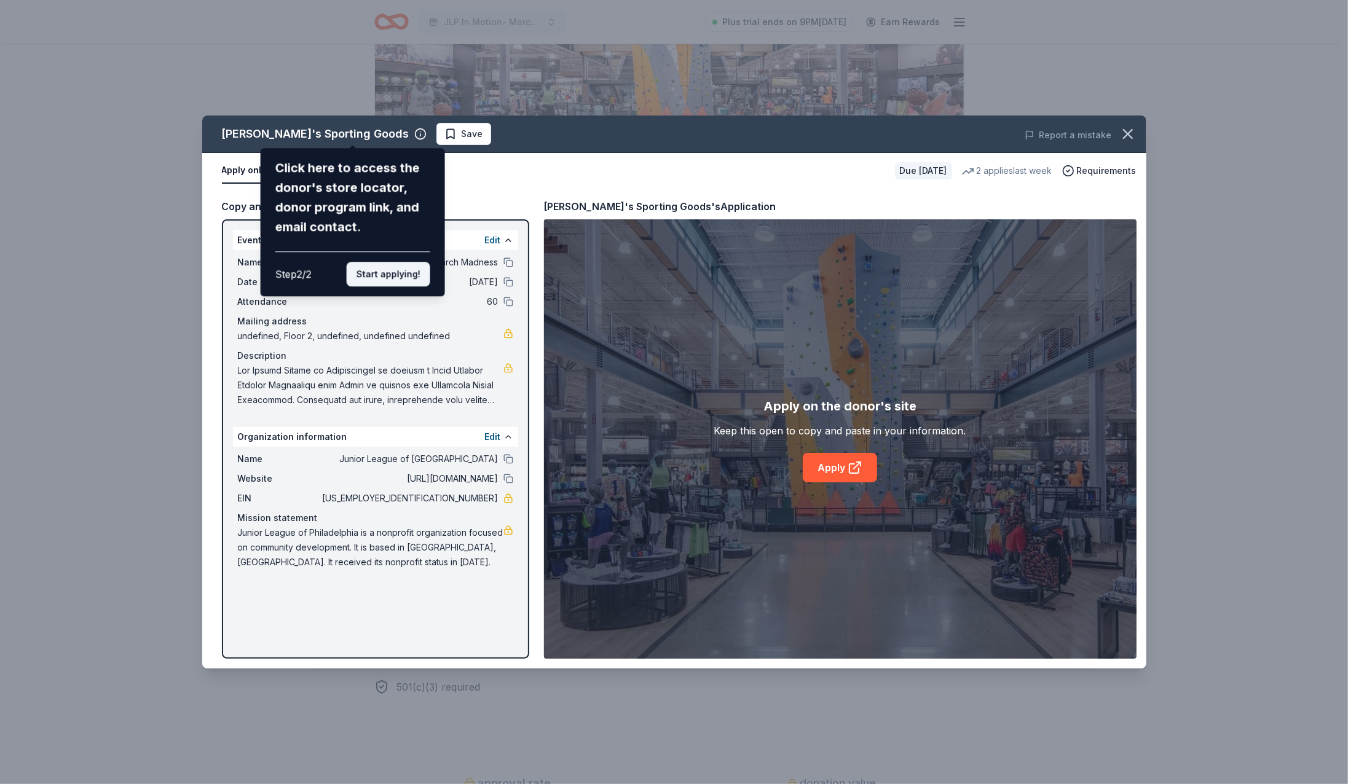
click at [397, 282] on button "Start applying!" at bounding box center [388, 274] width 84 height 25
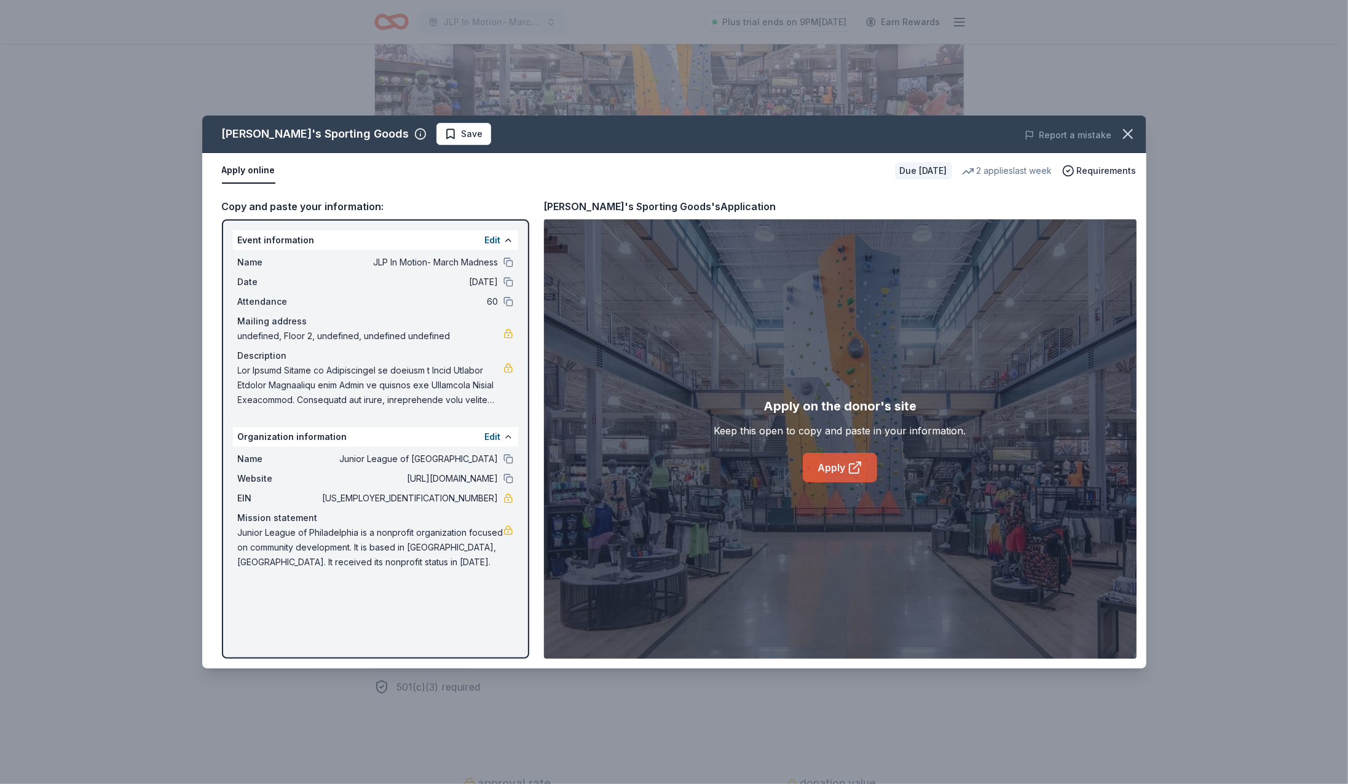
click at [859, 465] on icon at bounding box center [855, 467] width 15 height 15
drag, startPoint x: 211, startPoint y: 53, endPoint x: 189, endPoint y: 1, distance: 57.0
click at [211, 50] on div "Dick's Sporting Goods Save Report a mistake Apply online Due in 188 days 2 appl…" at bounding box center [674, 392] width 1348 height 784
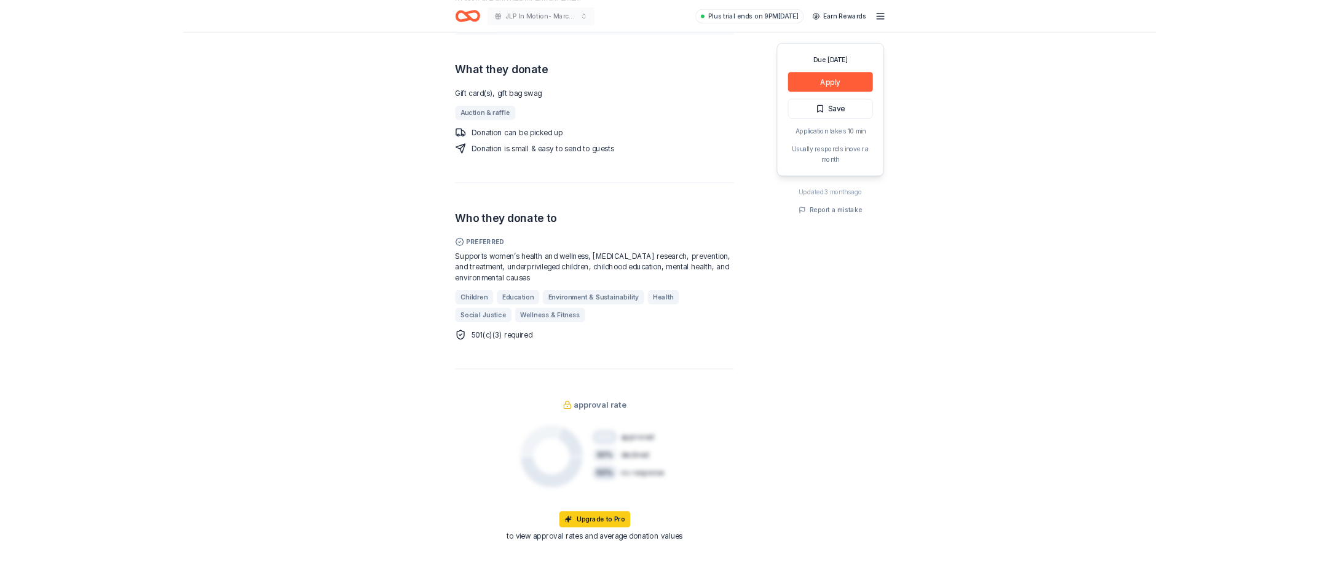
scroll to position [615, 0]
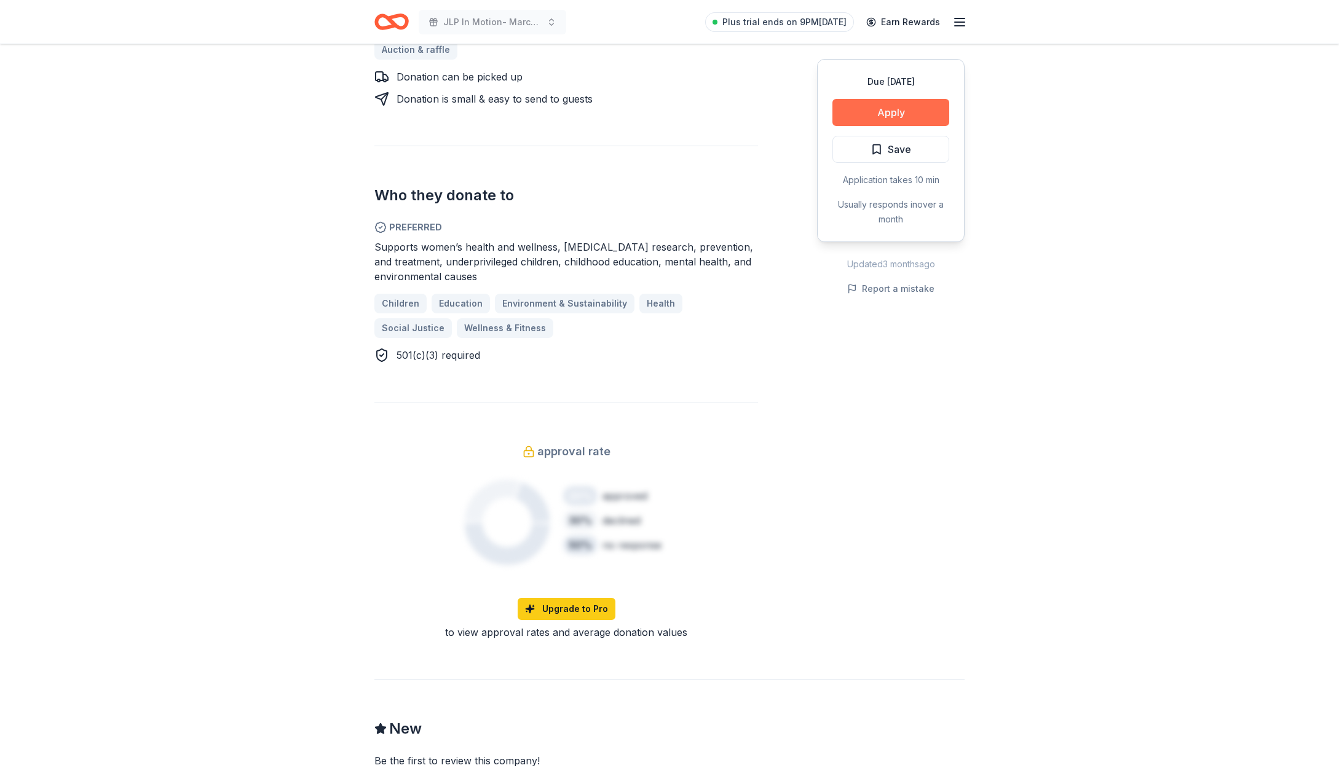
click at [869, 120] on button "Apply" at bounding box center [890, 112] width 117 height 27
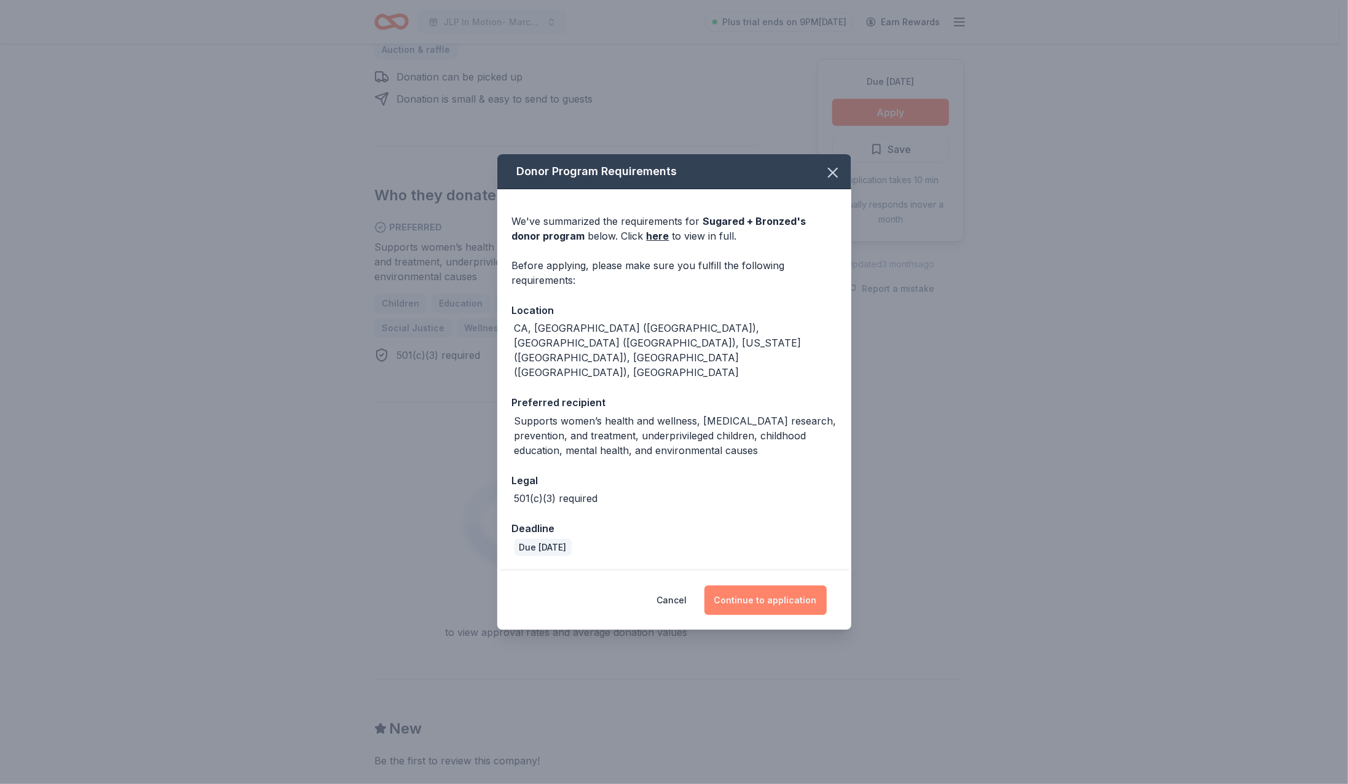
click at [786, 586] on button "Continue to application" at bounding box center [766, 601] width 122 height 30
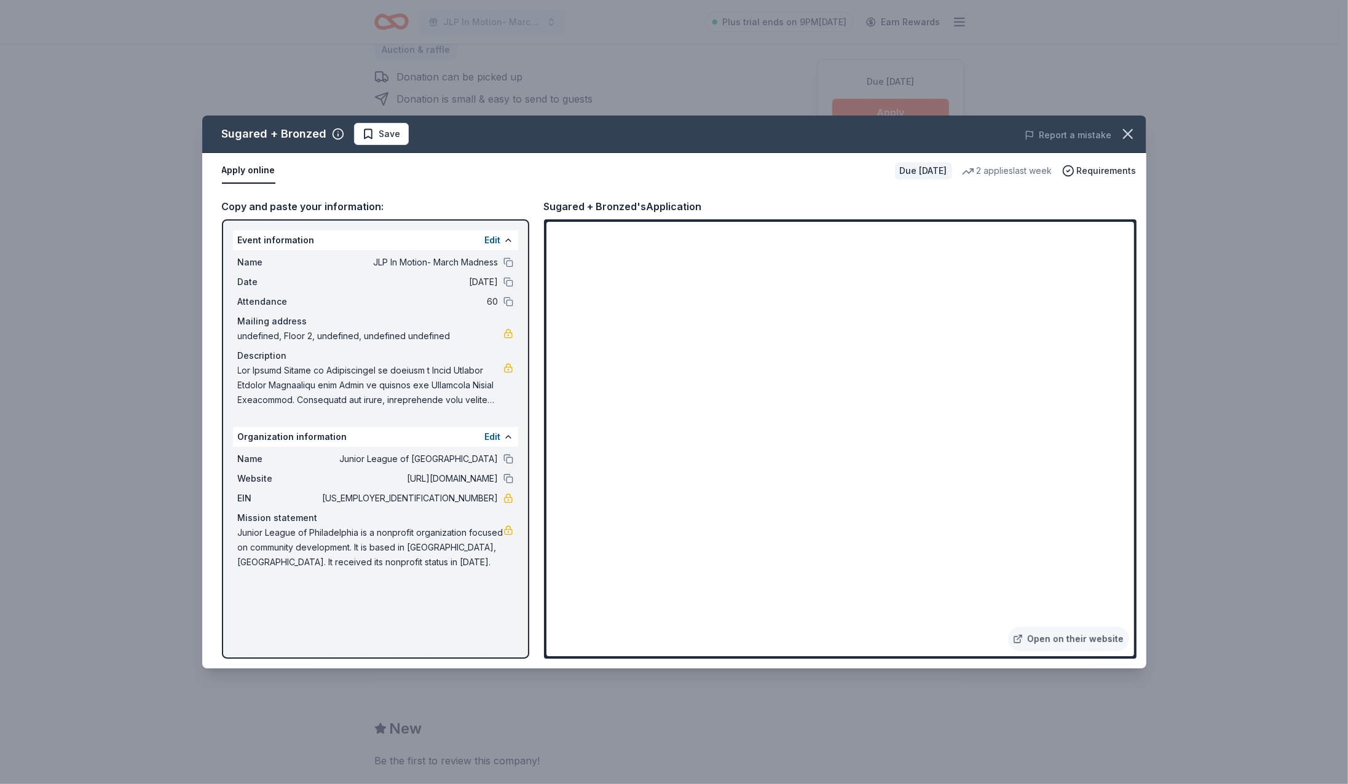
drag, startPoint x: 240, startPoint y: 532, endPoint x: 309, endPoint y: 540, distance: 69.3
click at [309, 540] on span "Junior League of Philadelphia is a nonprofit organization focused on community …" at bounding box center [371, 548] width 266 height 44
drag, startPoint x: 411, startPoint y: 551, endPoint x: 387, endPoint y: 558, distance: 24.3
click at [407, 551] on span "Junior League of Philadelphia is a nonprofit organization focused on community …" at bounding box center [371, 548] width 266 height 44
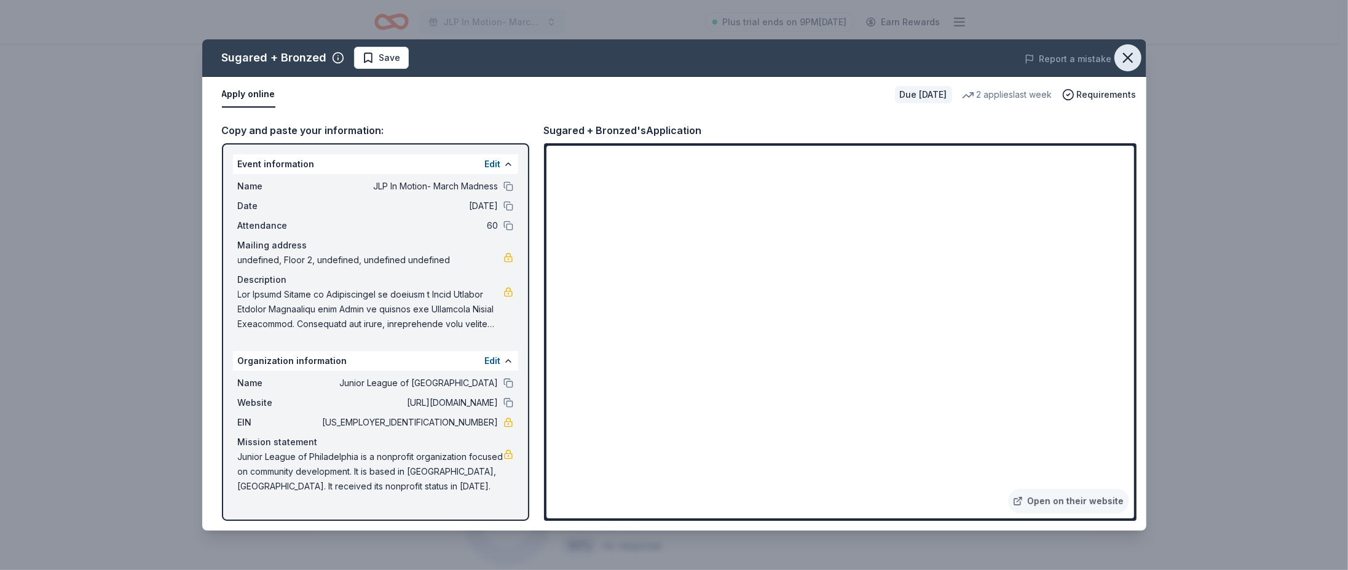
click at [1126, 68] on button "button" at bounding box center [1128, 57] width 27 height 27
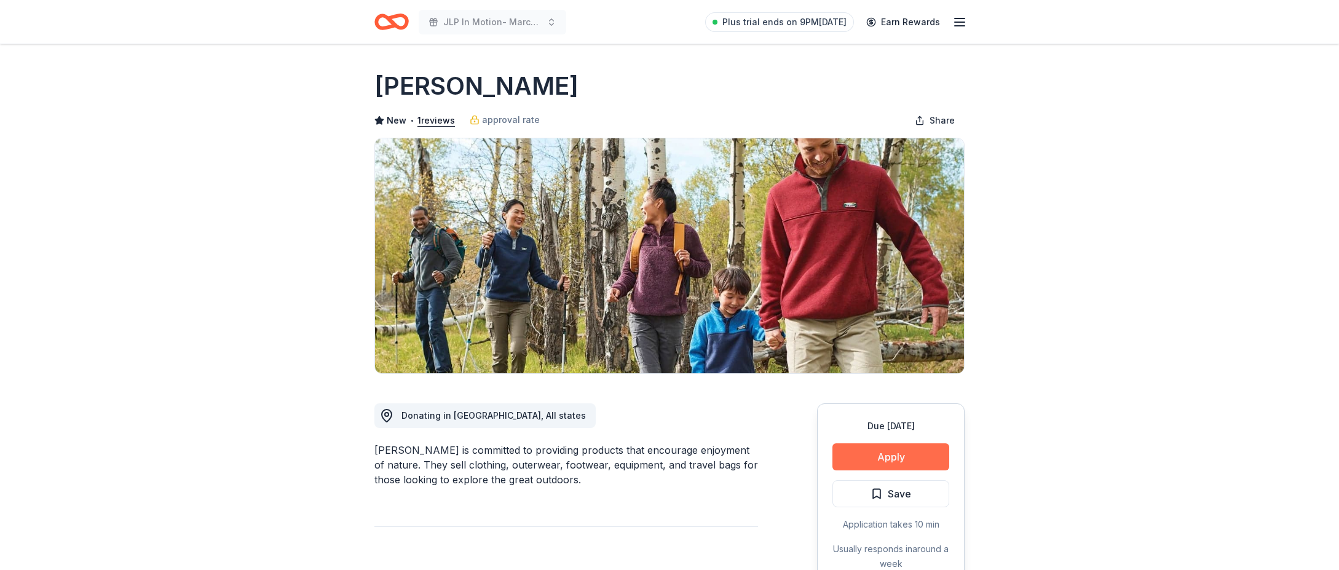
click at [921, 467] on button "Apply" at bounding box center [890, 456] width 117 height 27
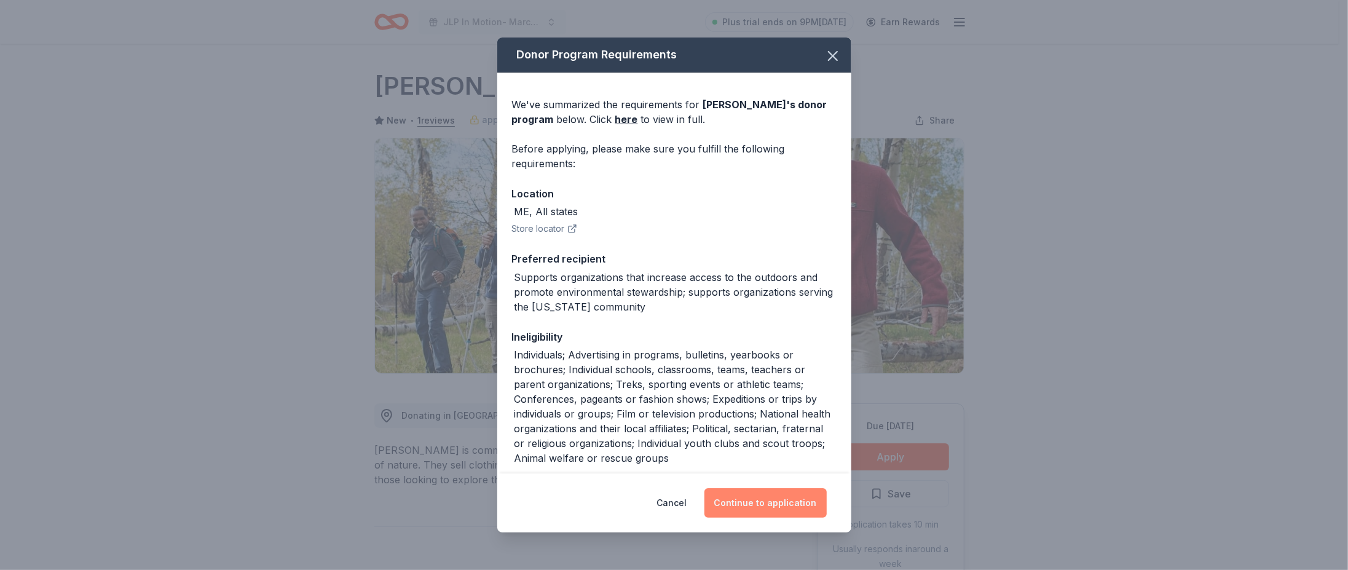
click at [799, 506] on button "Continue to application" at bounding box center [766, 503] width 122 height 30
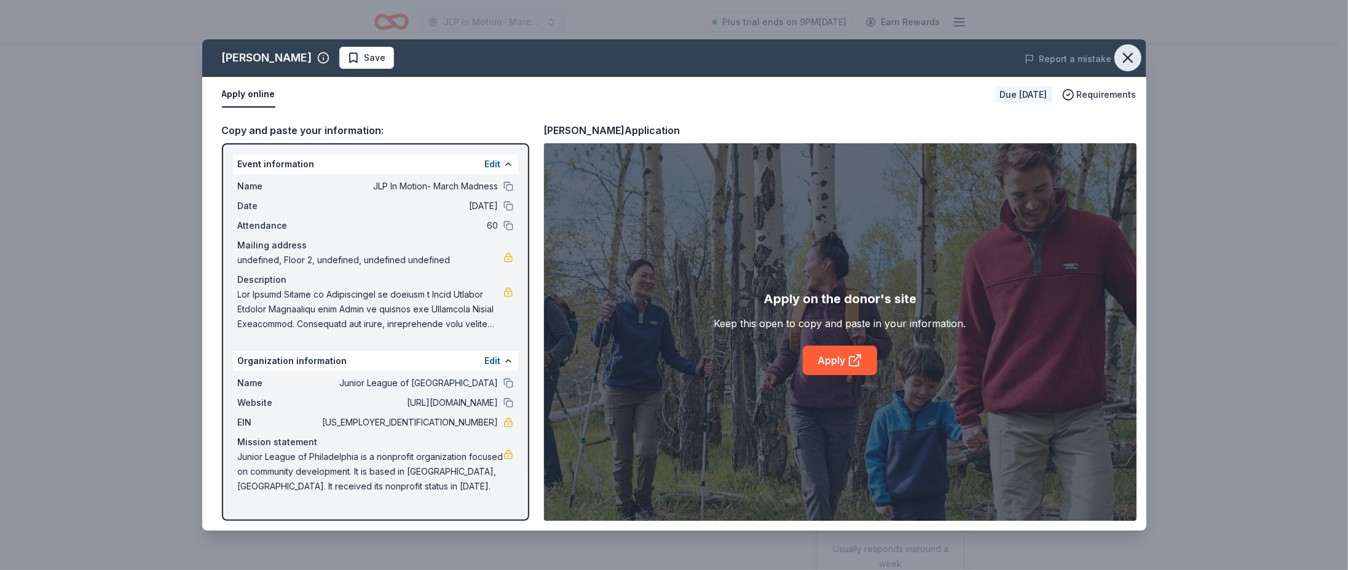
click at [1128, 58] on icon "button" at bounding box center [1128, 57] width 9 height 9
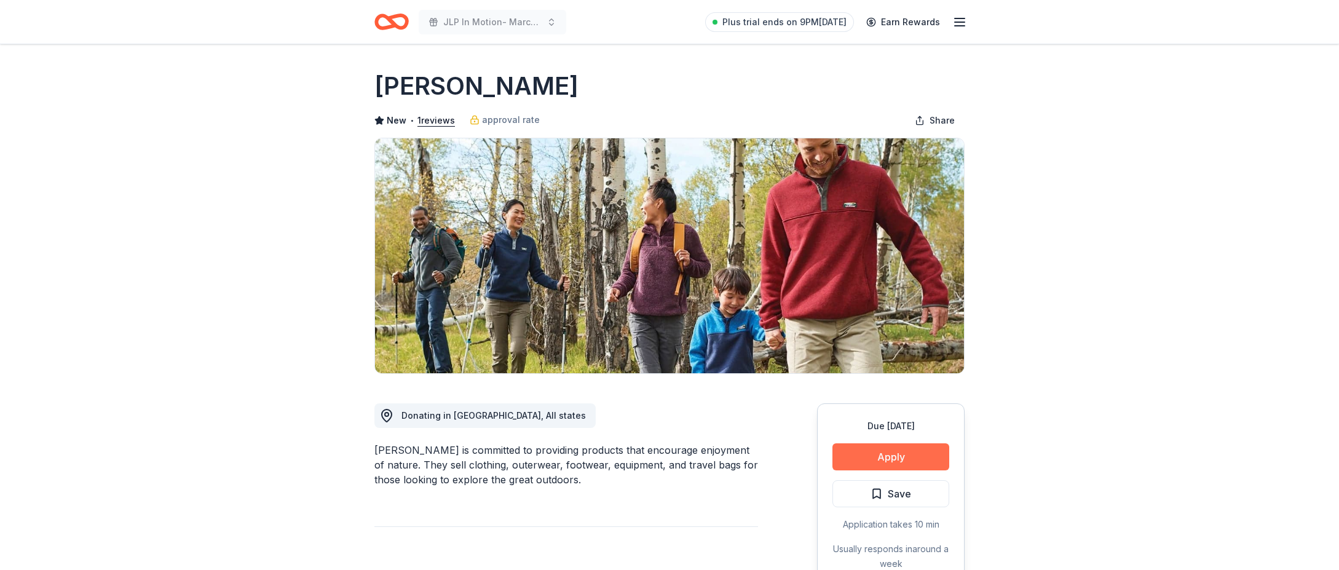
click at [863, 464] on button "Apply" at bounding box center [890, 456] width 117 height 27
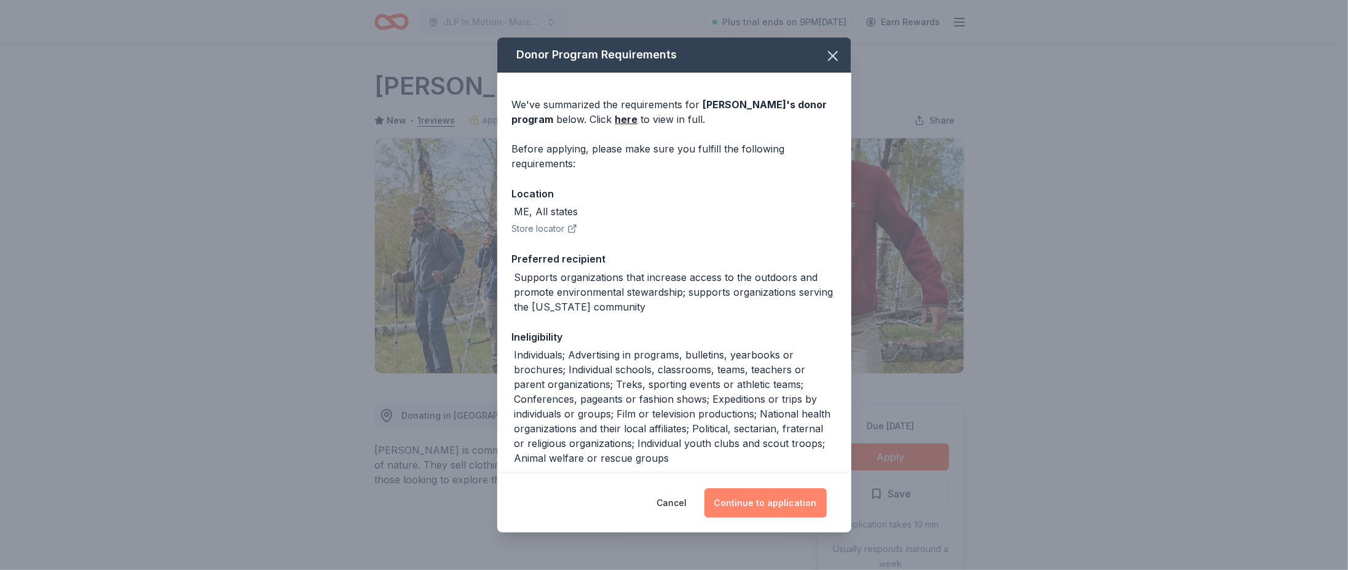
click at [740, 513] on button "Continue to application" at bounding box center [766, 503] width 122 height 30
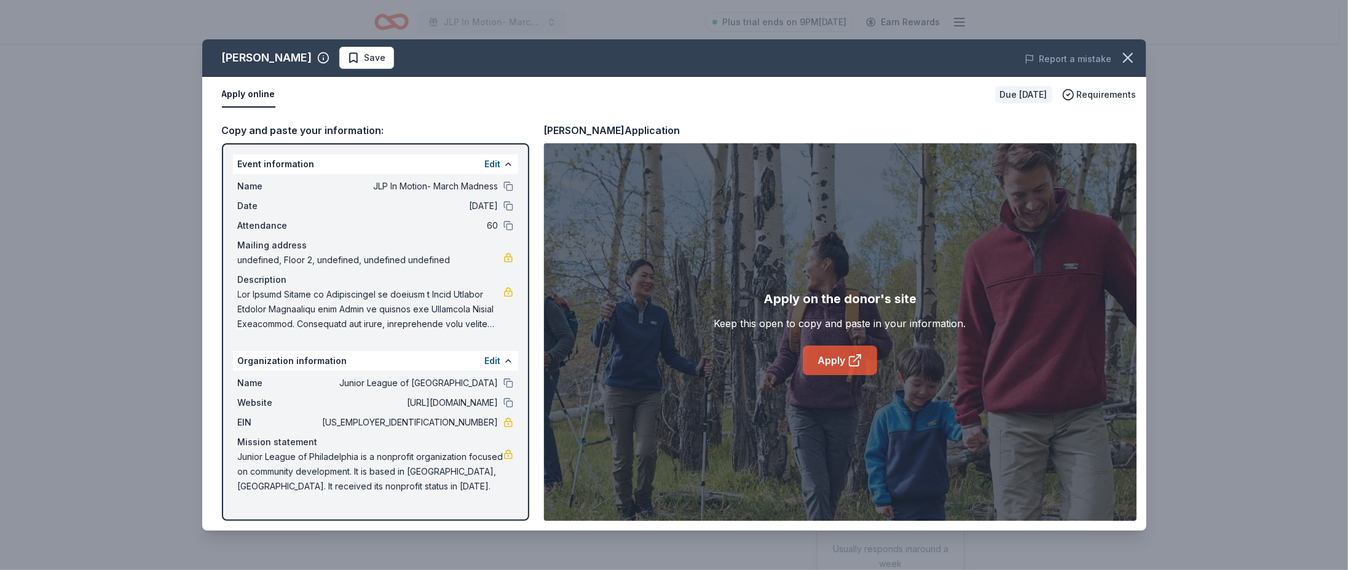
click at [834, 356] on link "Apply" at bounding box center [840, 360] width 74 height 30
click at [1134, 60] on icon "button" at bounding box center [1127, 57] width 17 height 17
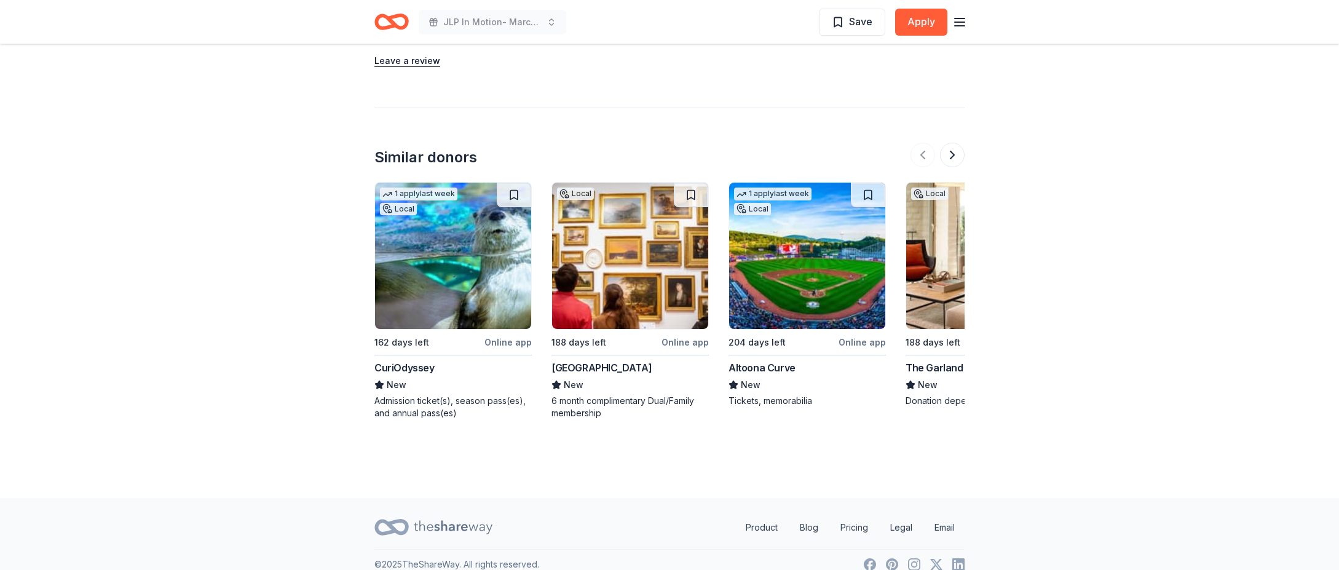
scroll to position [1340, 0]
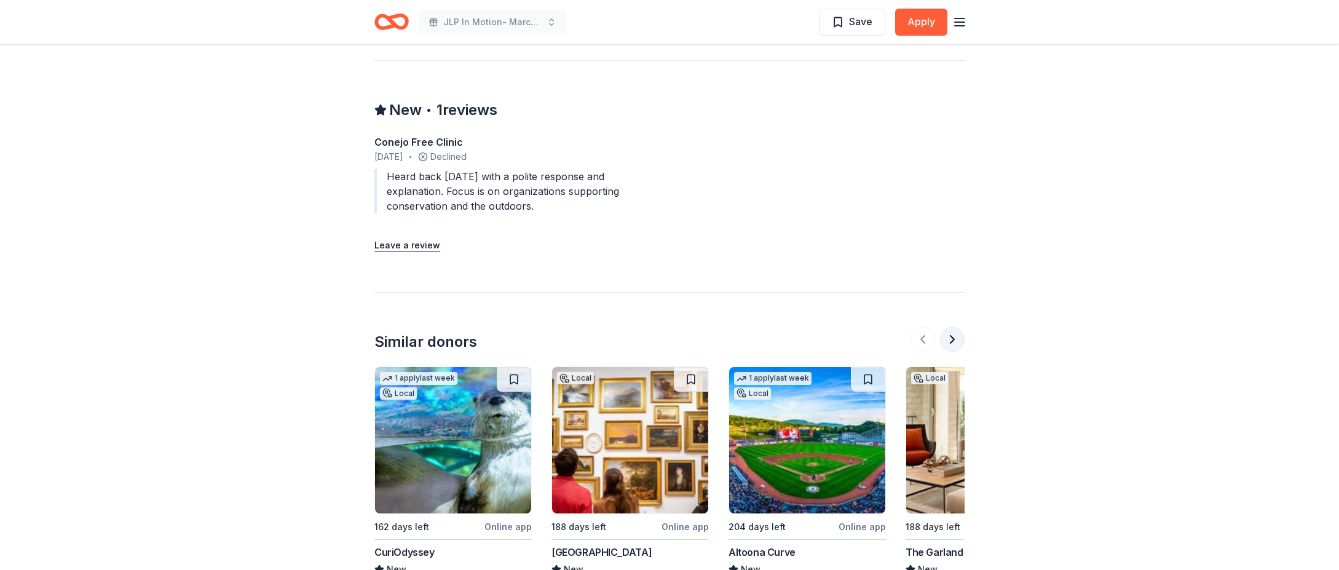
click at [955, 327] on button at bounding box center [952, 339] width 25 height 25
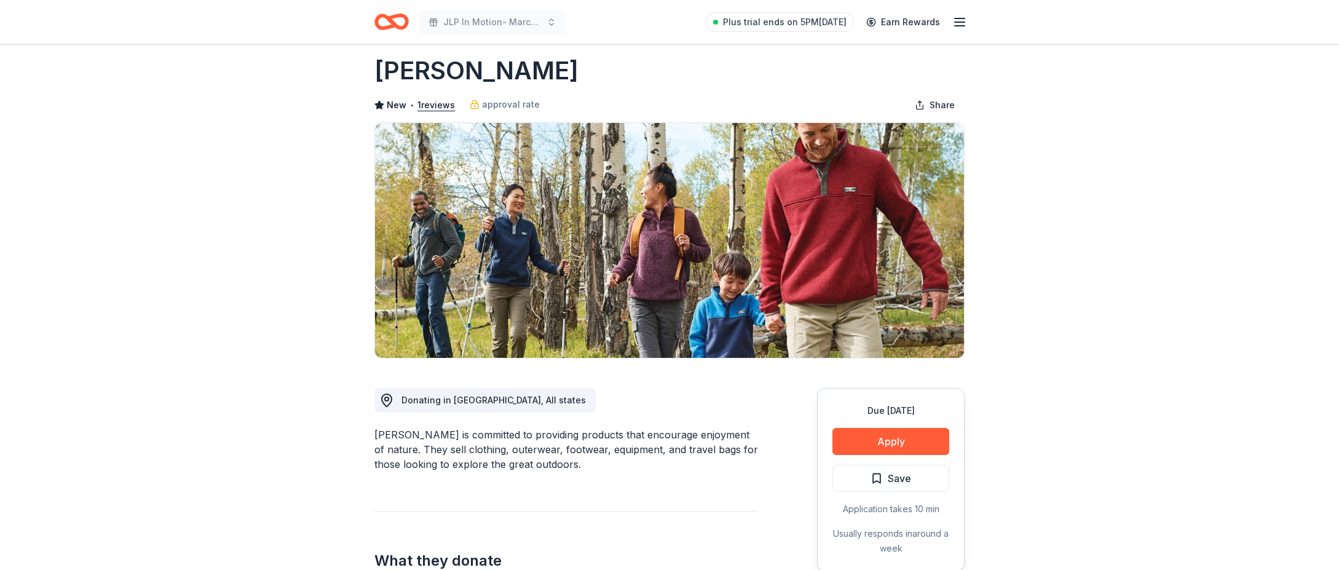
scroll to position [0, 0]
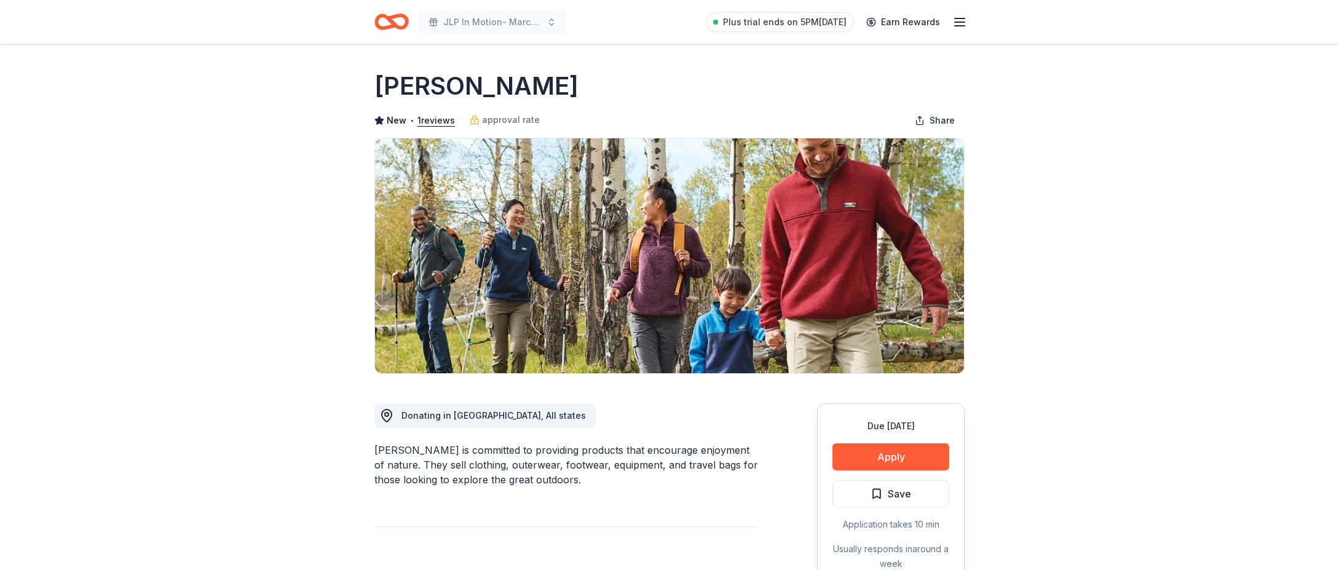
click at [392, 28] on icon "Home" at bounding box center [385, 21] width 19 height 12
click at [960, 24] on icon "button" at bounding box center [959, 22] width 15 height 15
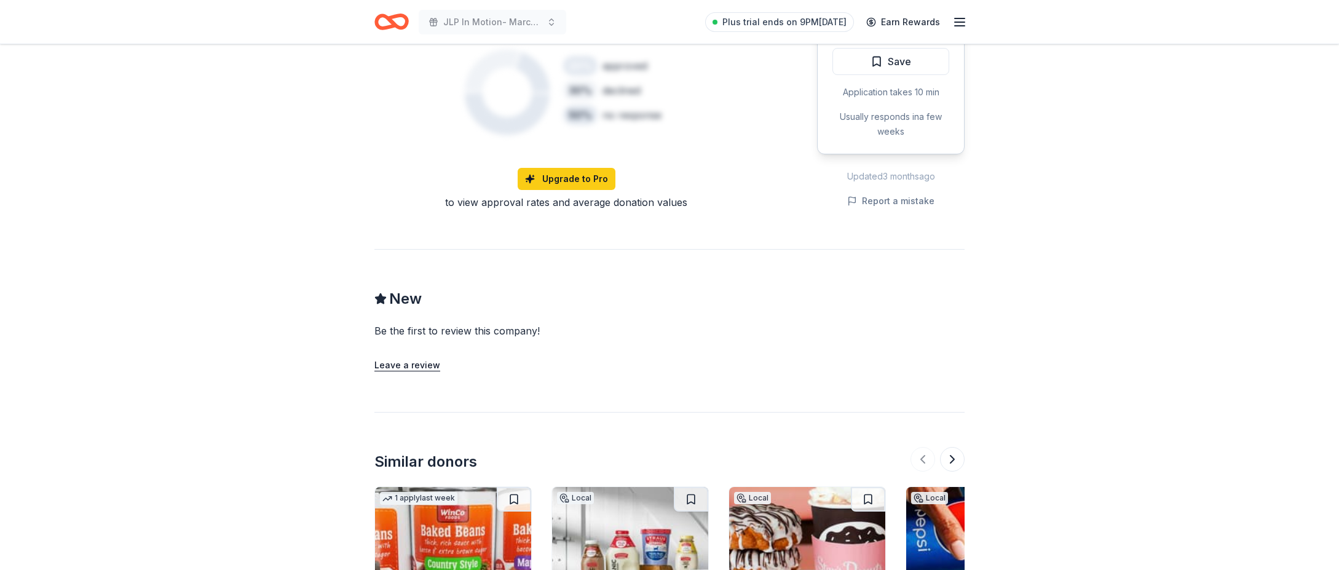
scroll to position [1291, 0]
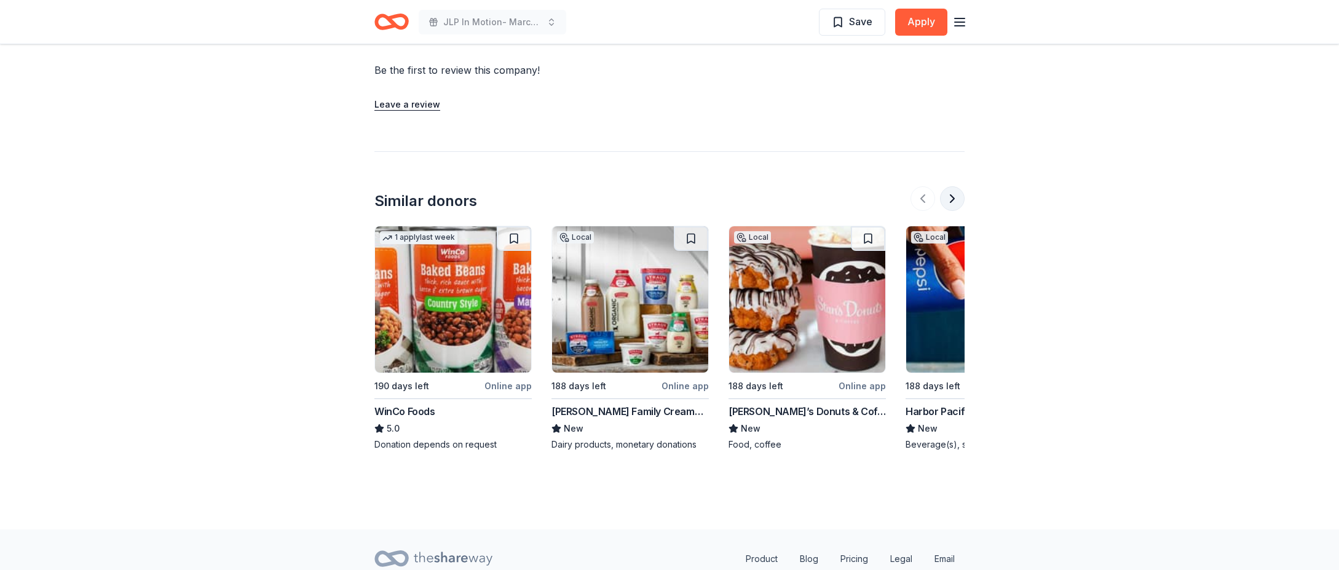
click at [944, 197] on button at bounding box center [952, 198] width 25 height 25
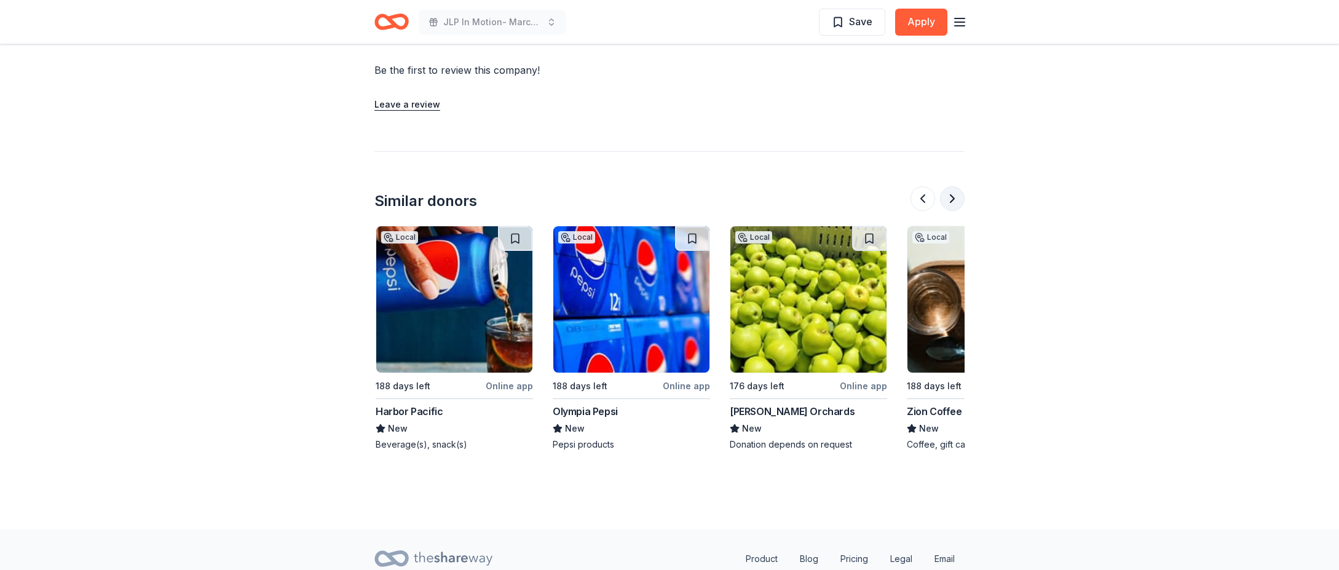
scroll to position [0, 531]
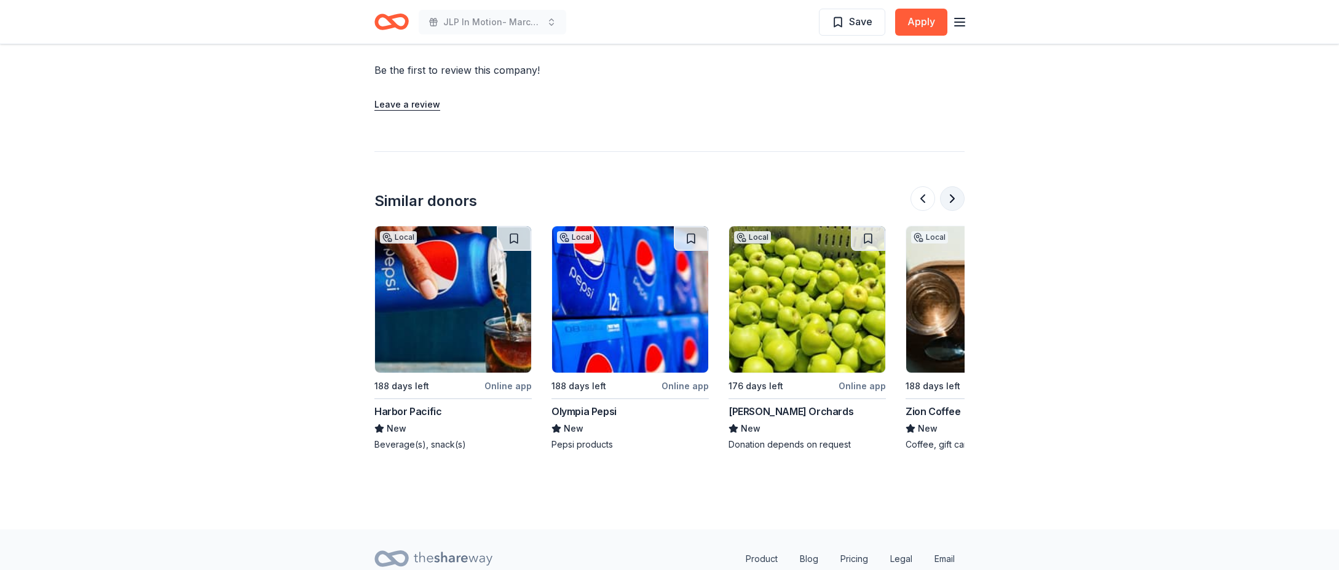
click at [947, 195] on button at bounding box center [952, 198] width 25 height 25
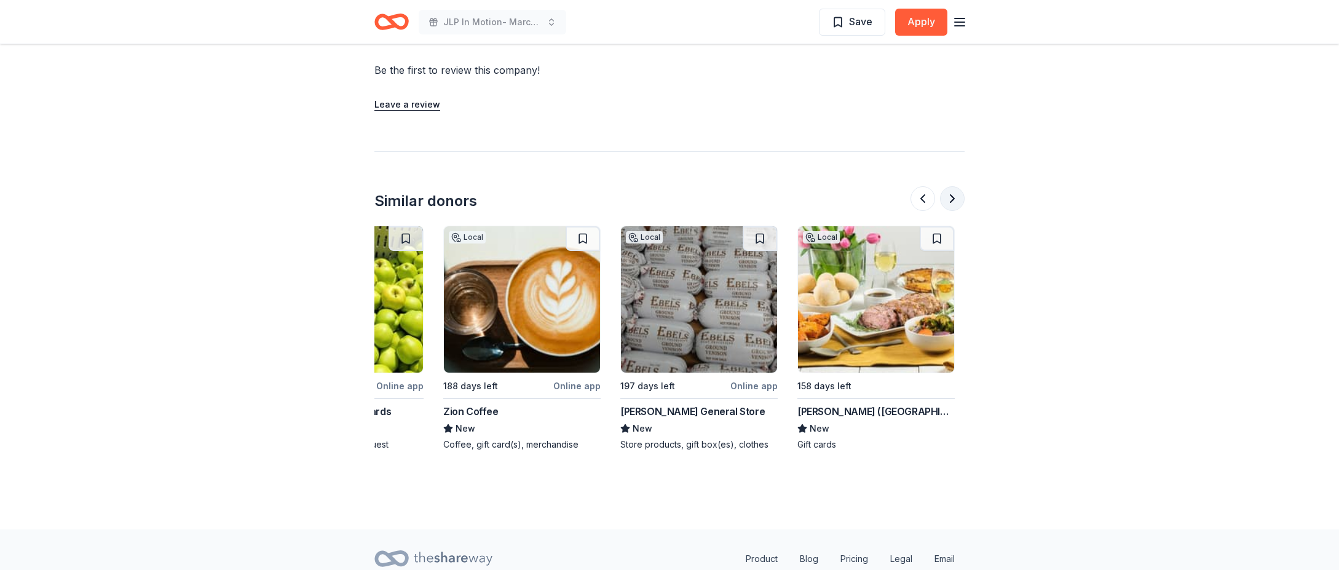
scroll to position [0, 1062]
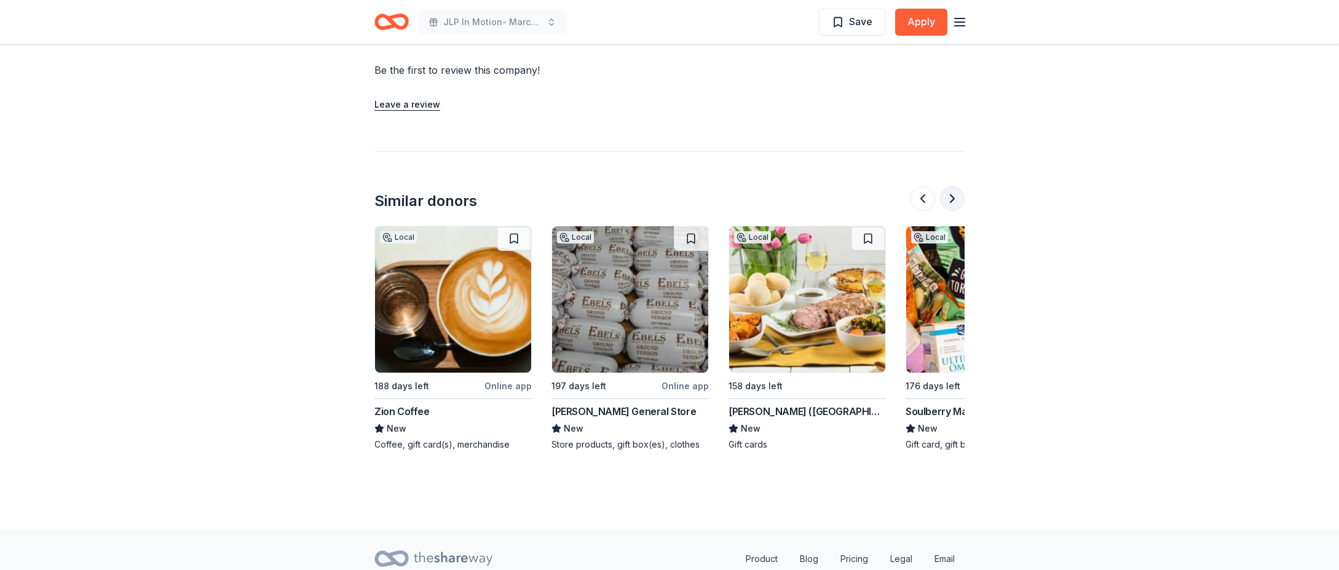
click at [947, 195] on button at bounding box center [952, 198] width 25 height 25
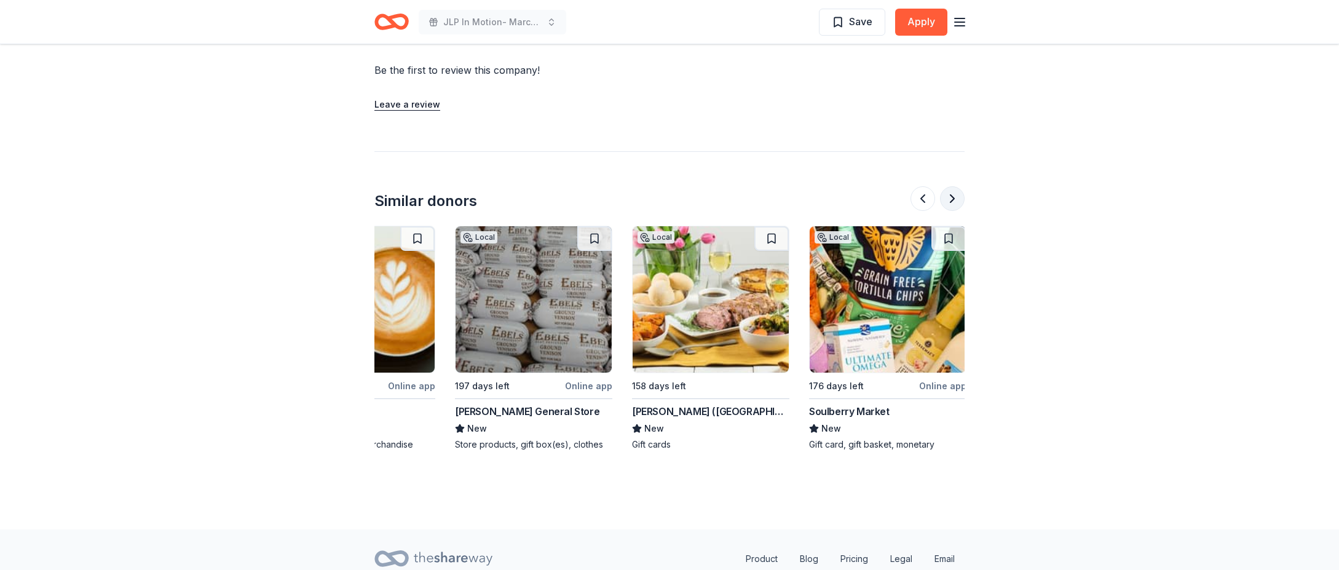
scroll to position [0, 1161]
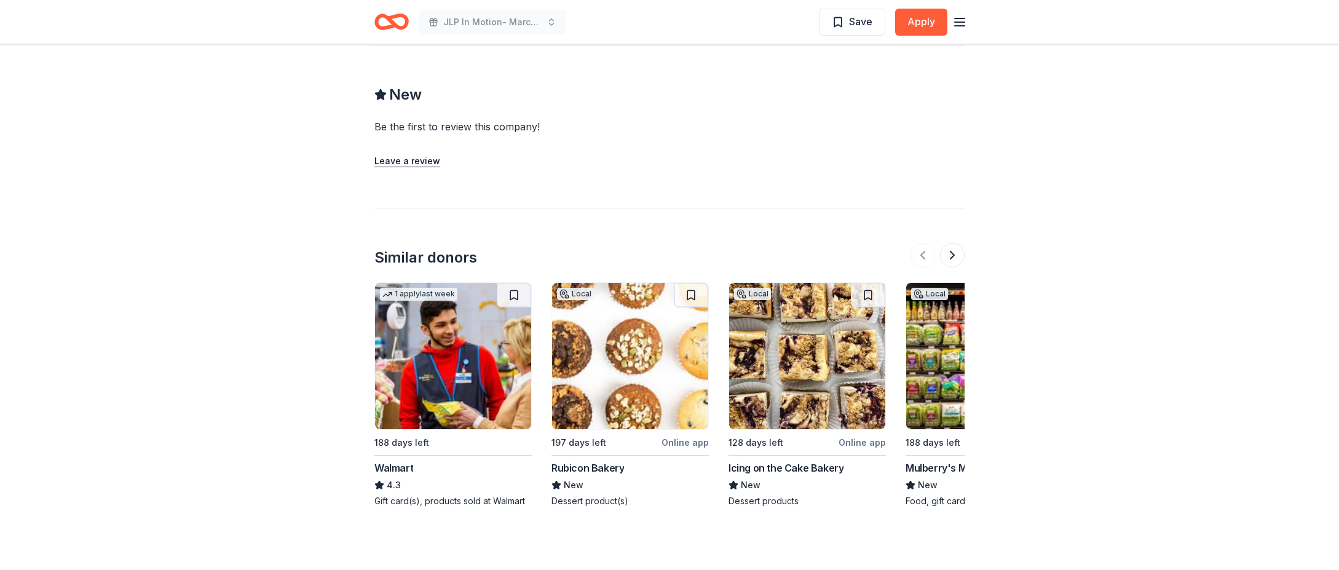
scroll to position [1045, 0]
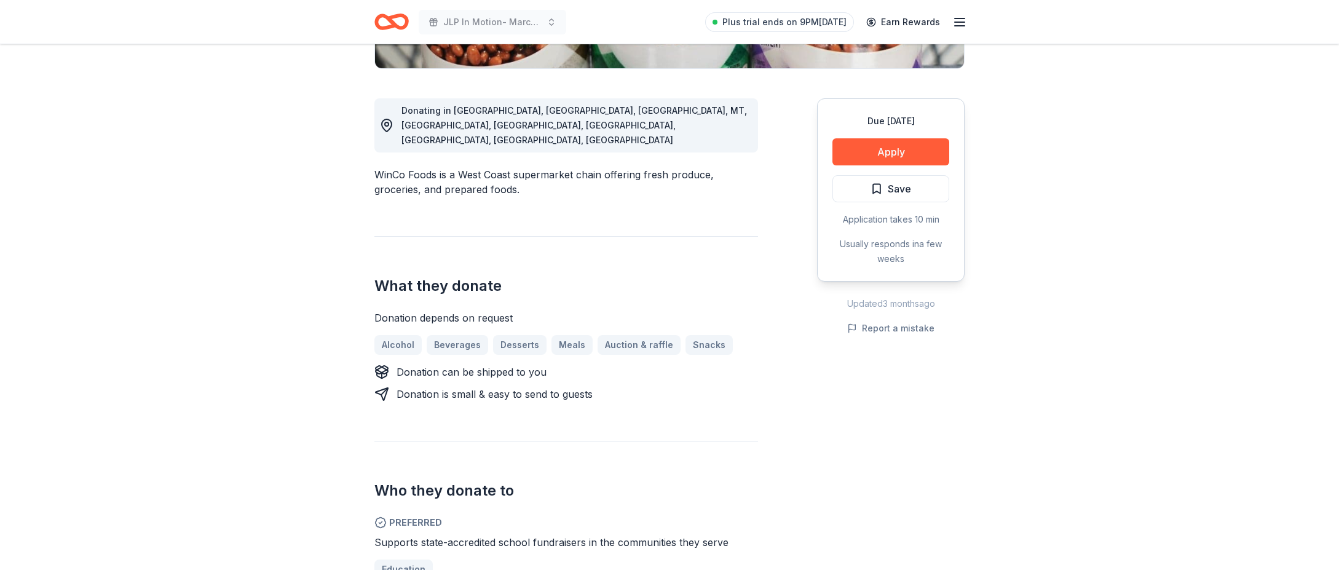
scroll to position [615, 0]
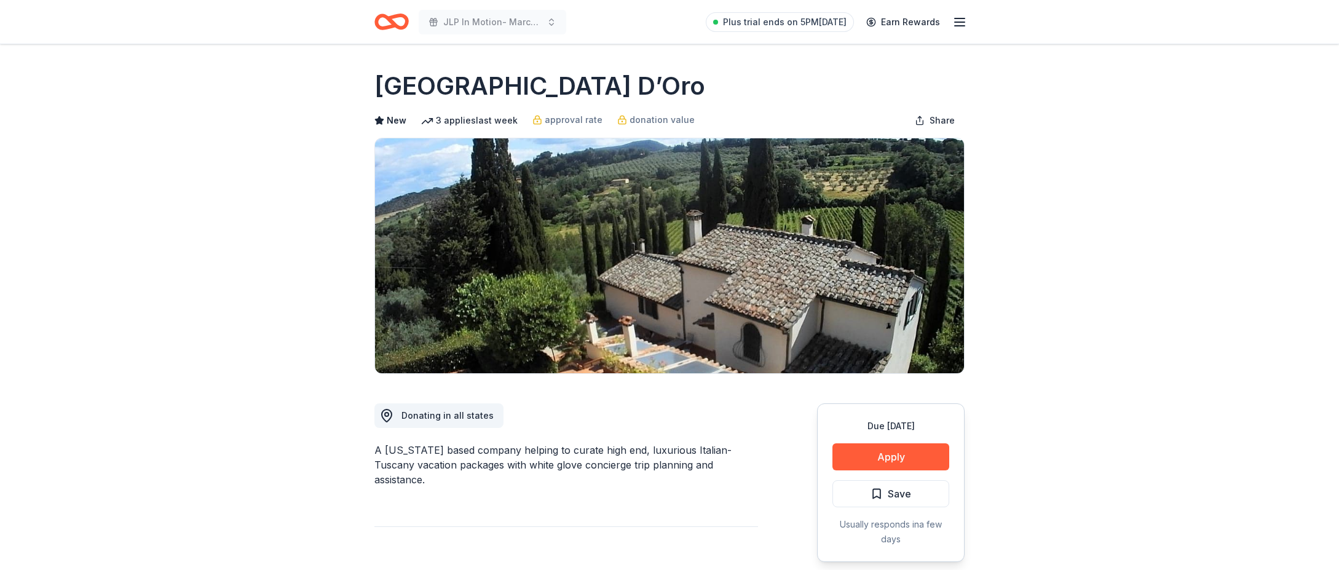
scroll to position [123, 0]
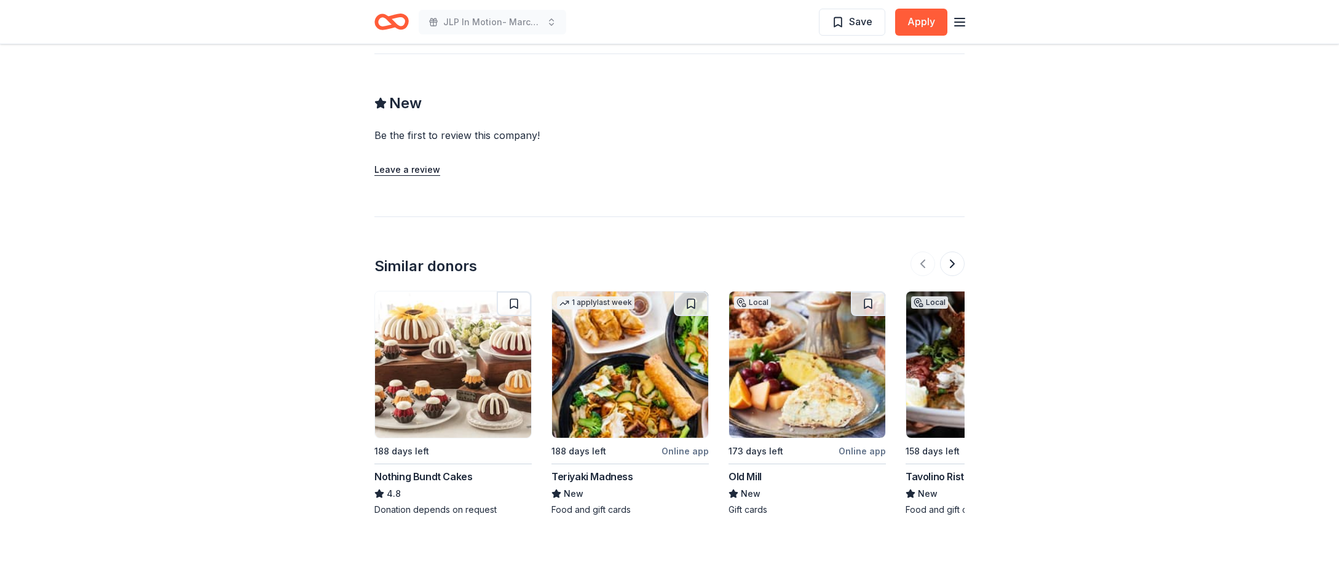
scroll to position [1291, 0]
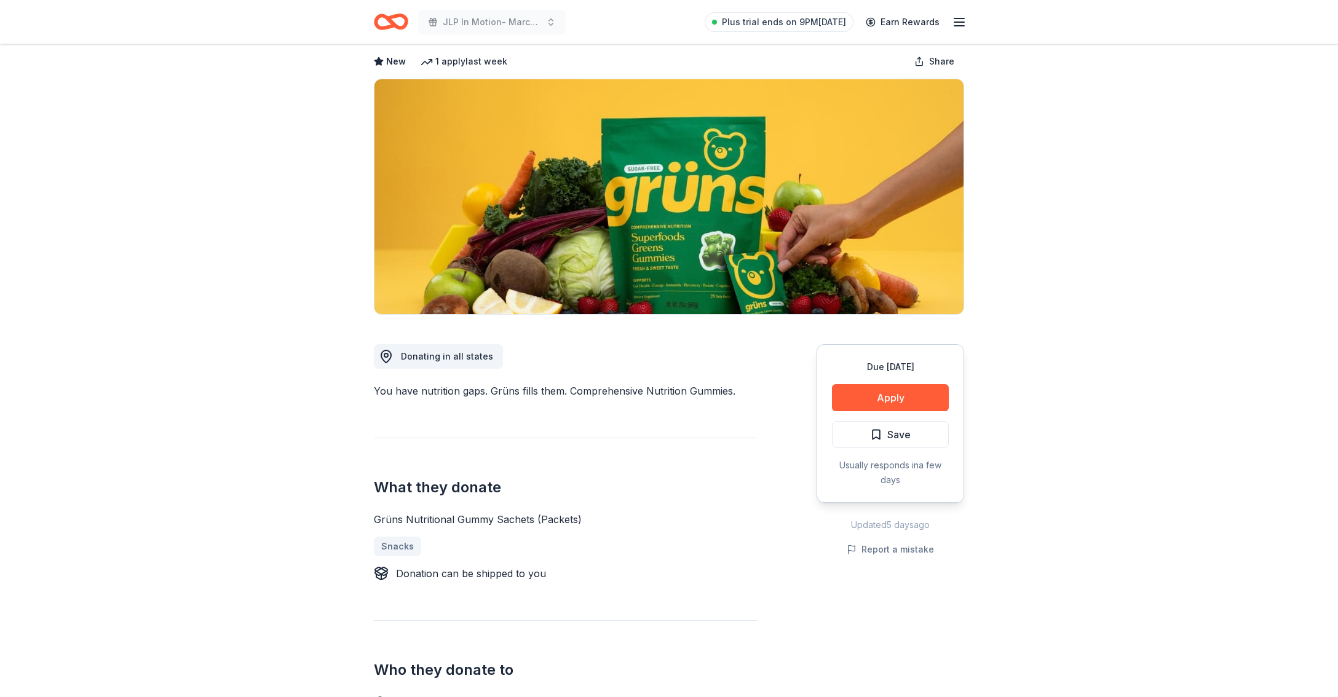
scroll to position [184, 0]
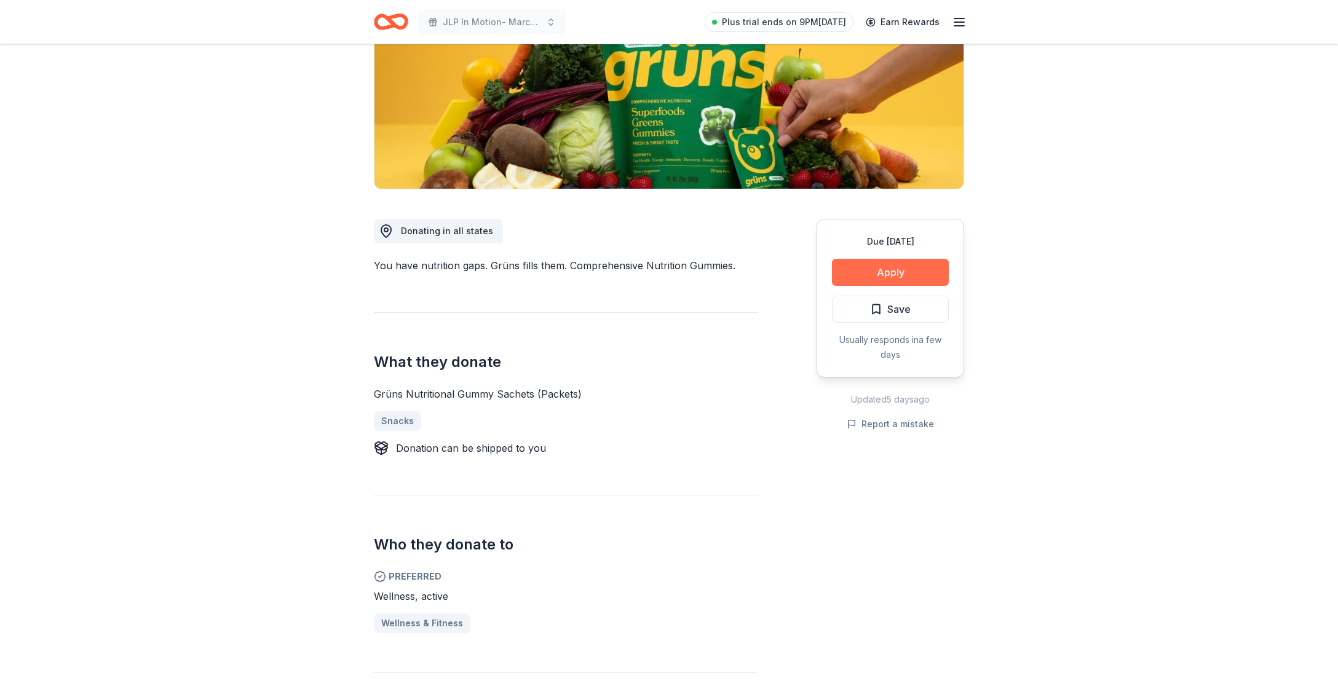
click at [916, 267] on button "Apply" at bounding box center [890, 272] width 117 height 27
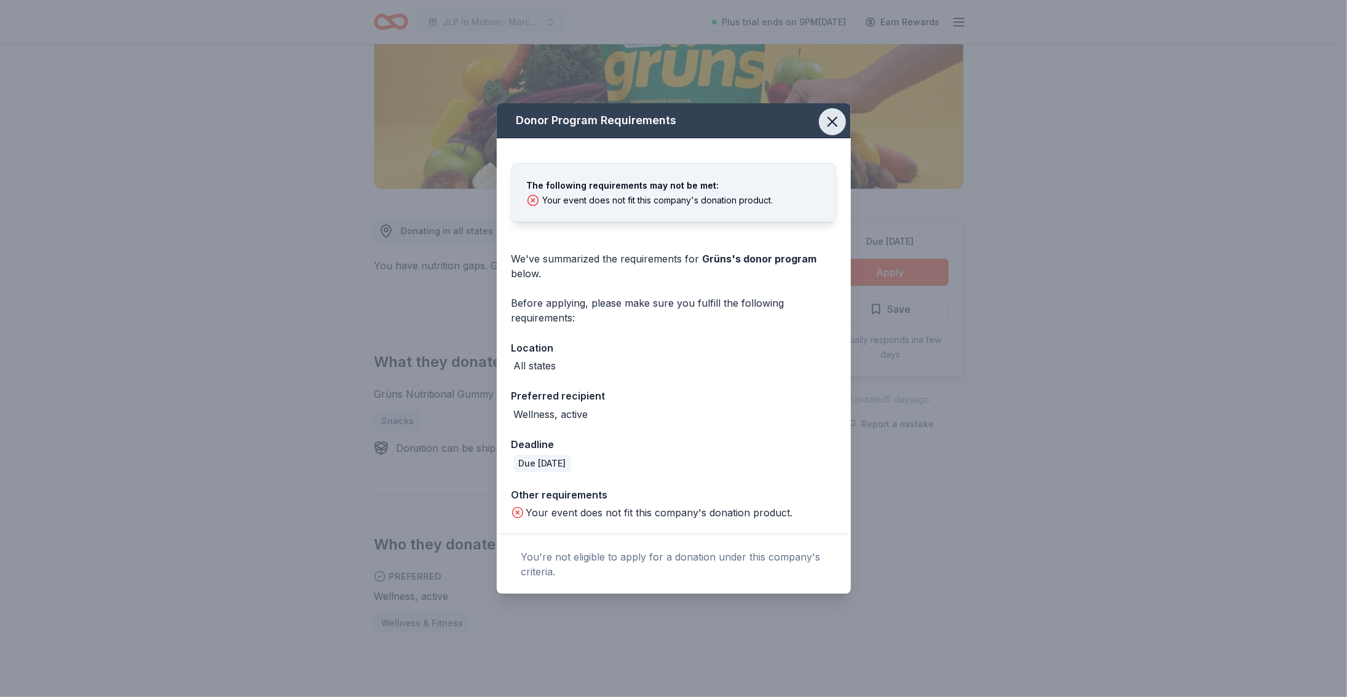
click at [831, 128] on icon "button" at bounding box center [832, 121] width 17 height 17
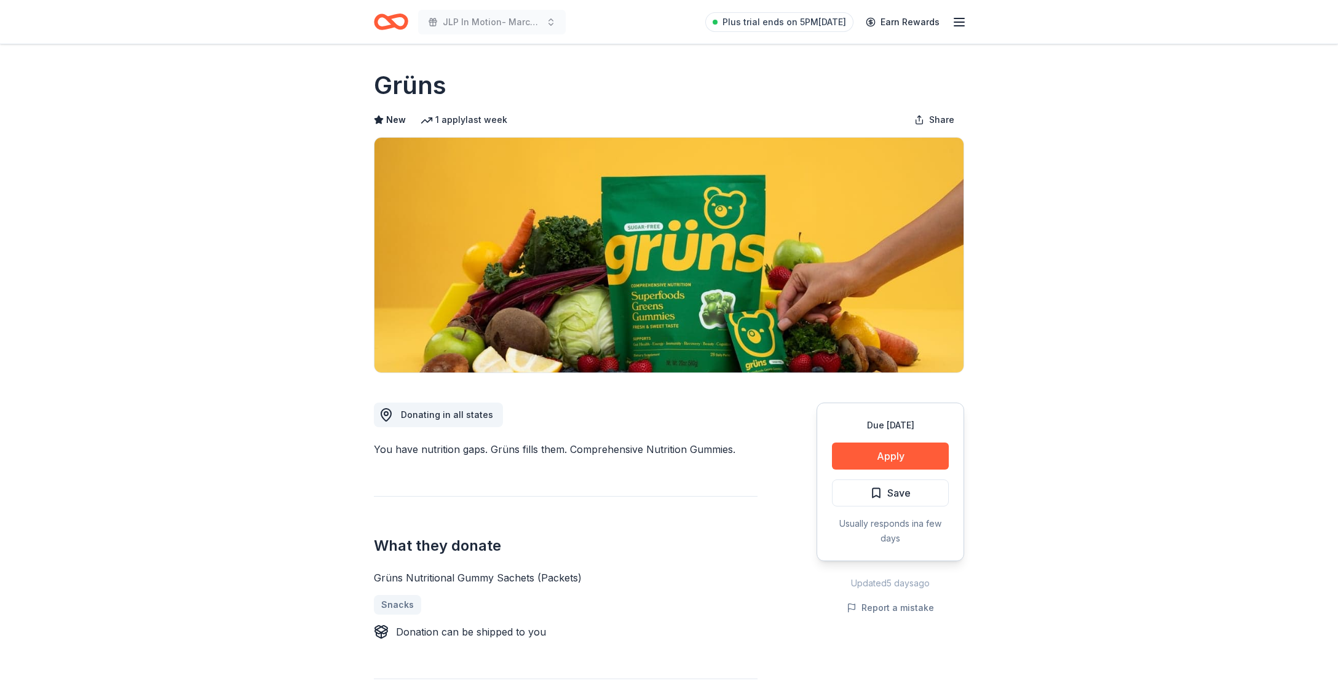
scroll to position [0, 0]
click at [906, 454] on button "Apply" at bounding box center [890, 456] width 117 height 27
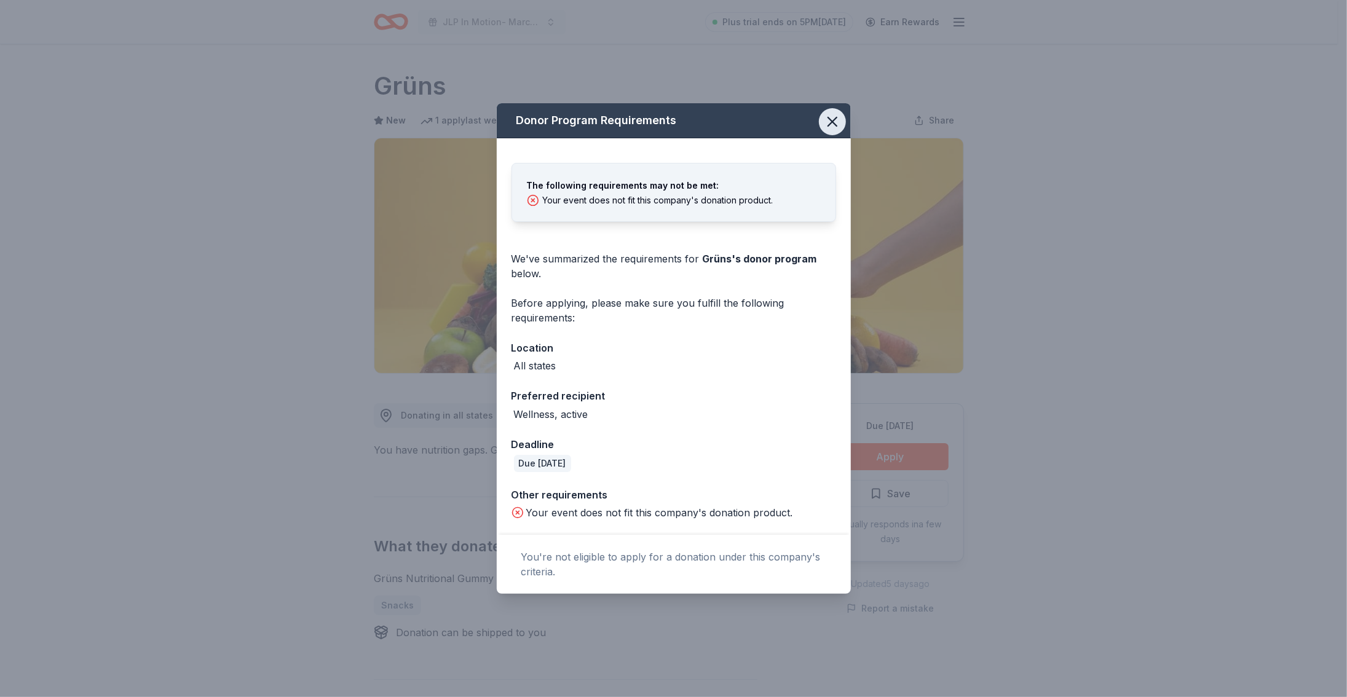
click at [827, 124] on icon "button" at bounding box center [832, 121] width 17 height 17
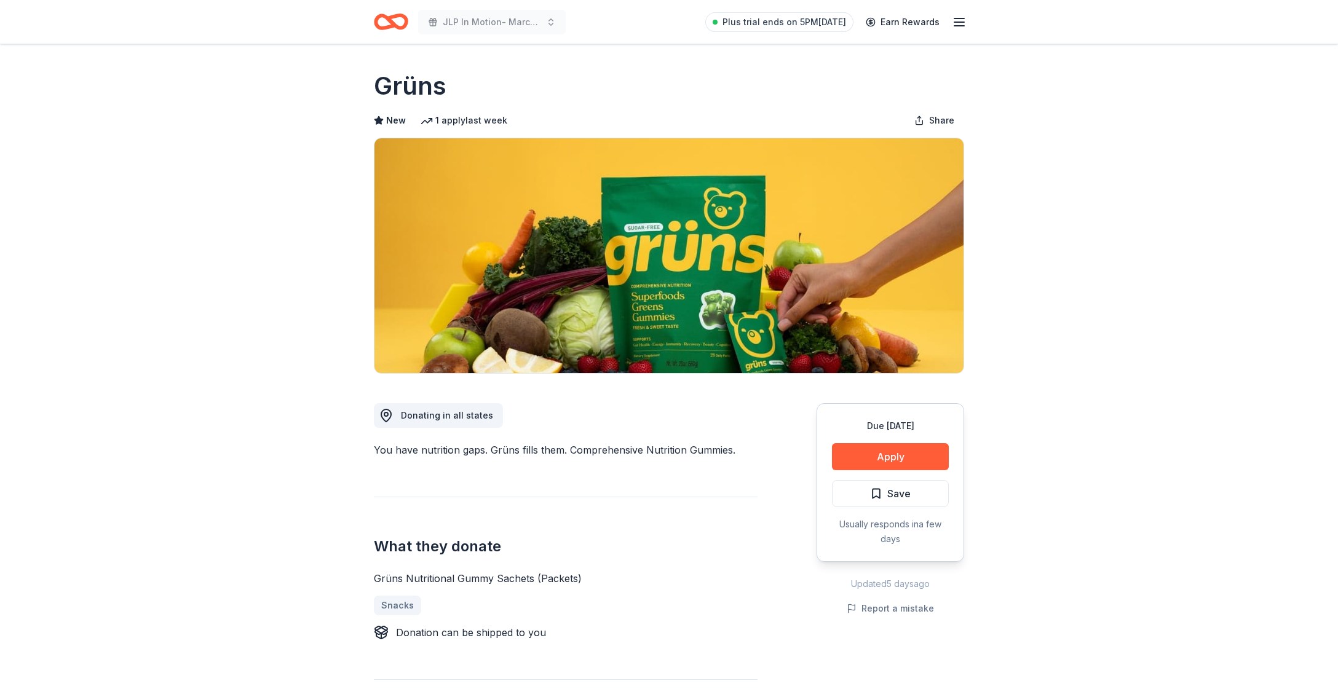
click at [382, 12] on icon "Home" at bounding box center [391, 21] width 34 height 29
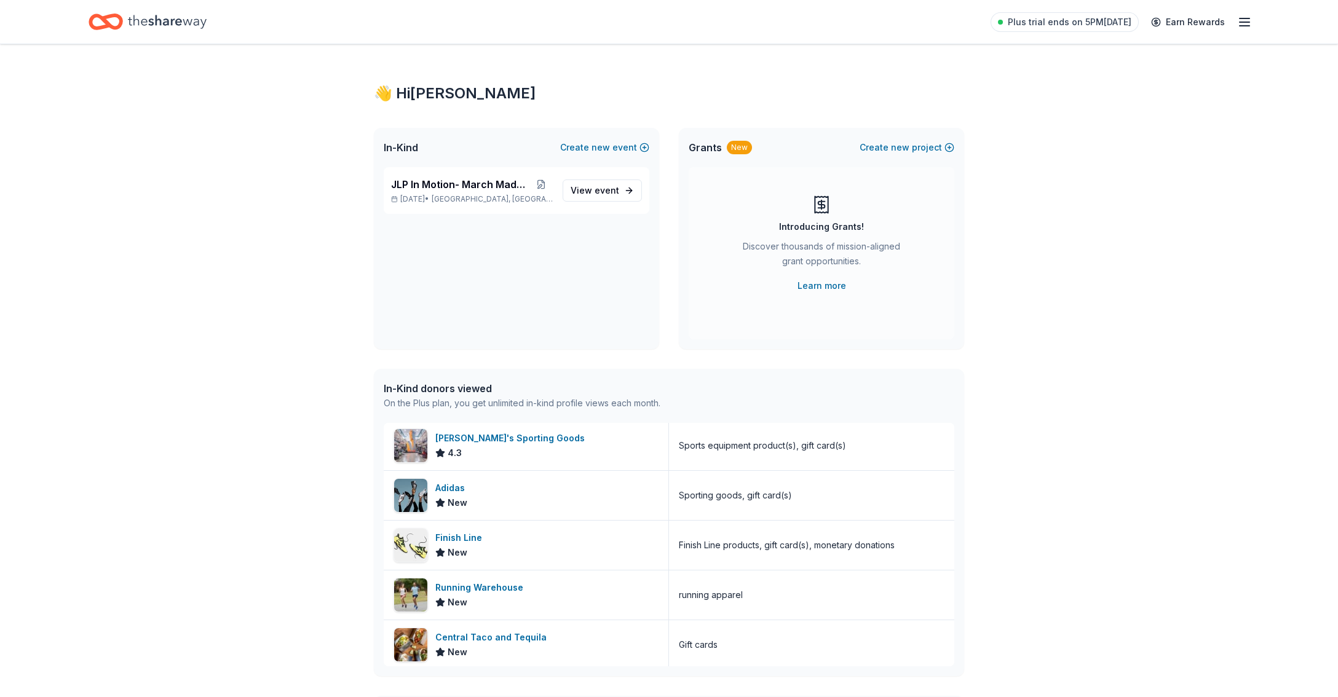
click at [1262, 24] on div "Plus trial ends on 5PM, 9/1 Earn Rewards" at bounding box center [668, 22] width 1259 height 44
click at [1260, 25] on div "Plus trial ends on 5PM, 9/1 Earn Rewards" at bounding box center [668, 22] width 1259 height 44
click at [1250, 24] on icon "button" at bounding box center [1244, 22] width 15 height 15
click at [119, 24] on icon "Home" at bounding box center [111, 21] width 19 height 12
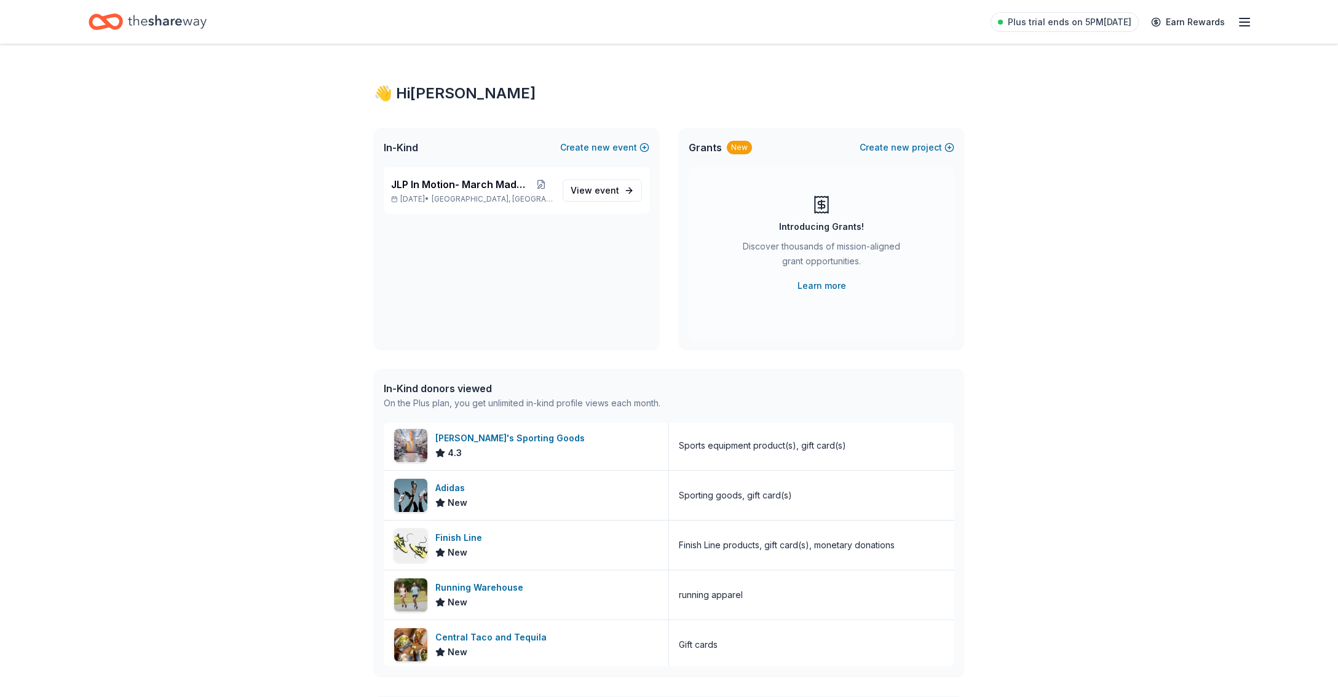
drag, startPoint x: 429, startPoint y: 157, endPoint x: 429, endPoint y: 173, distance: 16.0
click at [429, 158] on div "In-Kind Create new event" at bounding box center [516, 147] width 285 height 39
click at [430, 192] on div "JLP In Motion- March Madness Mar 31, 2026 • Ardmore, PA" at bounding box center [472, 190] width 162 height 27
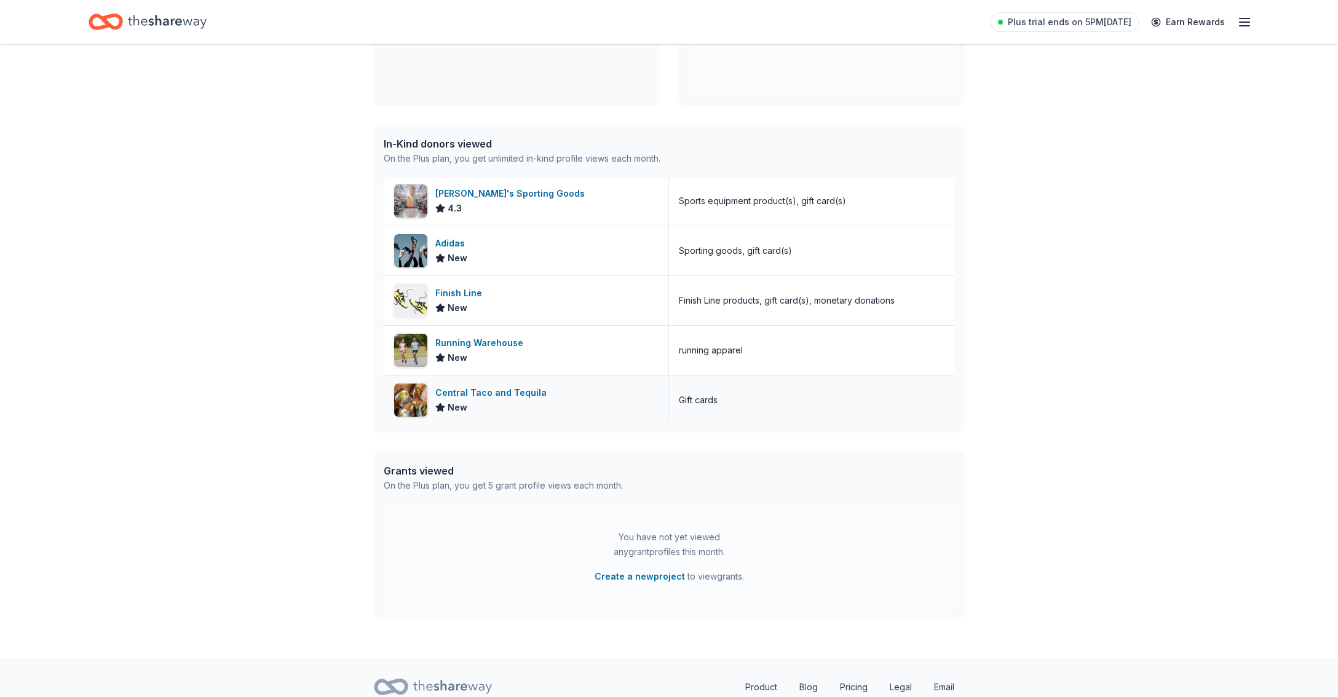
scroll to position [246, 0]
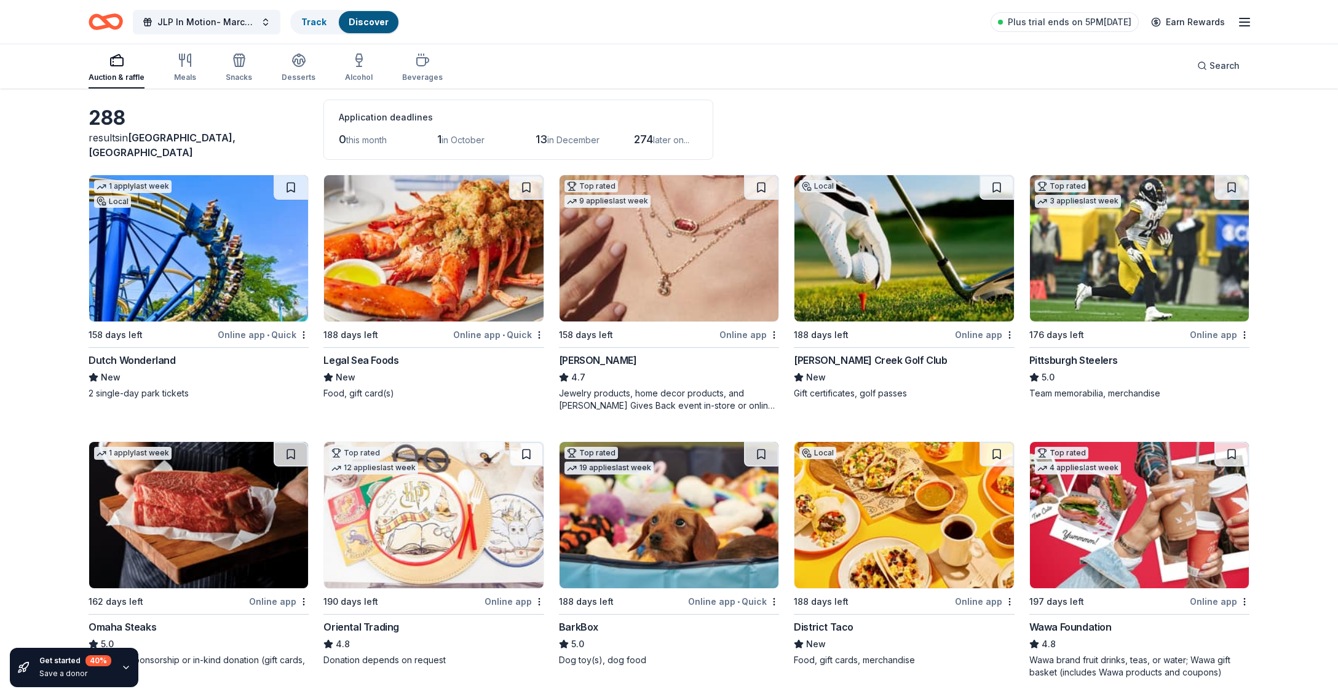
scroll to position [184, 0]
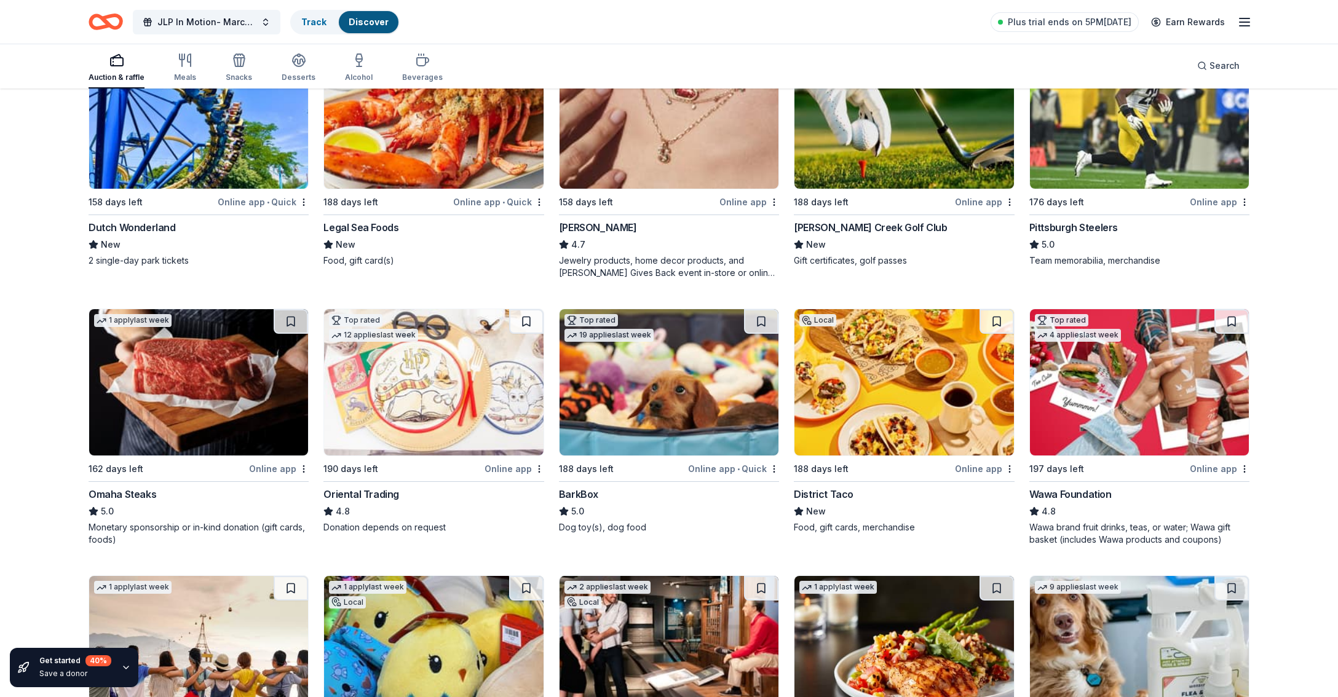
click at [901, 363] on img at bounding box center [903, 382] width 219 height 146
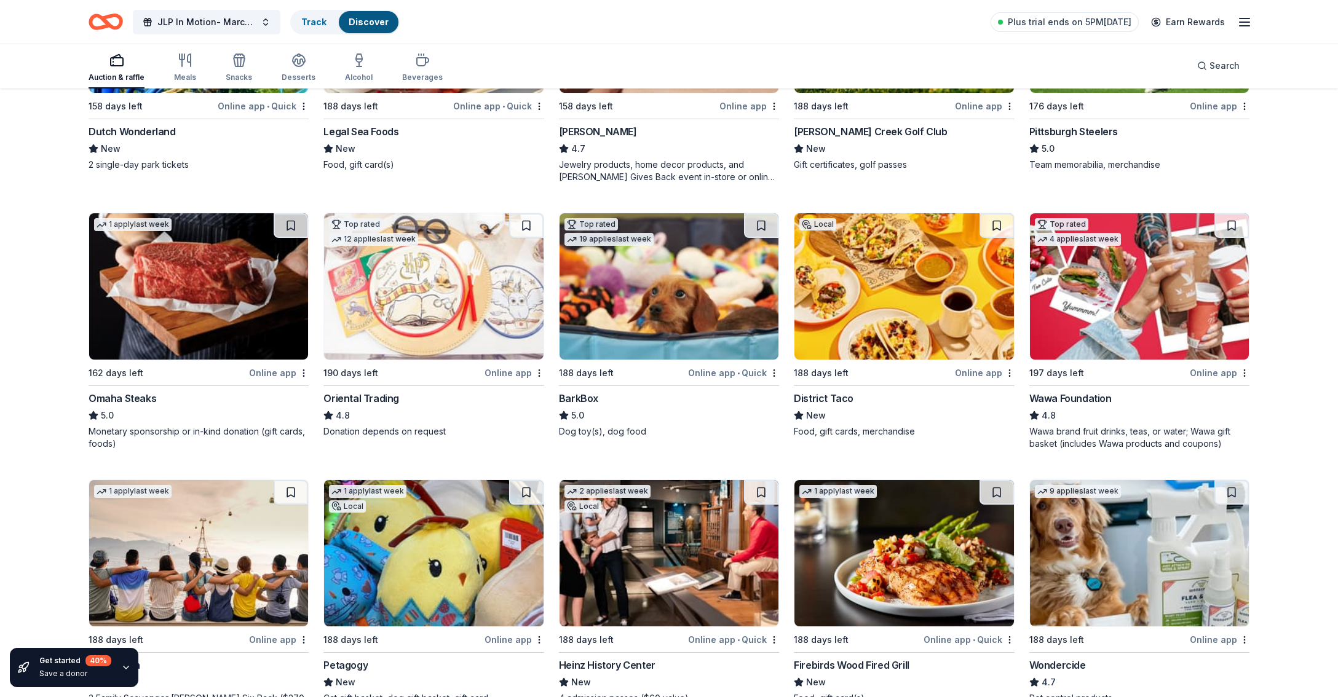
scroll to position [430, 0]
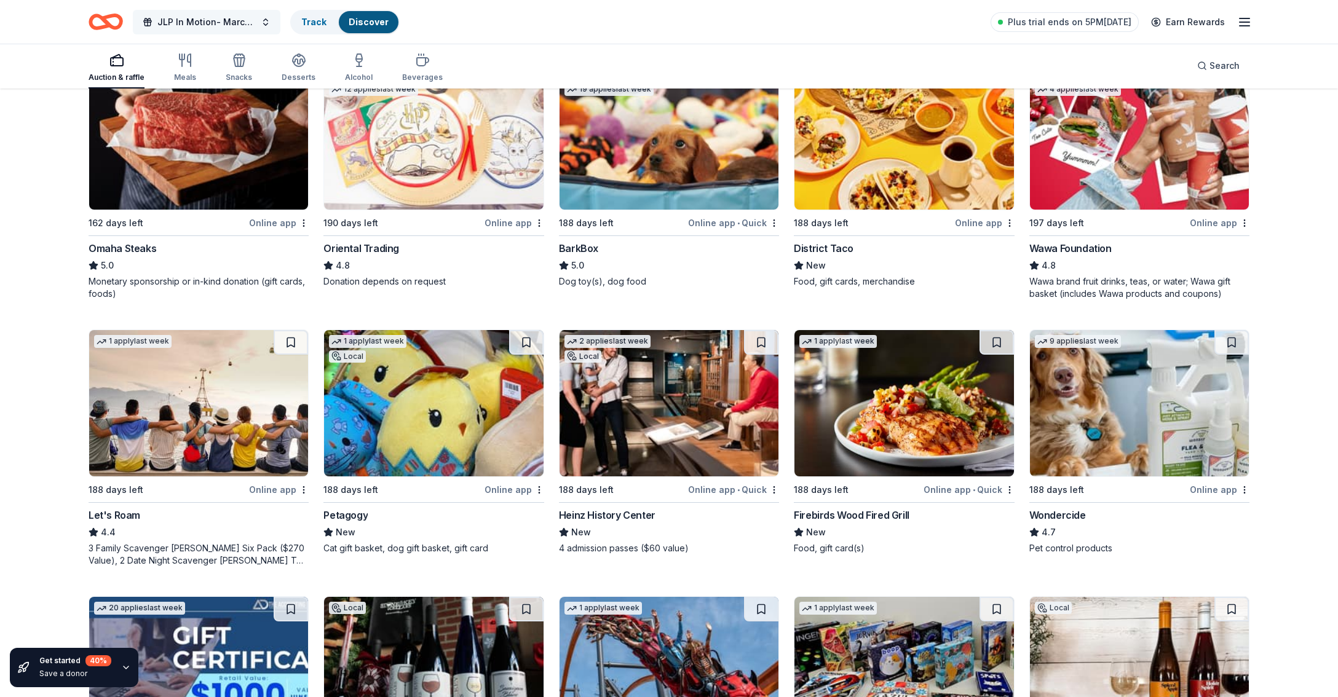
click at [252, 22] on span "JLP In Motion- March Madness" at bounding box center [206, 22] width 98 height 15
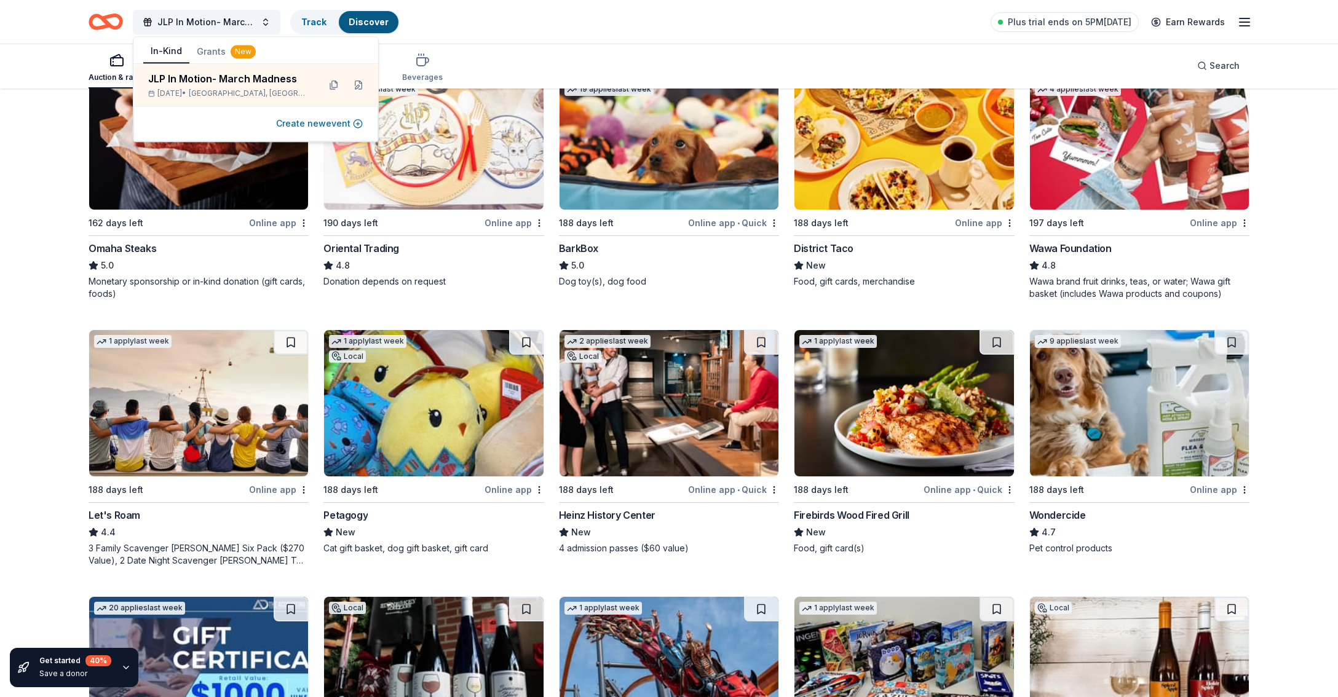
click at [288, 119] on button "Create new event" at bounding box center [319, 123] width 87 height 15
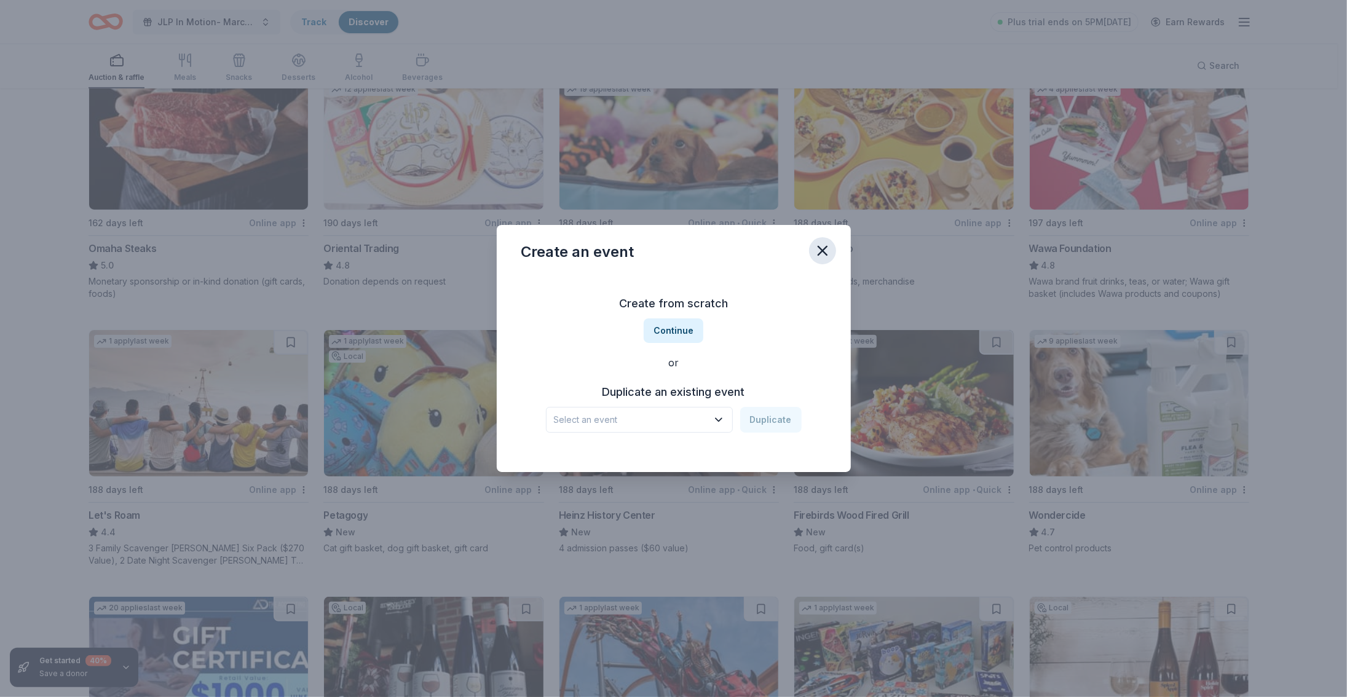
click at [832, 250] on button "button" at bounding box center [822, 250] width 27 height 27
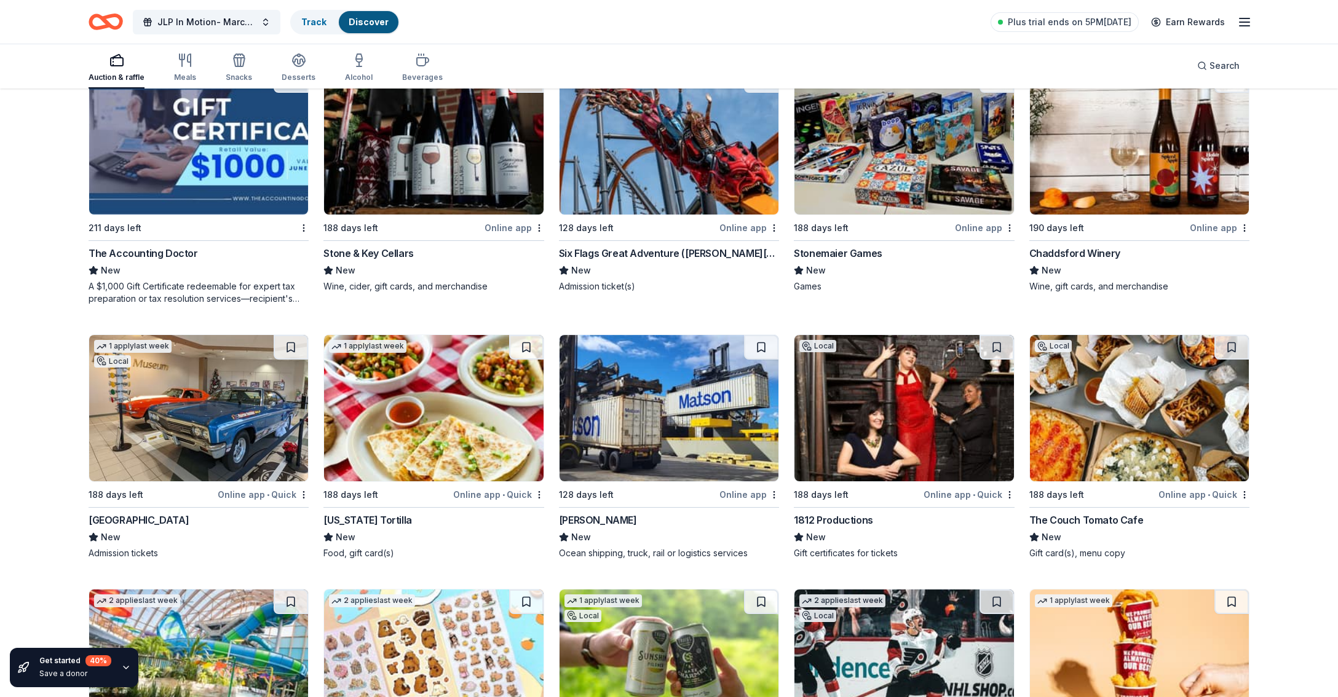
scroll to position [971, 0]
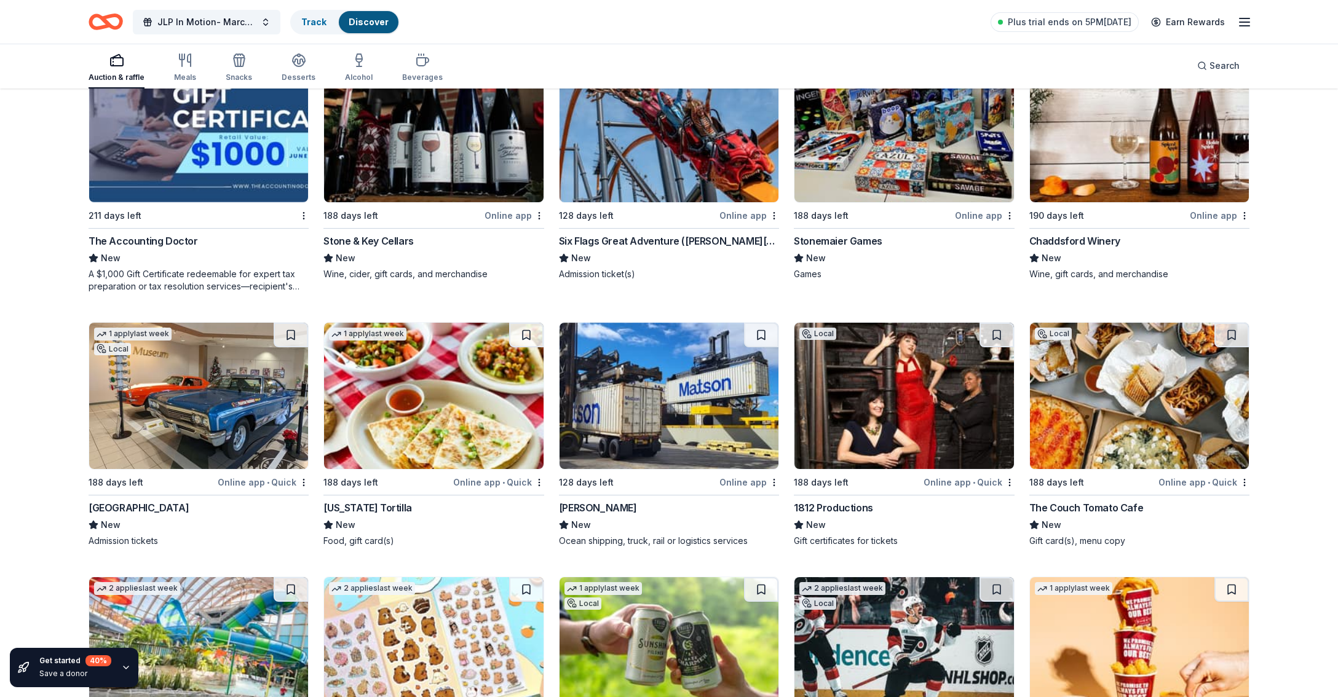
click at [629, 412] on img at bounding box center [668, 396] width 219 height 146
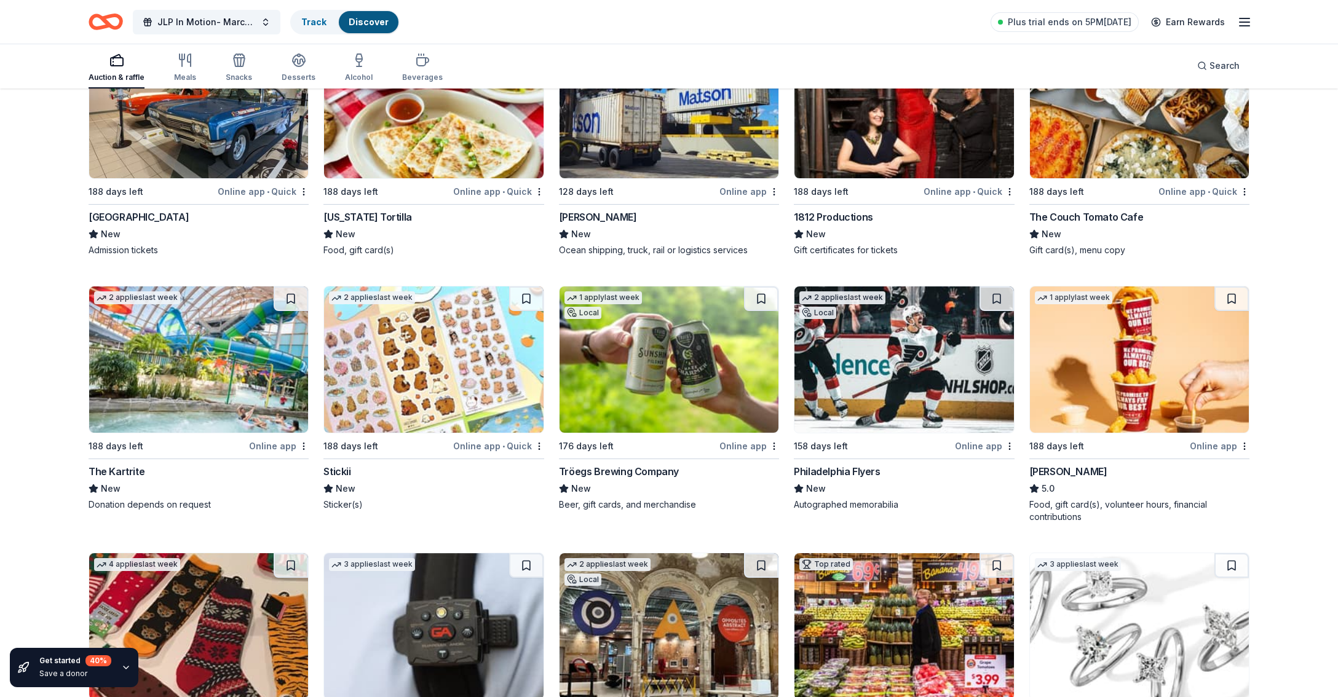
scroll to position [1369, 0]
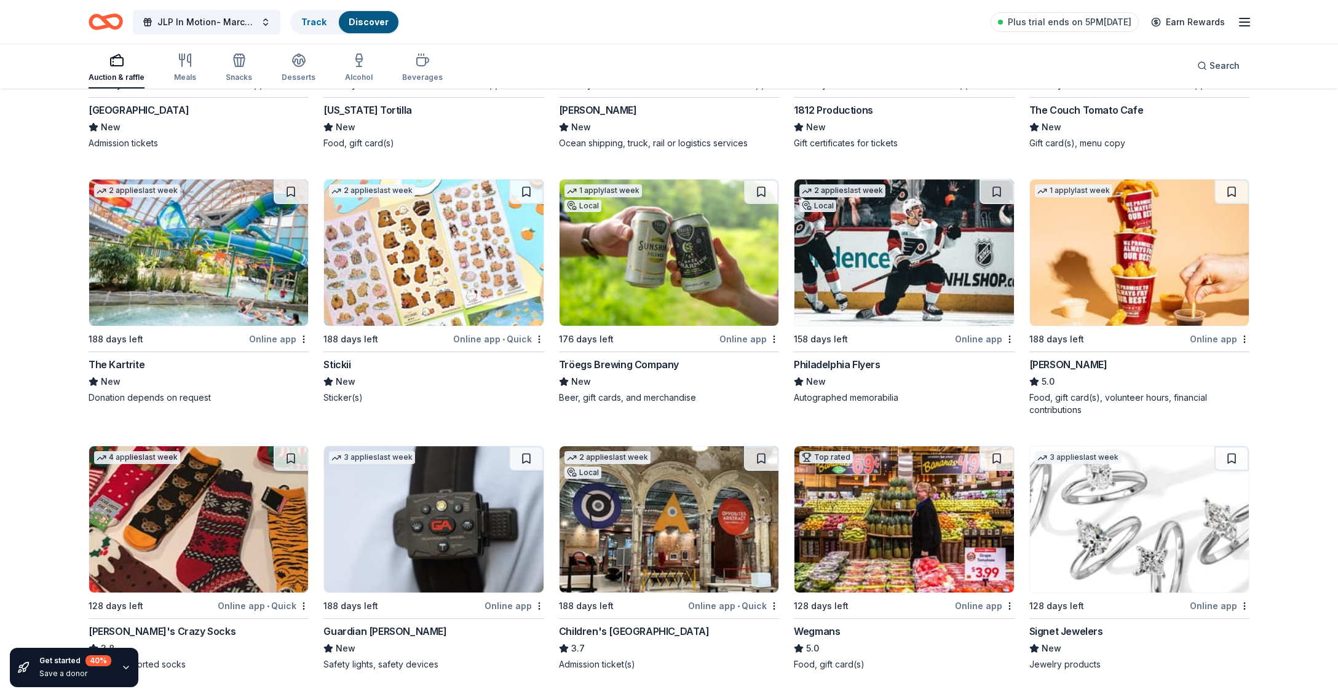
click at [464, 245] on img at bounding box center [433, 253] width 219 height 146
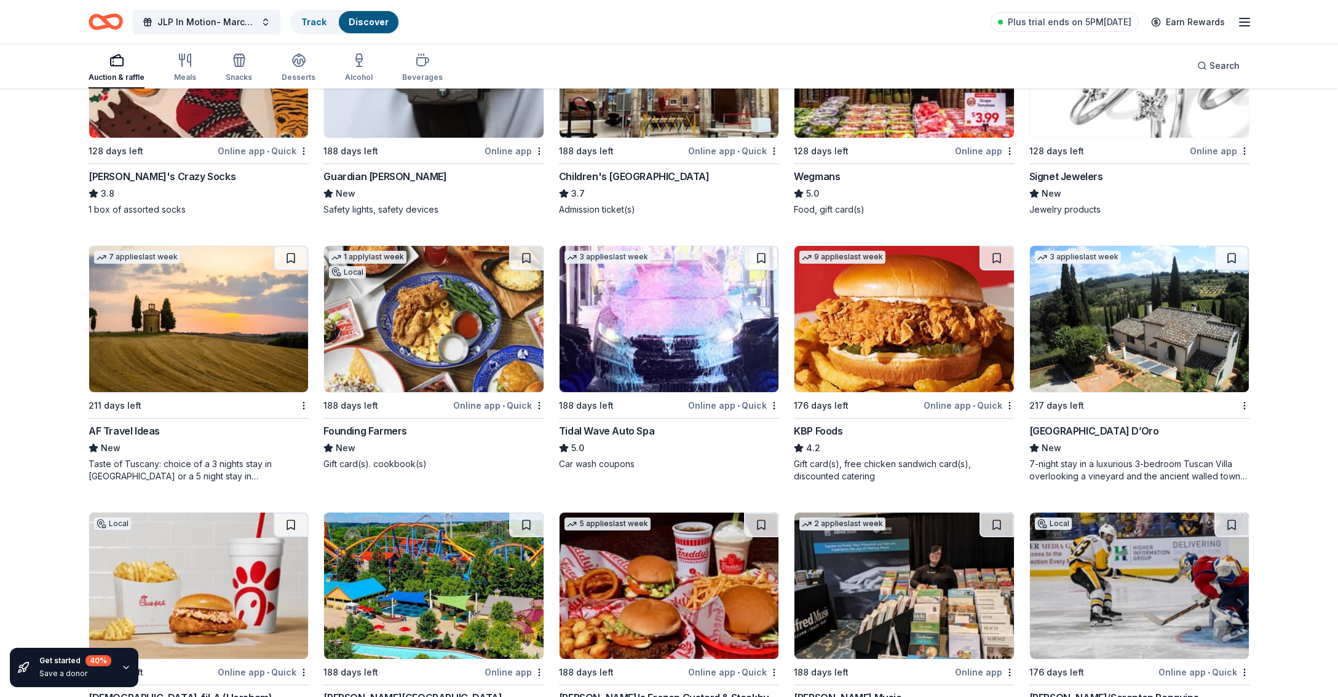
scroll to position [1828, 0]
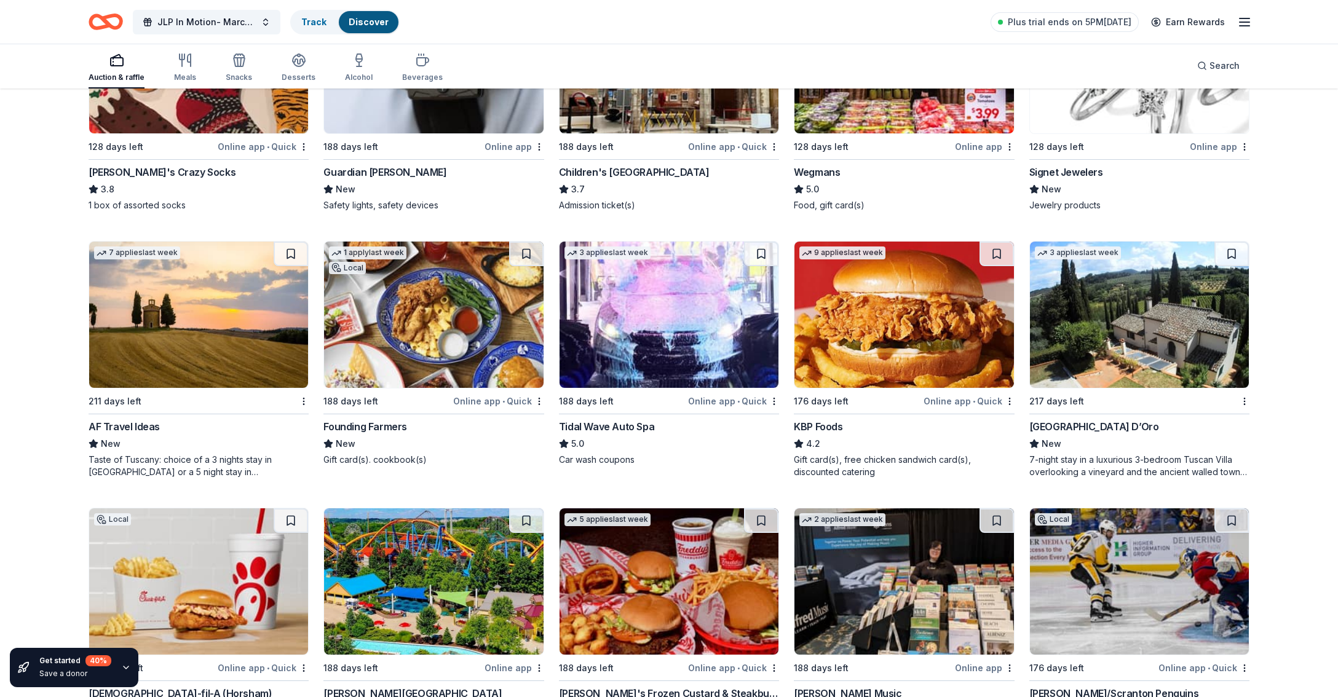
click at [463, 299] on img at bounding box center [433, 315] width 219 height 146
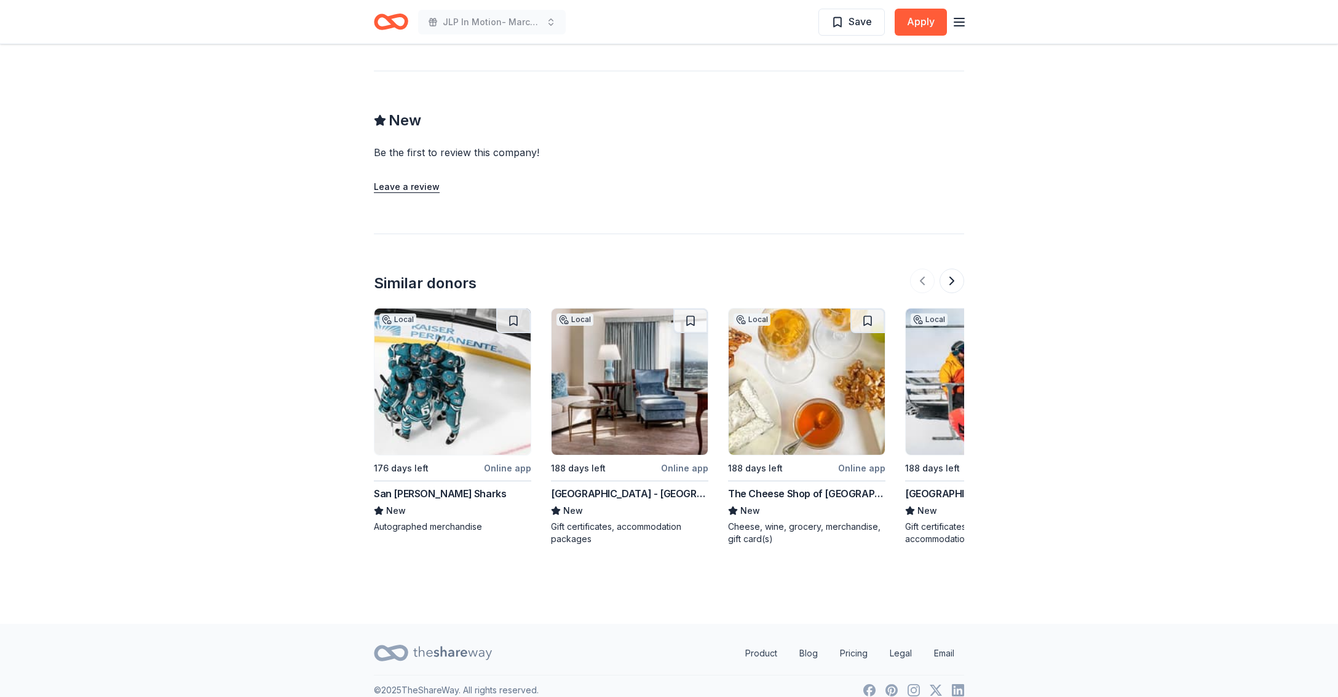
scroll to position [1159, 0]
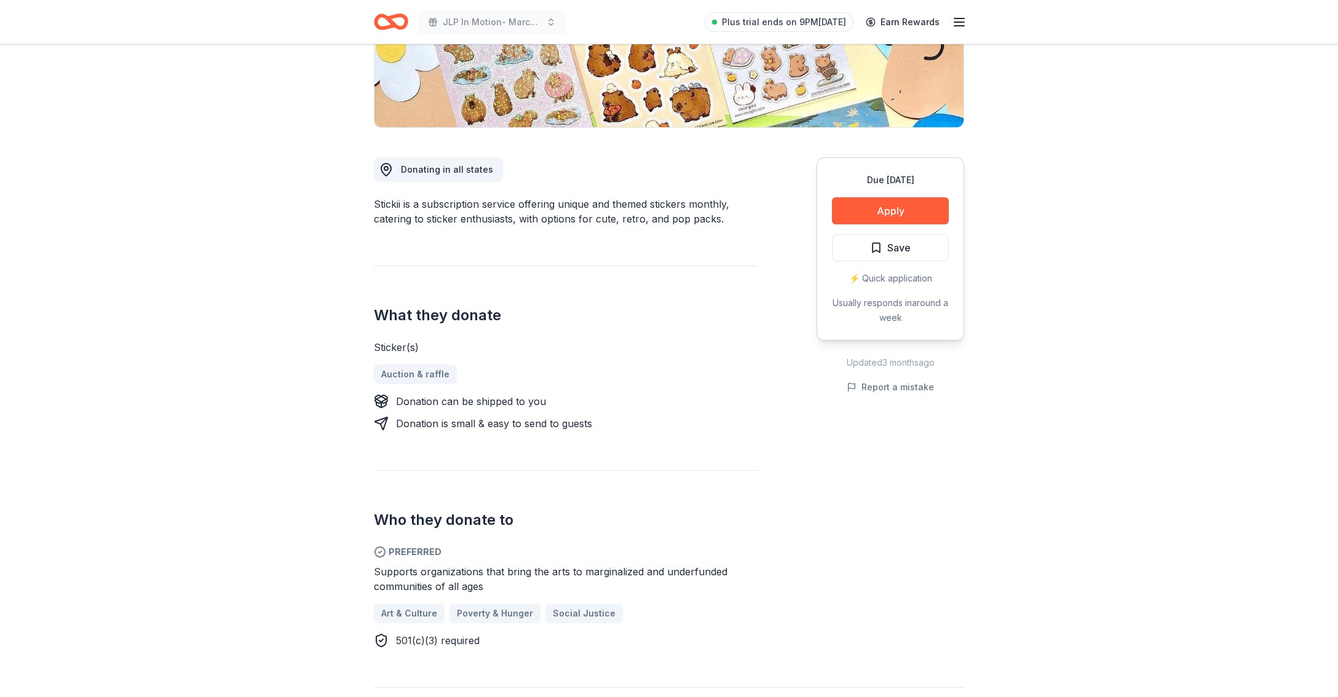
scroll to position [430, 0]
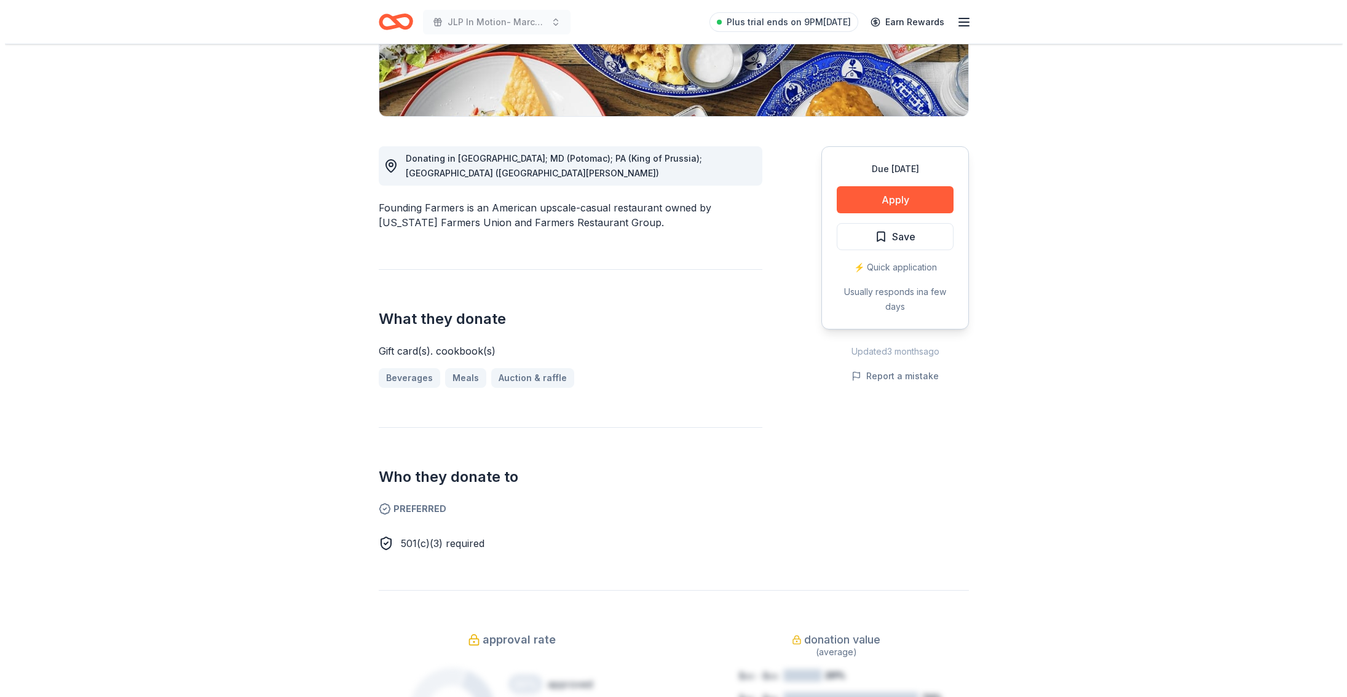
scroll to position [307, 0]
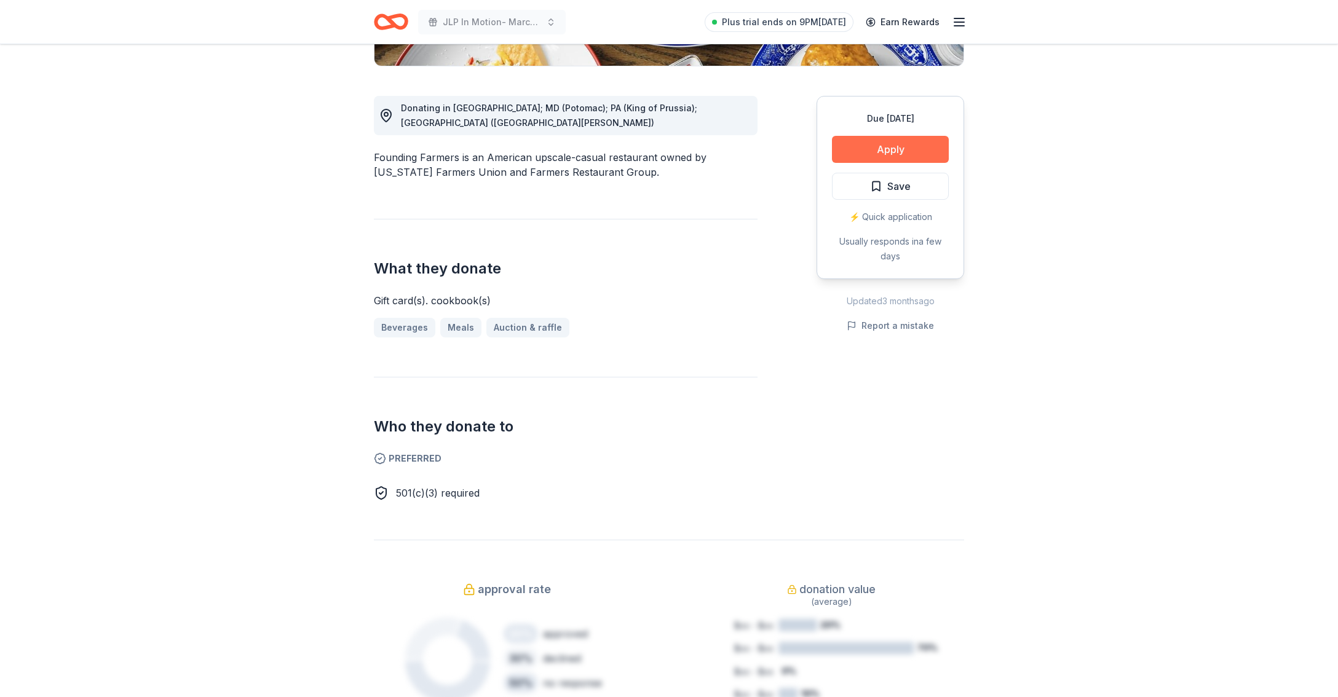
click at [936, 146] on button "Apply" at bounding box center [890, 149] width 117 height 27
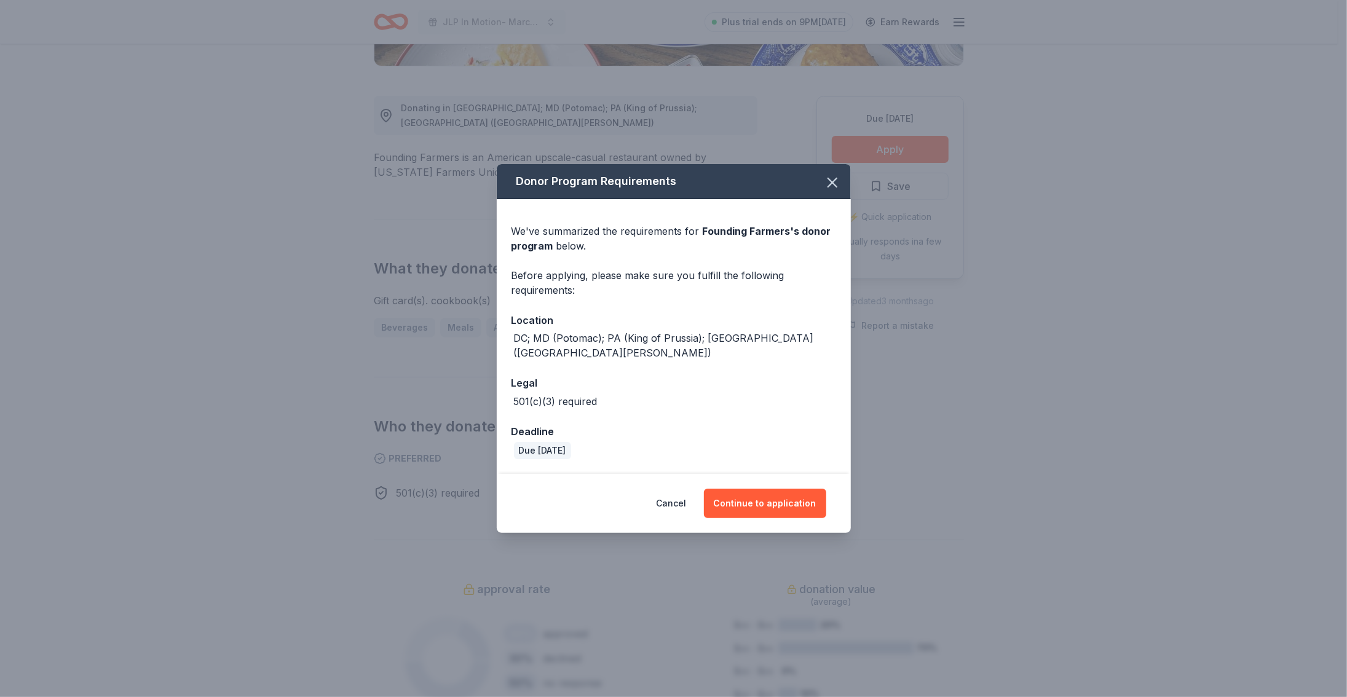
drag, startPoint x: 748, startPoint y: 495, endPoint x: 744, endPoint y: 526, distance: 30.9
click at [746, 513] on div "Cancel Continue to application" at bounding box center [674, 503] width 354 height 59
click at [764, 497] on button "Continue to application" at bounding box center [765, 504] width 122 height 30
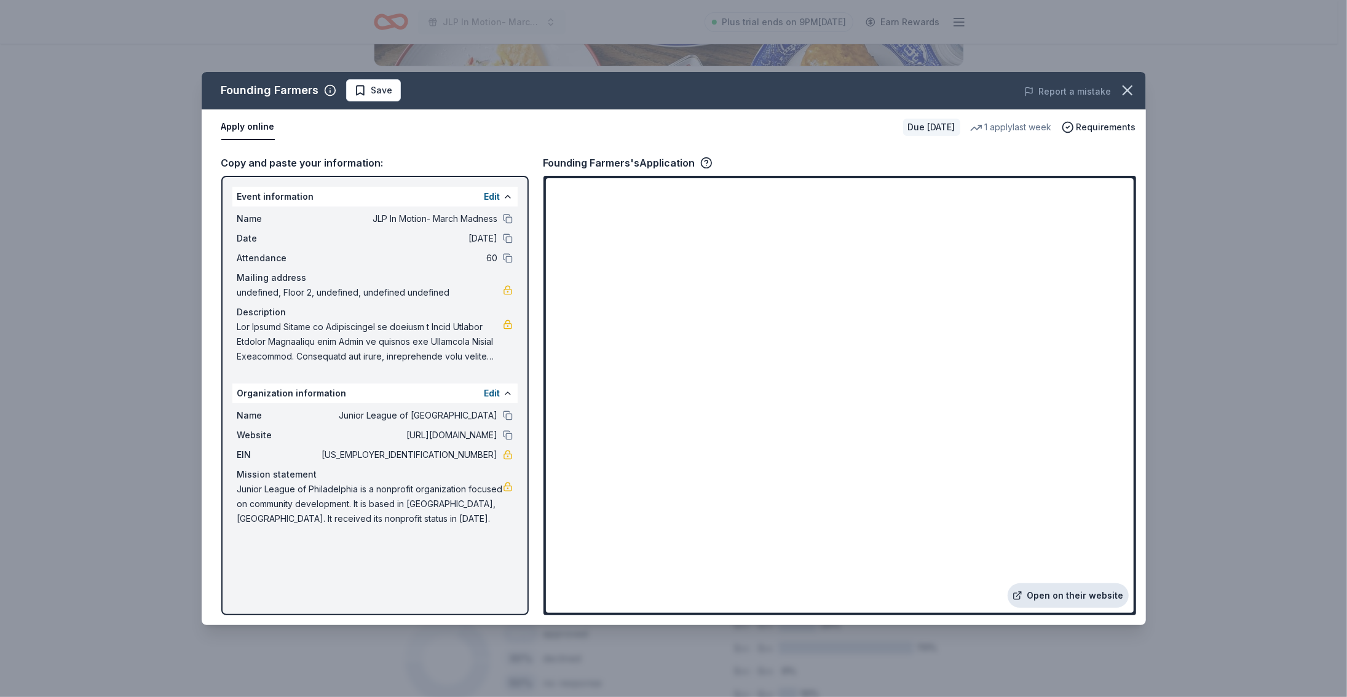
click at [1055, 598] on link "Open on their website" at bounding box center [1068, 595] width 121 height 25
